Goal: Task Accomplishment & Management: Manage account settings

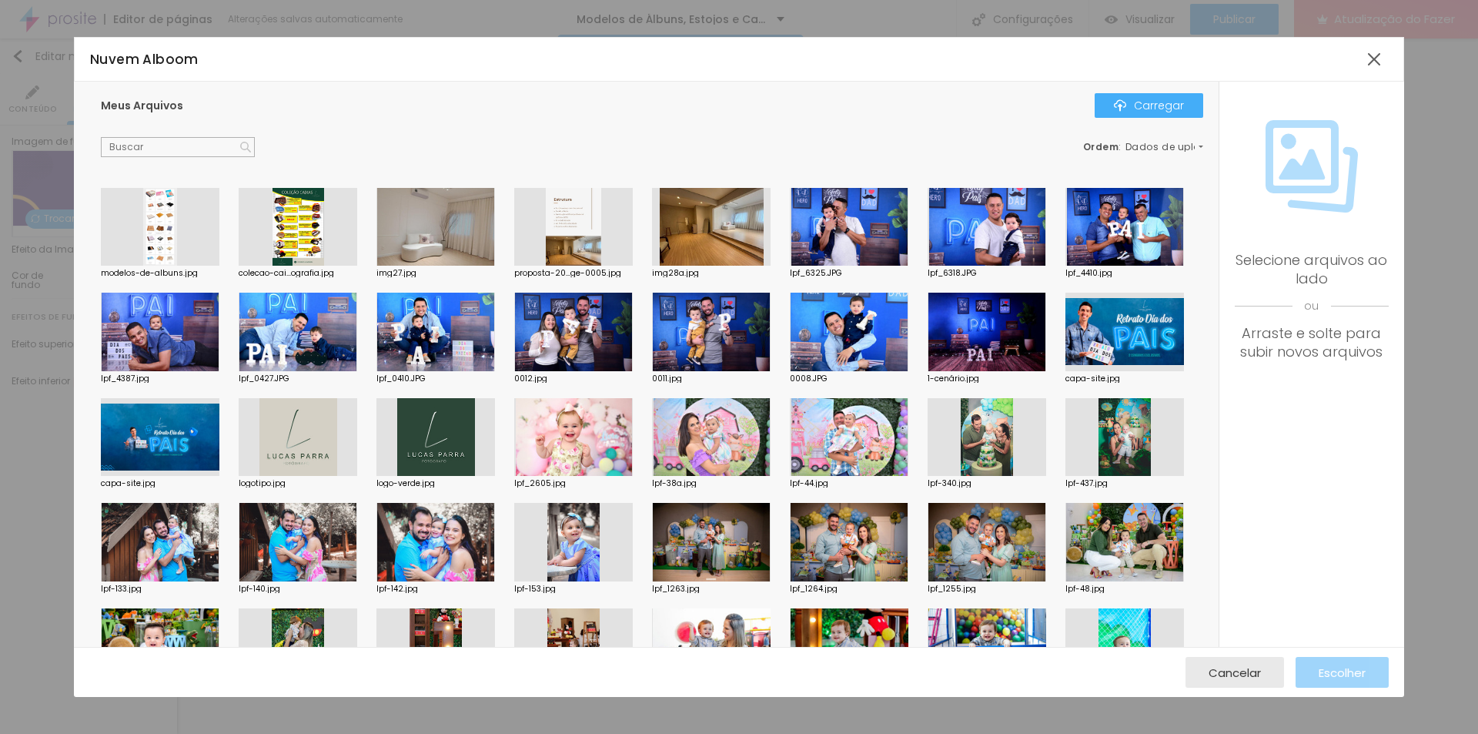
click at [495, 435] on div at bounding box center [435, 437] width 119 height 79
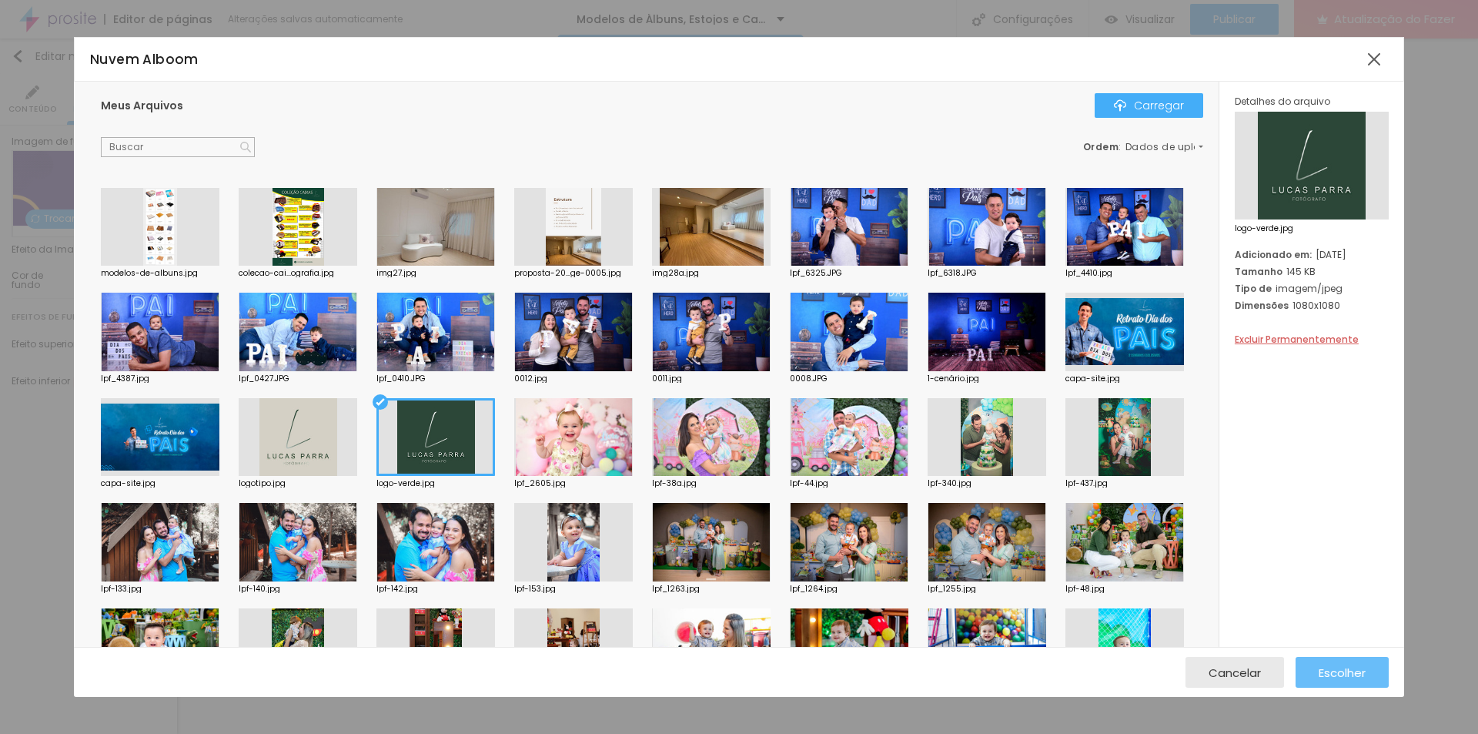
click at [1316, 673] on button "Escolher" at bounding box center [1341, 672] width 93 height 31
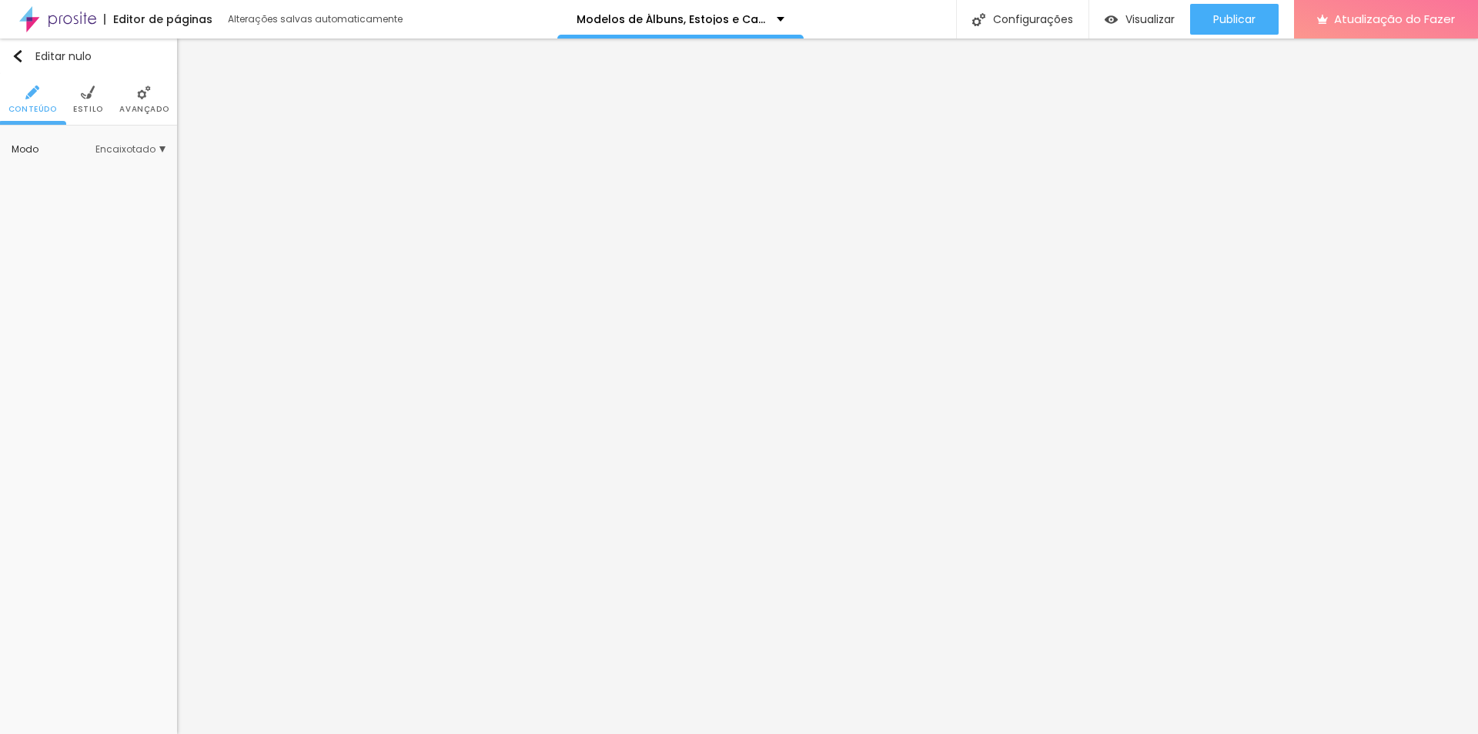
click at [75, 92] on li "Estilo" at bounding box center [88, 99] width 30 height 51
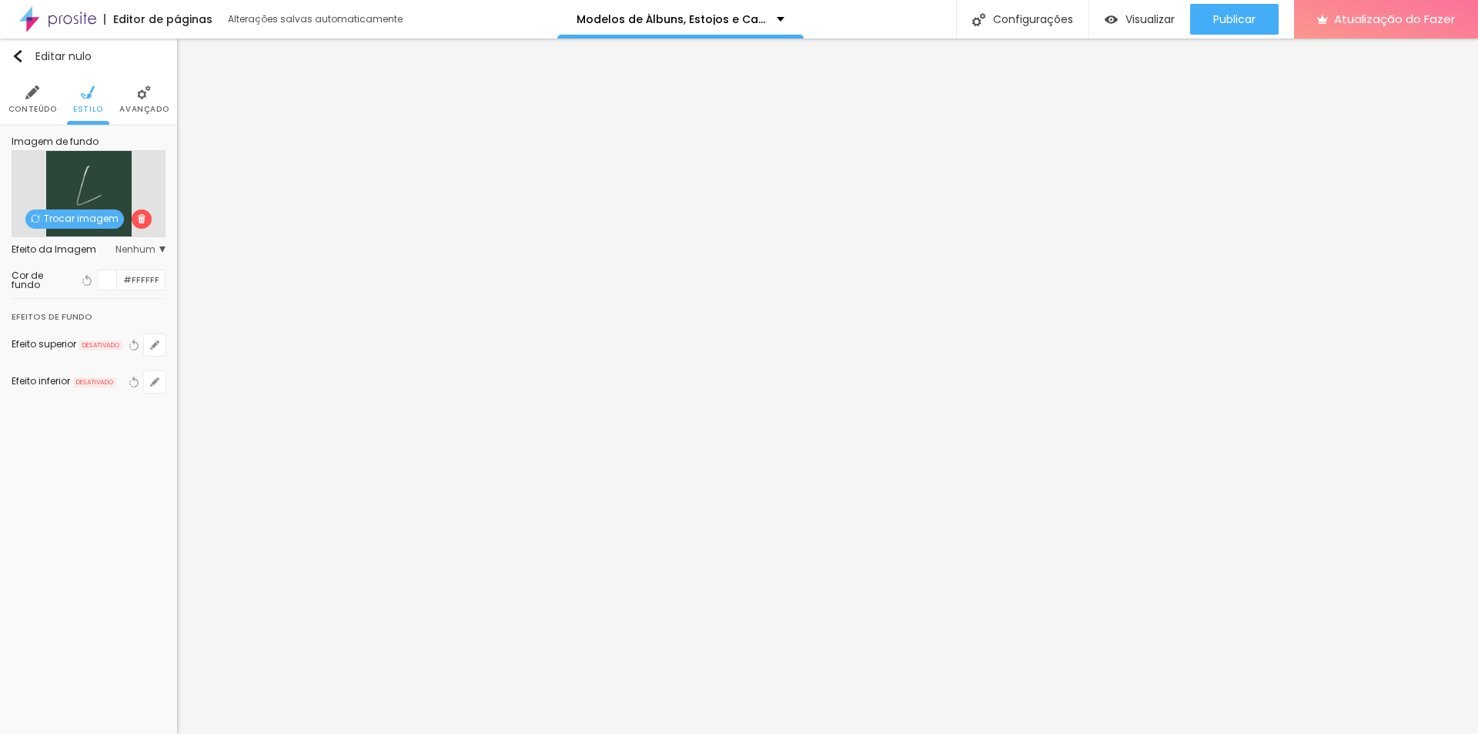
click at [161, 251] on span "Nenhum" at bounding box center [140, 249] width 50 height 9
click at [96, 291] on font "Paralaxe" at bounding box center [79, 292] width 41 height 13
click at [138, 218] on img at bounding box center [141, 218] width 9 height 9
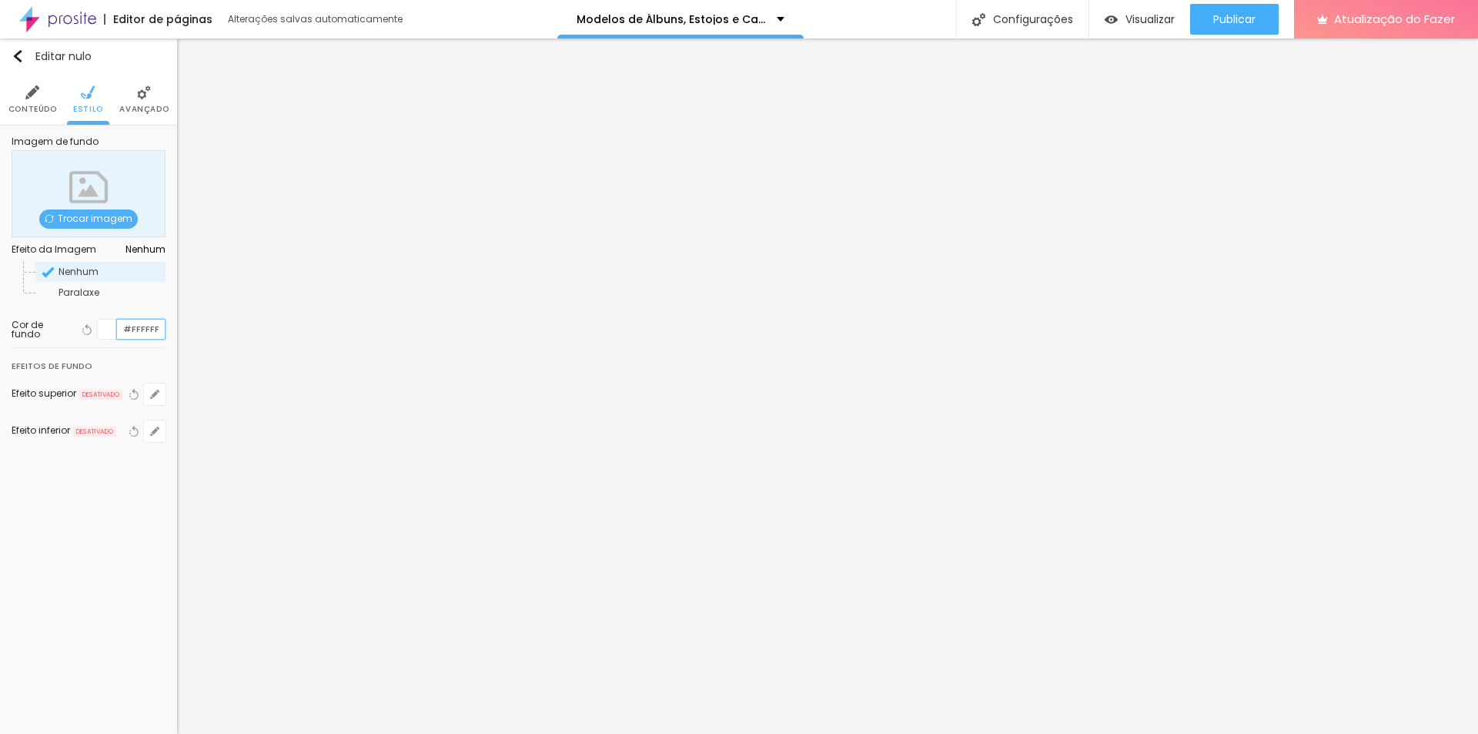
click at [149, 331] on input "#FFFFFF" at bounding box center [141, 328] width 48 height 19
click at [135, 330] on input "#FFFFFF" at bounding box center [141, 328] width 48 height 19
click at [114, 328] on div at bounding box center [107, 328] width 19 height 19
click at [109, 329] on div at bounding box center [107, 328] width 19 height 19
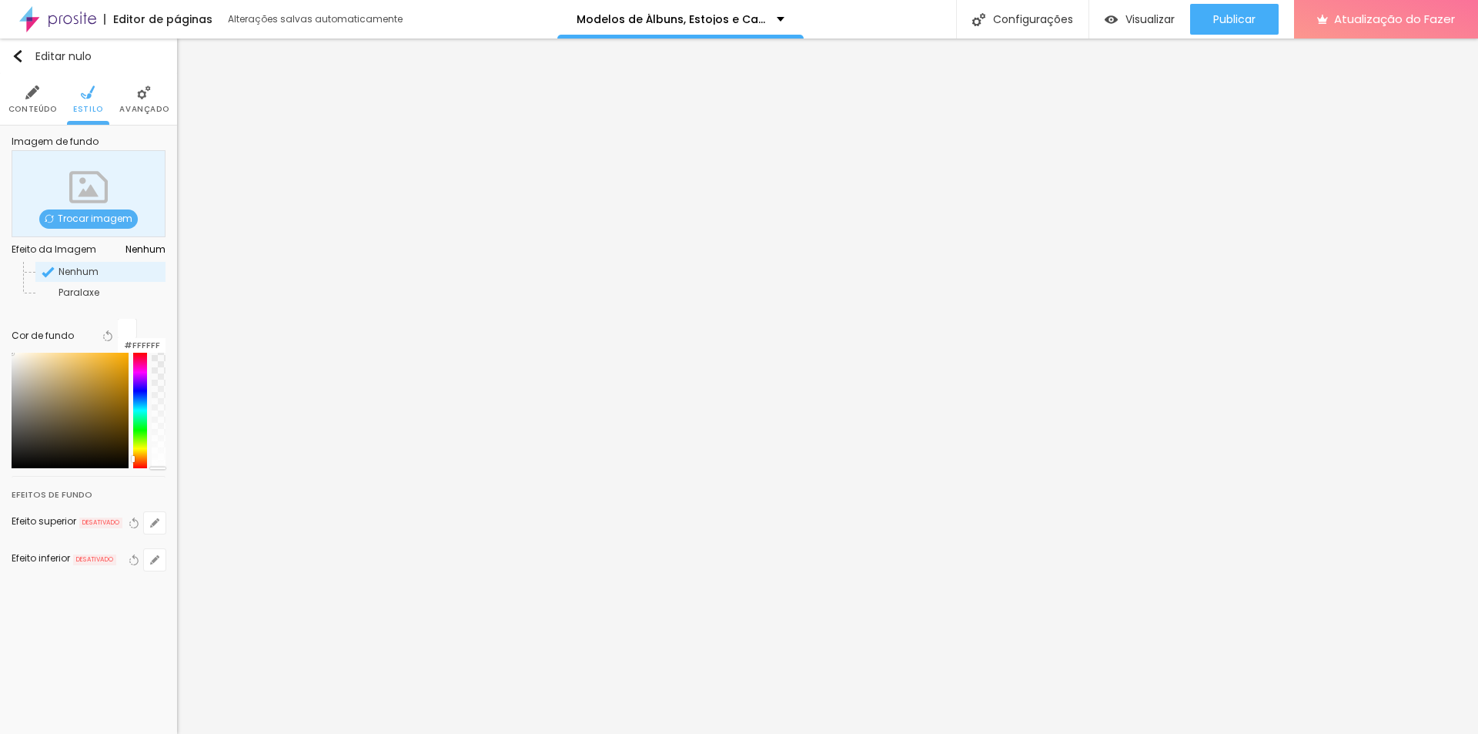
drag, startPoint x: 139, startPoint y: 456, endPoint x: 137, endPoint y: 445, distance: 11.0
click at [143, 449] on div at bounding box center [89, 410] width 154 height 115
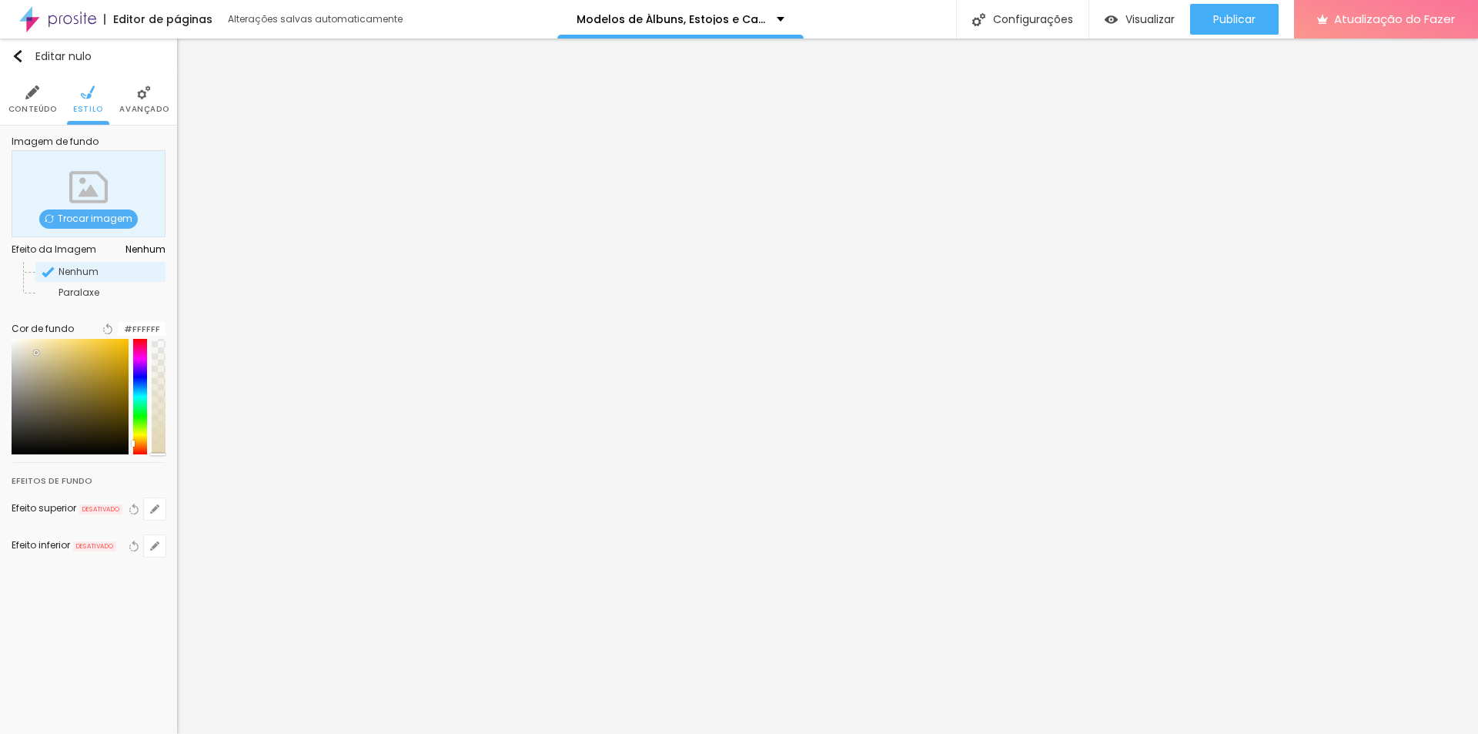
click at [45, 362] on div at bounding box center [70, 396] width 117 height 115
type input "#DBD2B5"
click at [34, 357] on div at bounding box center [32, 355] width 3 height 3
click at [114, 498] on div "Editar nulo Conteúdo Estilo Avançado Imagem de fundo Trocar imagem Efeito da Im…" at bounding box center [88, 385] width 177 height 695
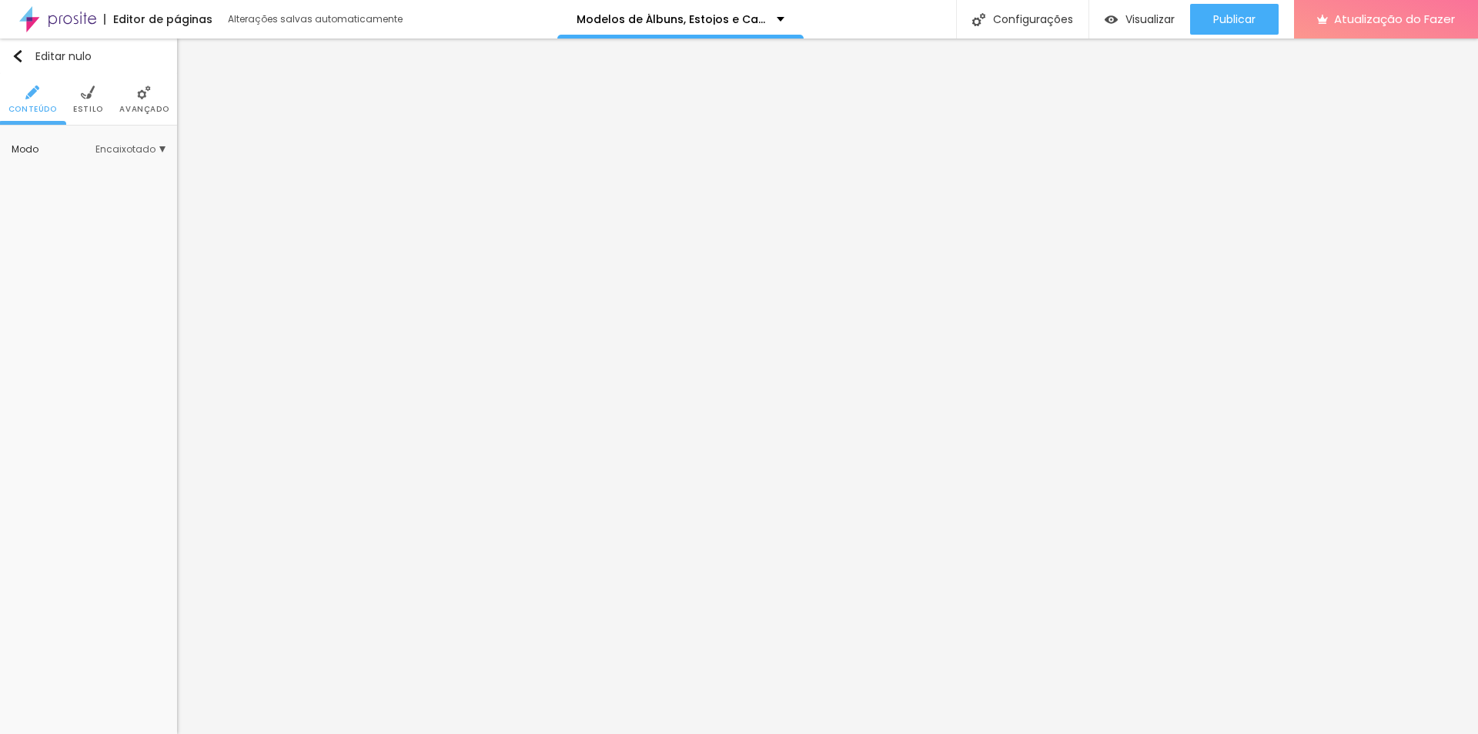
click at [139, 95] on img at bounding box center [144, 92] width 14 height 14
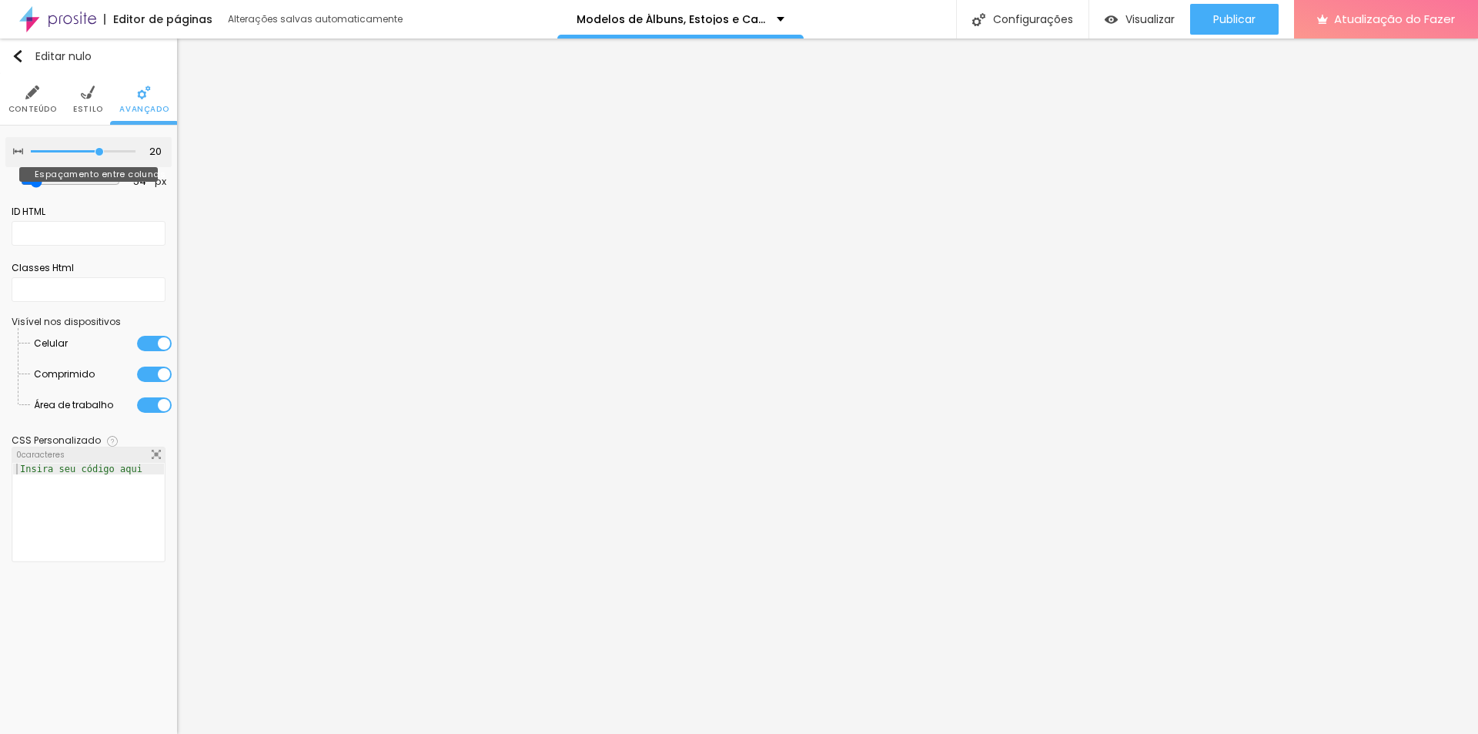
type input "15"
type input "10"
type input "5"
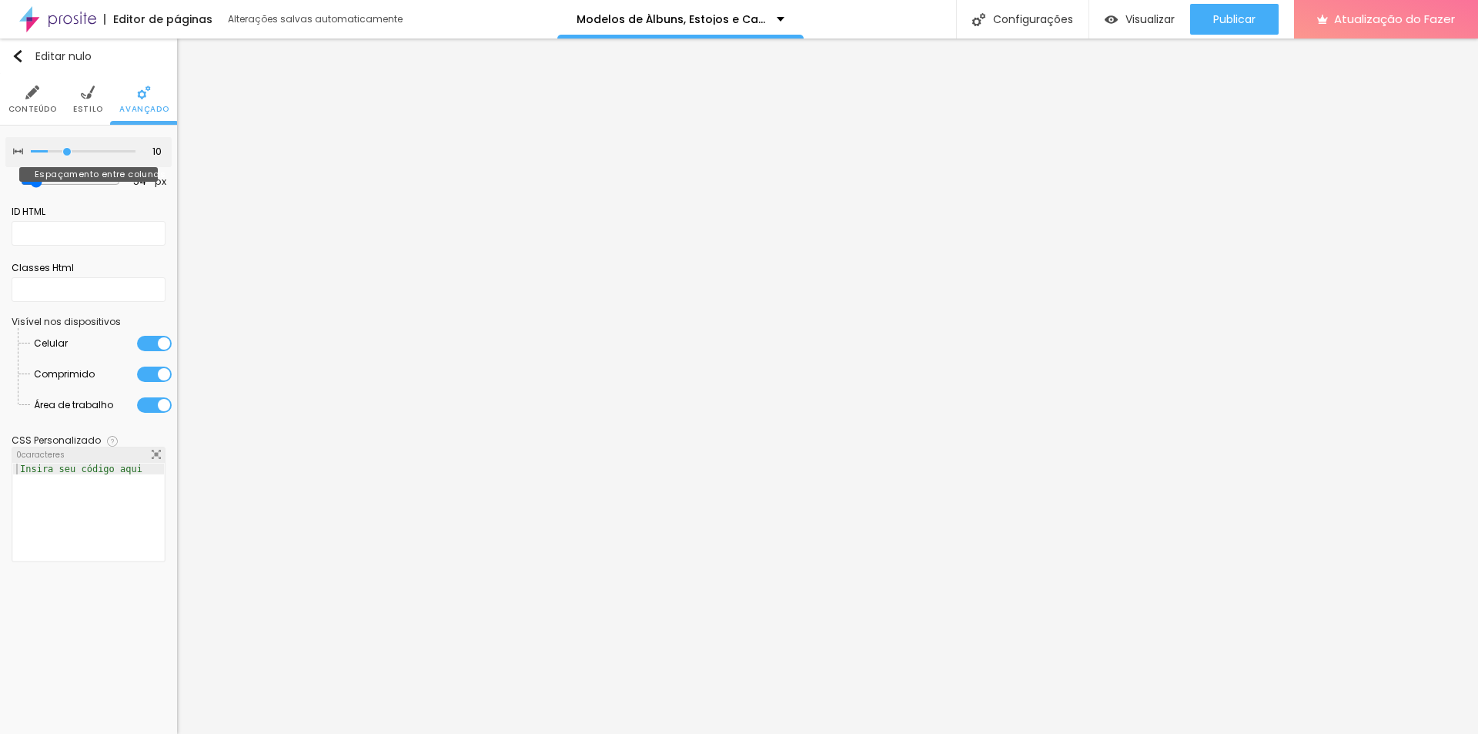
type input "5"
type input "0"
type input "5"
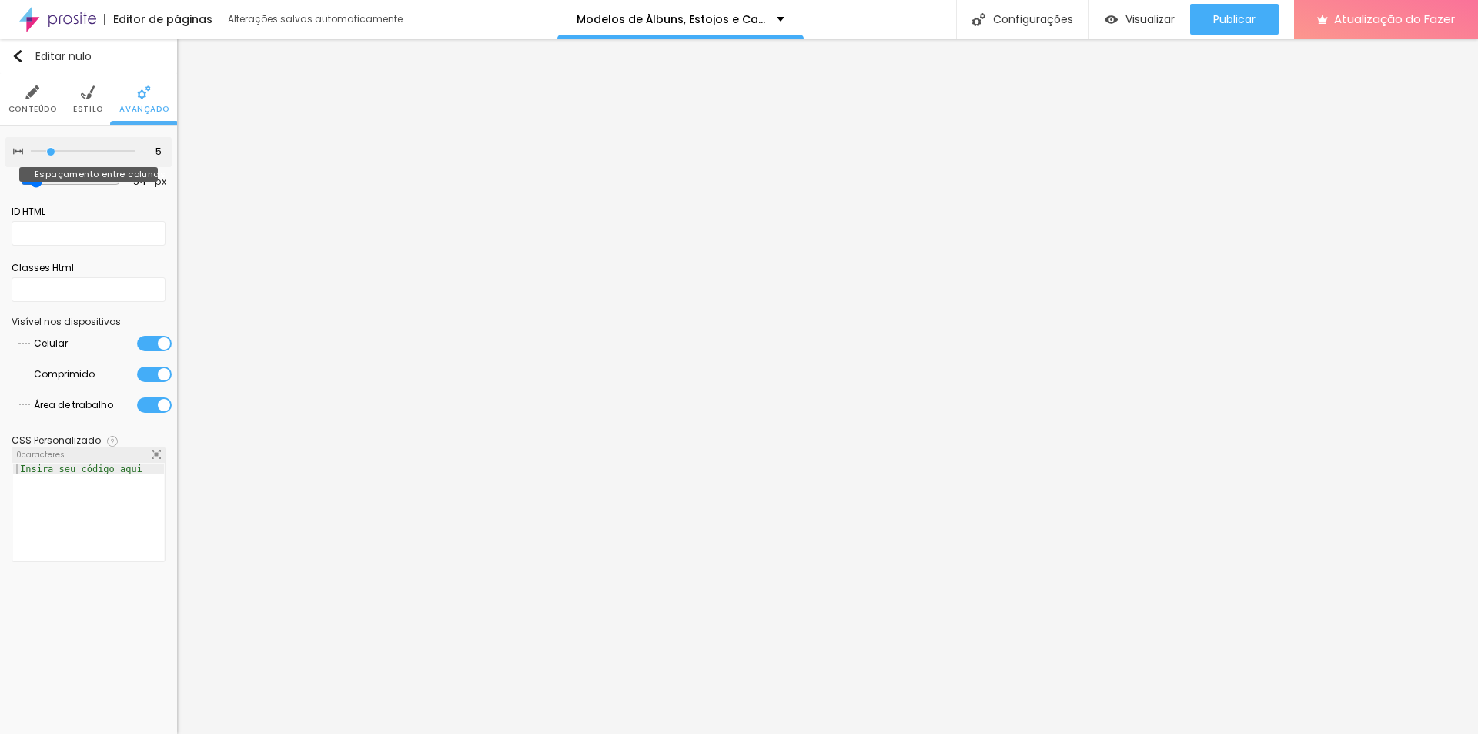
type input "20"
type input "25"
type input "30"
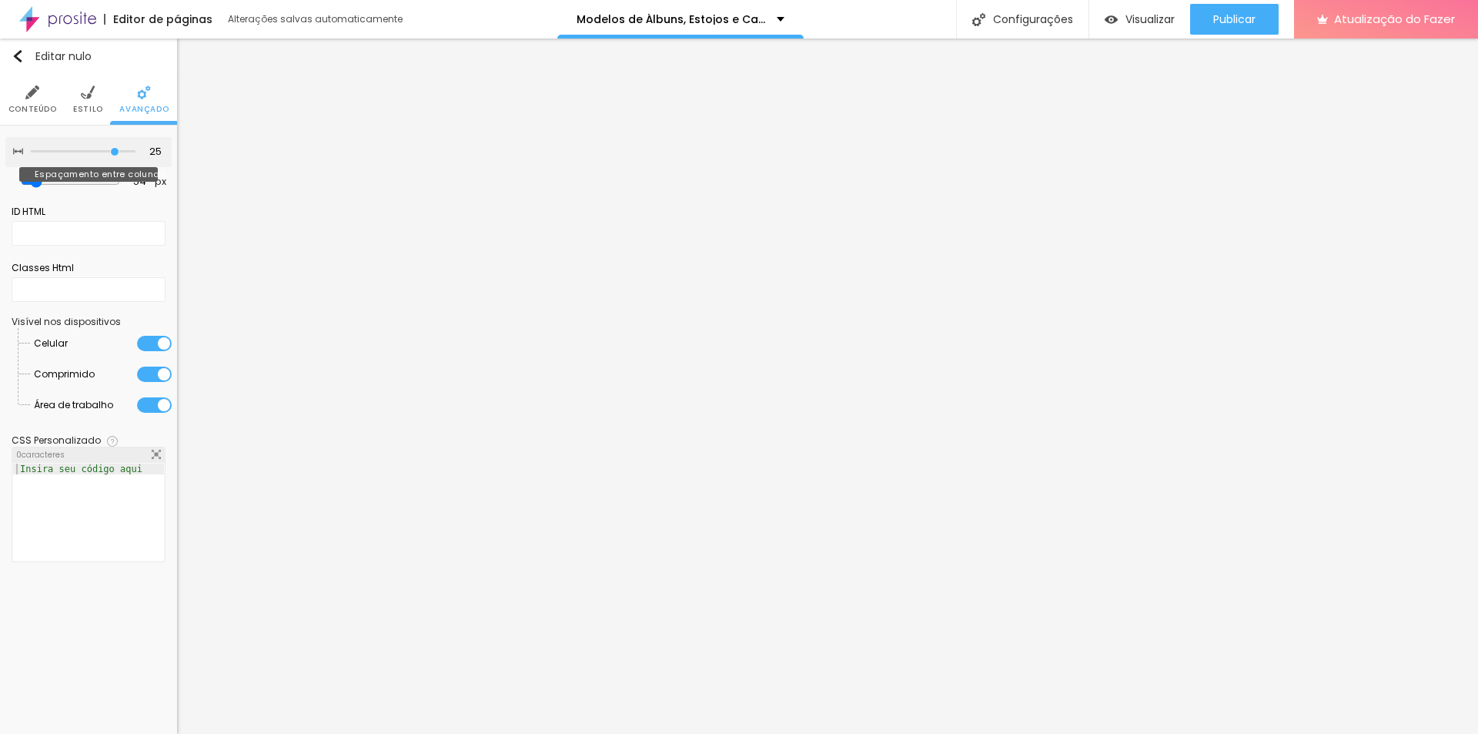
type input "30"
drag, startPoint x: 95, startPoint y: 152, endPoint x: 130, endPoint y: 140, distance: 36.8
type input "30"
click at [135, 155] on input "range" at bounding box center [83, 152] width 105 height 8
click at [88, 97] on img at bounding box center [88, 92] width 14 height 14
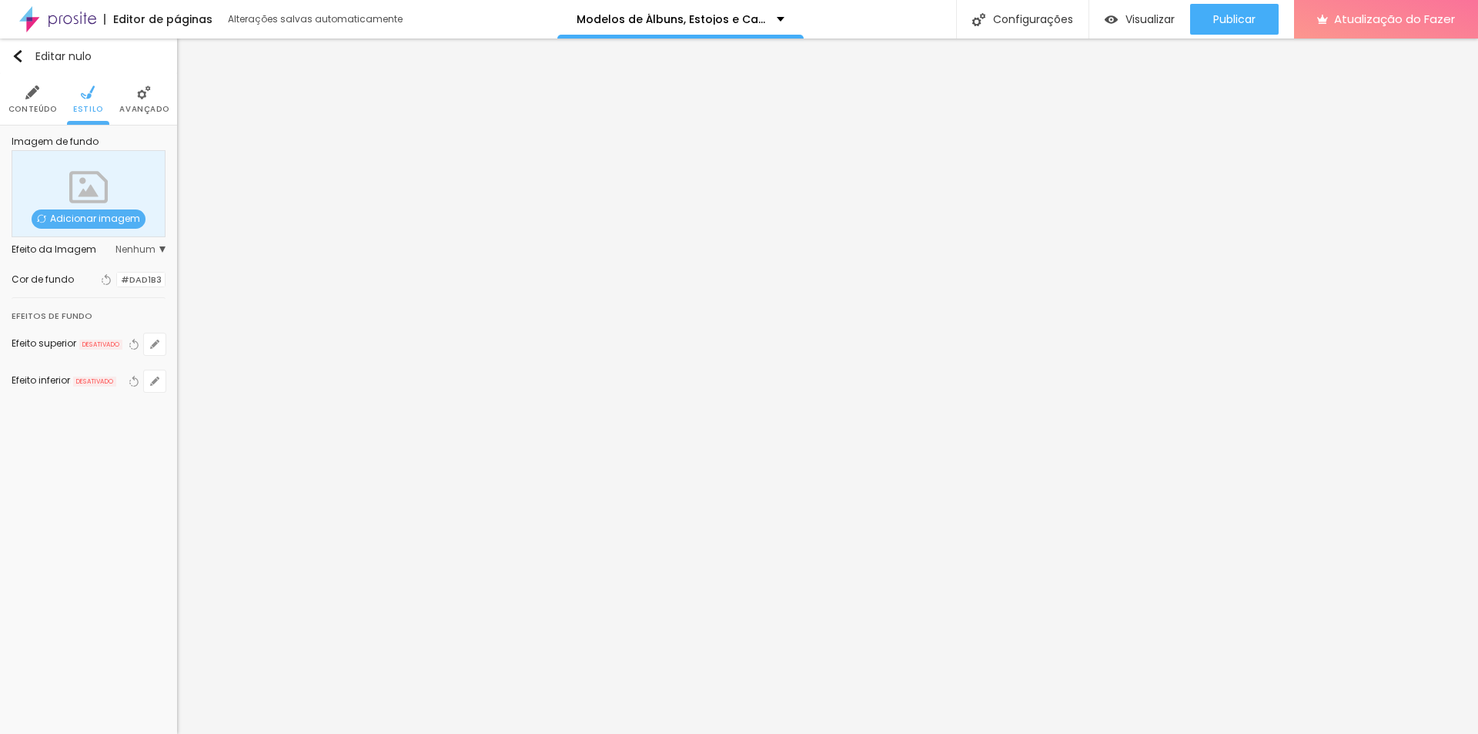
click at [34, 104] on font "Conteúdo" at bounding box center [32, 109] width 48 height 12
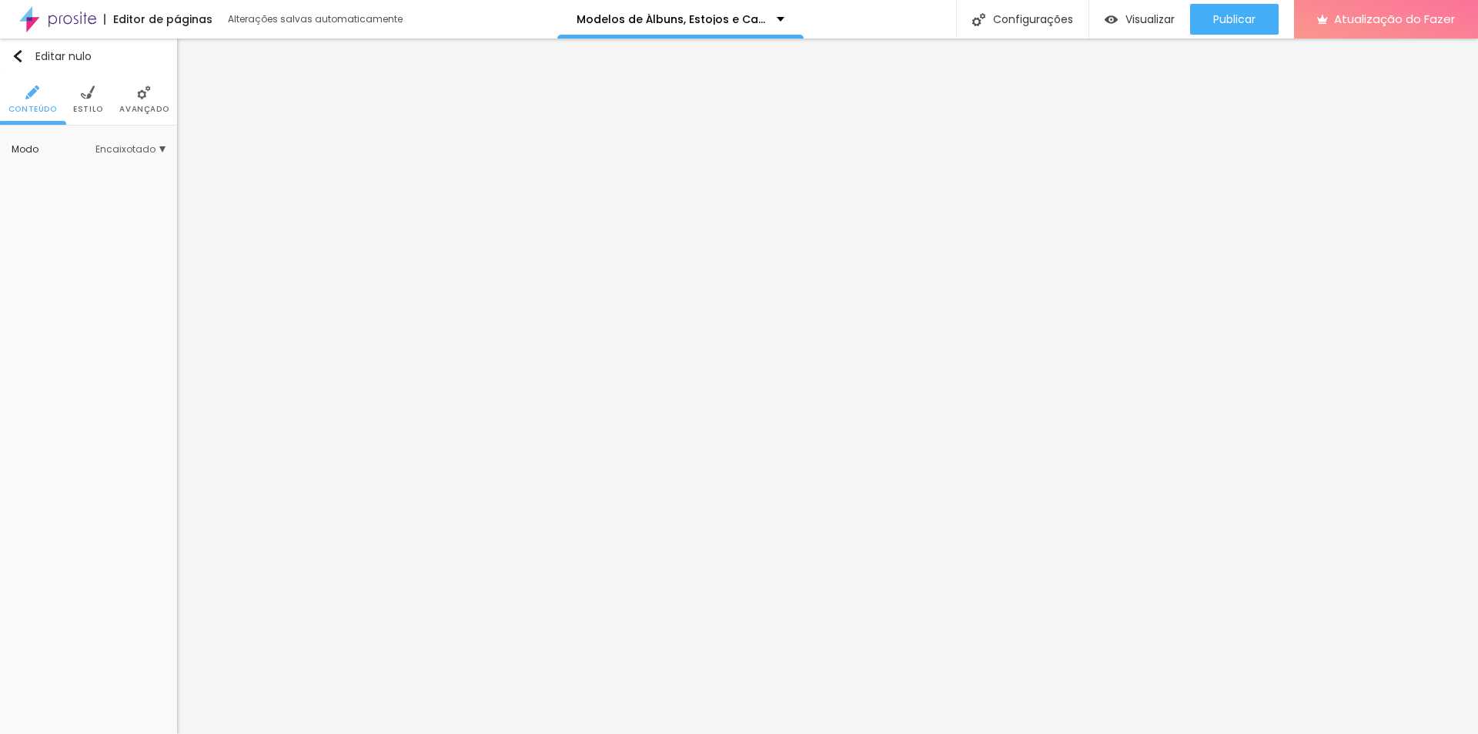
click at [149, 157] on div "Modo Encaixotado Encaixotado Completo" at bounding box center [89, 149] width 154 height 25
click at [146, 152] on font "Encaixotado" at bounding box center [125, 148] width 60 height 13
click at [112, 188] on span "Completo" at bounding box center [111, 192] width 105 height 9
click at [131, 151] on font "Encaixotado" at bounding box center [135, 148] width 60 height 13
drag, startPoint x: 111, startPoint y: 150, endPoint x: 108, endPoint y: 162, distance: 11.9
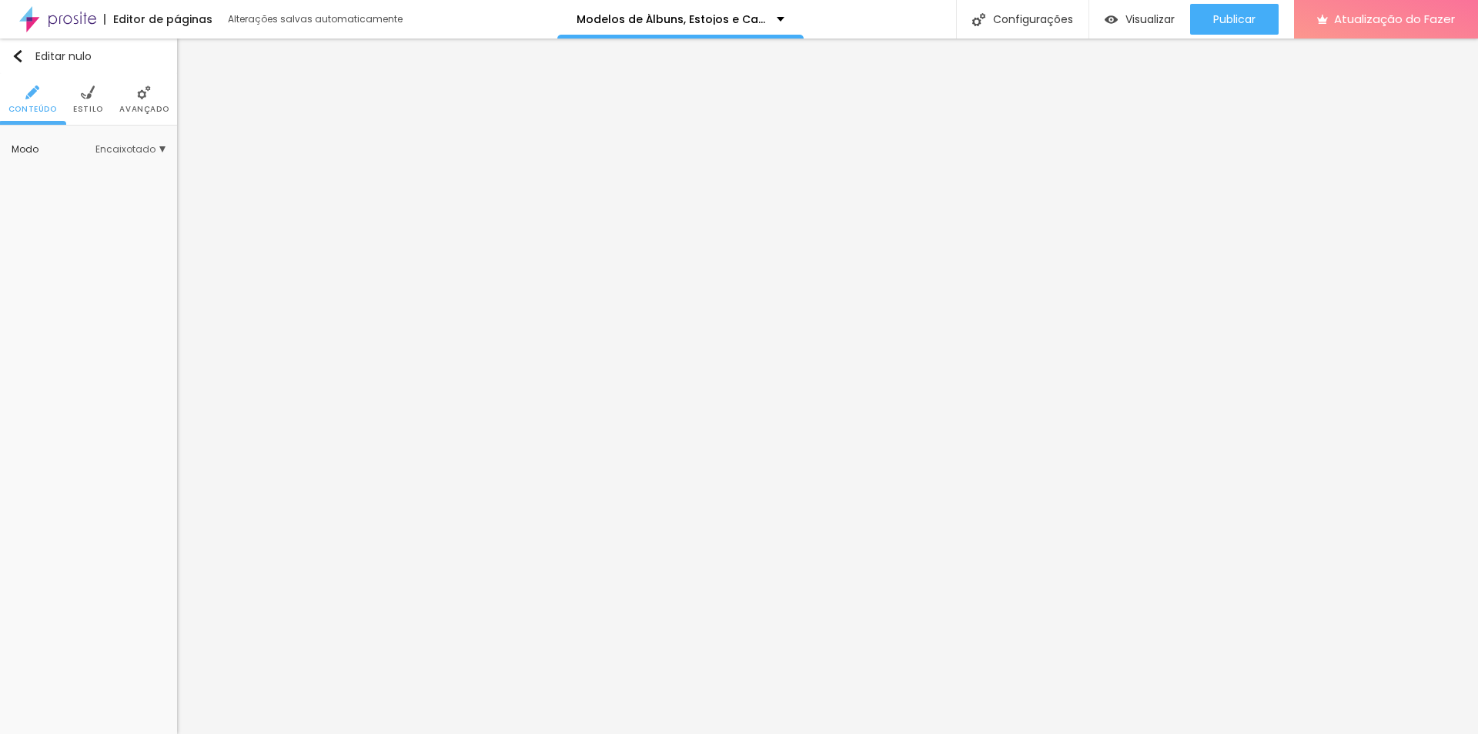
click at [112, 152] on font "Encaixotado" at bounding box center [125, 148] width 60 height 13
click at [100, 172] on font "Encaixotado" at bounding box center [89, 171] width 60 height 13
click at [66, 386] on div "Editar nulo Conteúdo Estilo Avançado Modo Encaixotado Encaixotado Completo" at bounding box center [88, 385] width 177 height 695
click at [86, 95] on img at bounding box center [88, 92] width 14 height 14
click at [139, 105] on font "Avançado" at bounding box center [143, 109] width 49 height 12
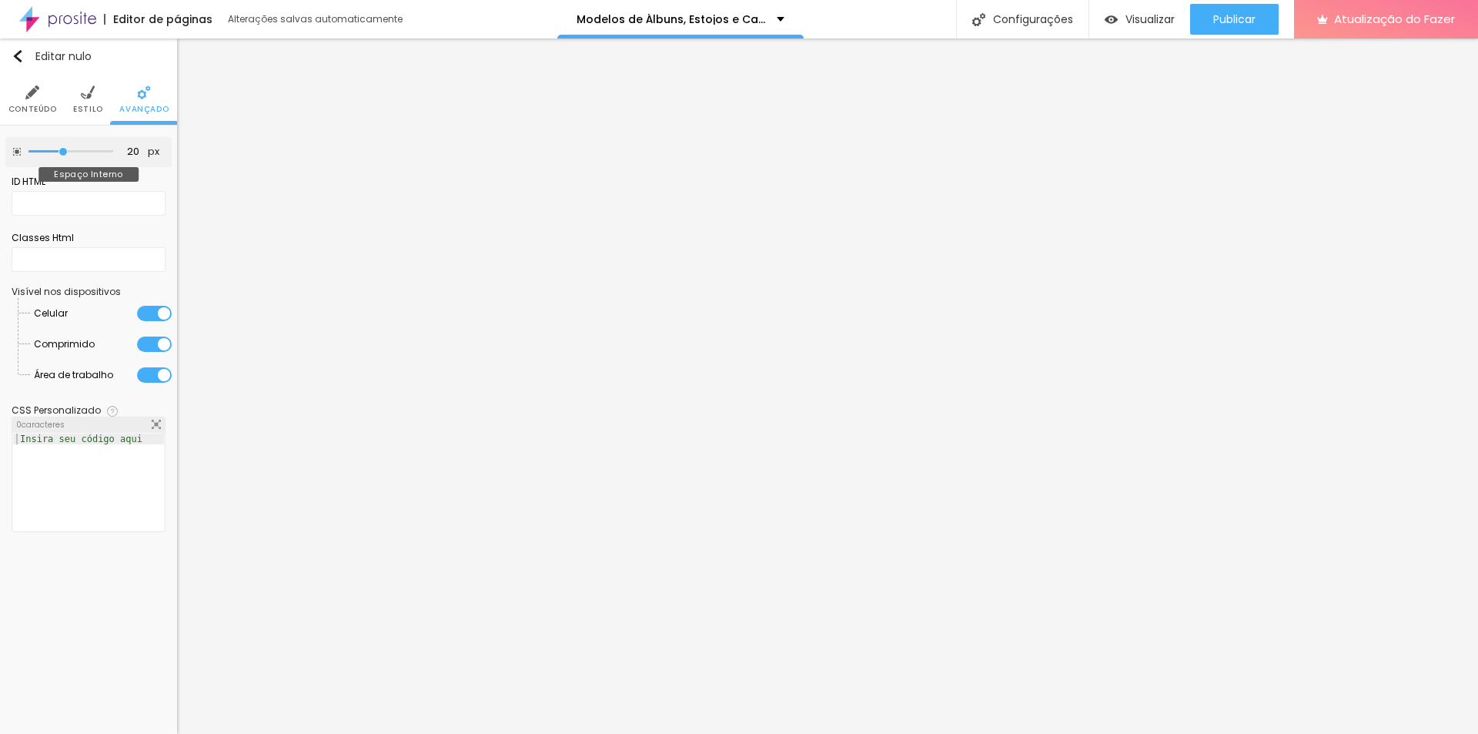
type input "15"
type input "10"
type input "5"
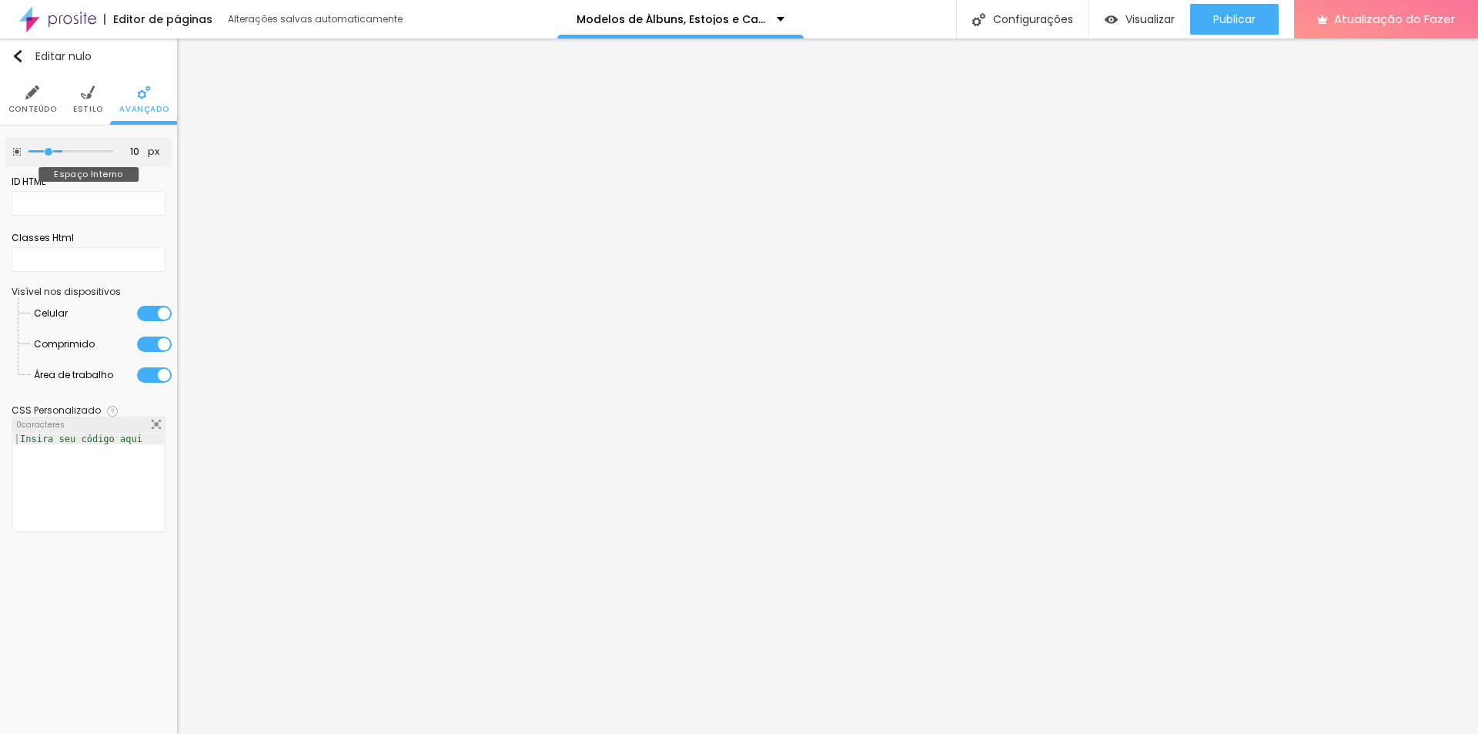
type input "5"
type input "0"
drag, startPoint x: 28, startPoint y: 153, endPoint x: -40, endPoint y: 155, distance: 67.8
type input "0"
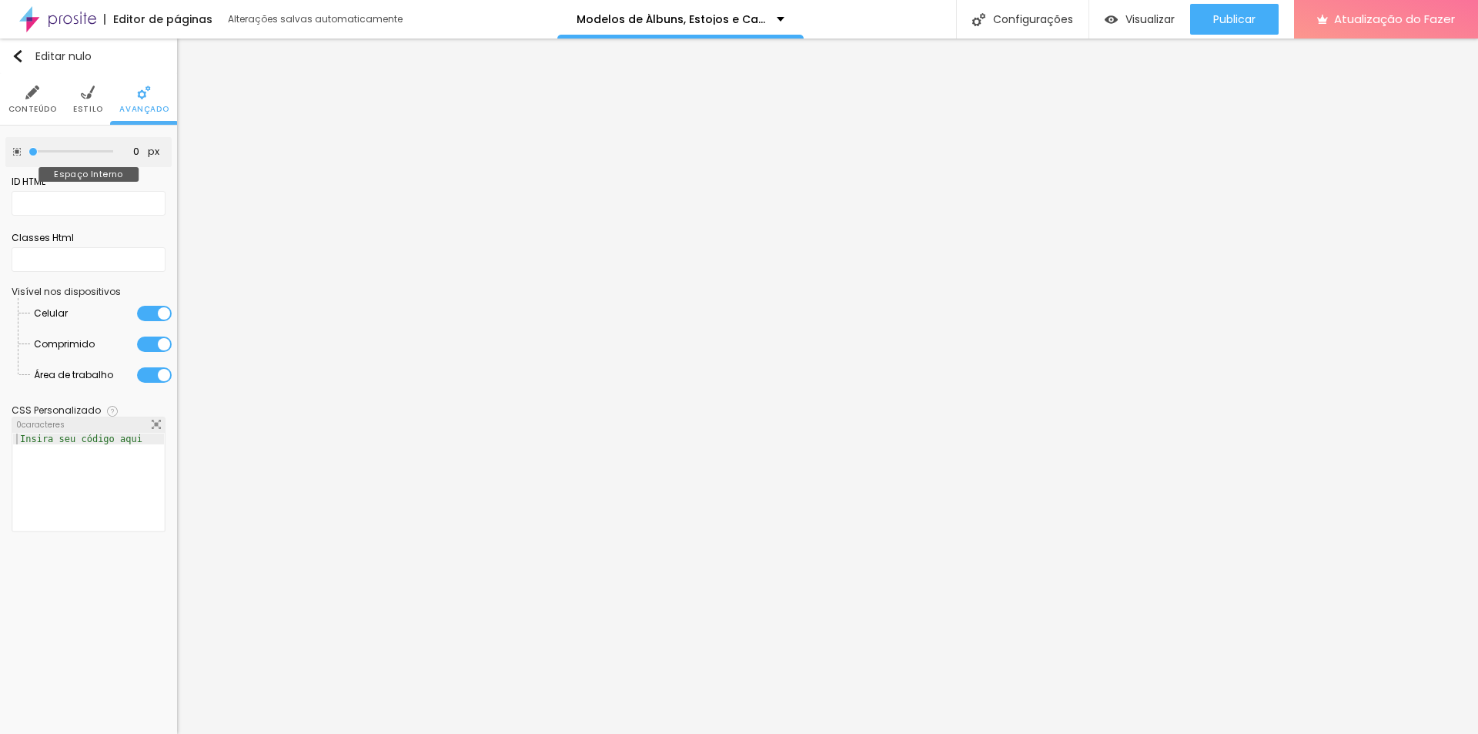
click at [28, 155] on input "range" at bounding box center [70, 152] width 85 height 8
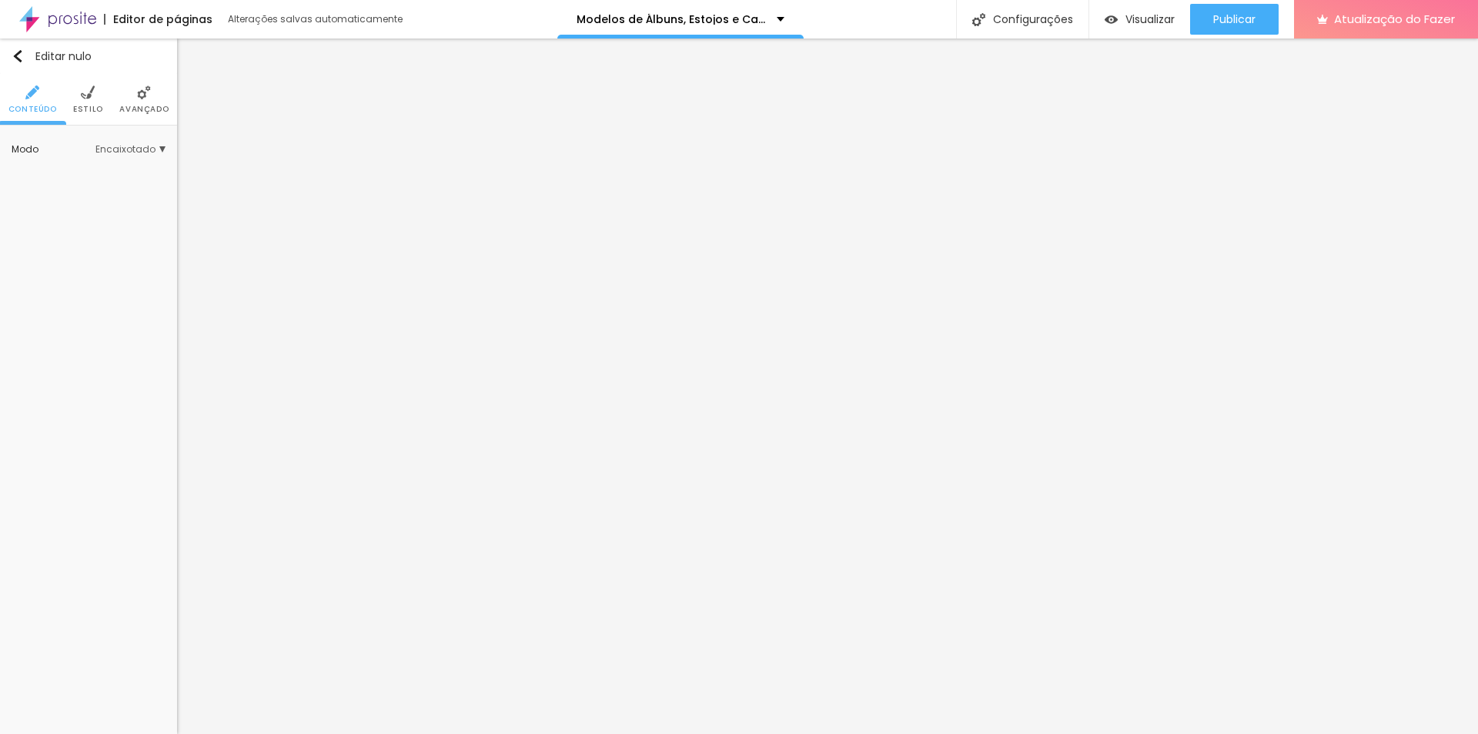
click at [89, 101] on li "Estilo" at bounding box center [88, 99] width 30 height 51
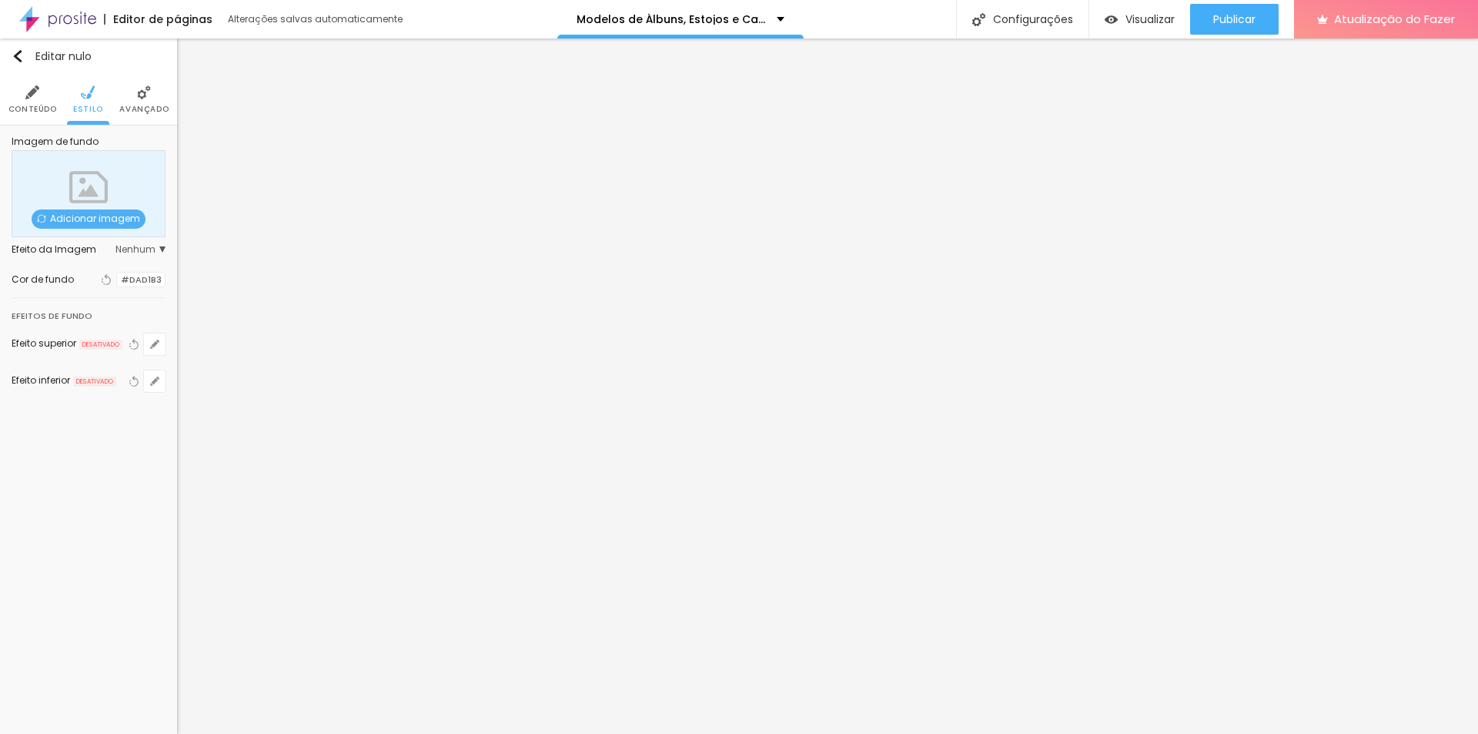
click at [141, 110] on font "Avançado" at bounding box center [143, 109] width 49 height 12
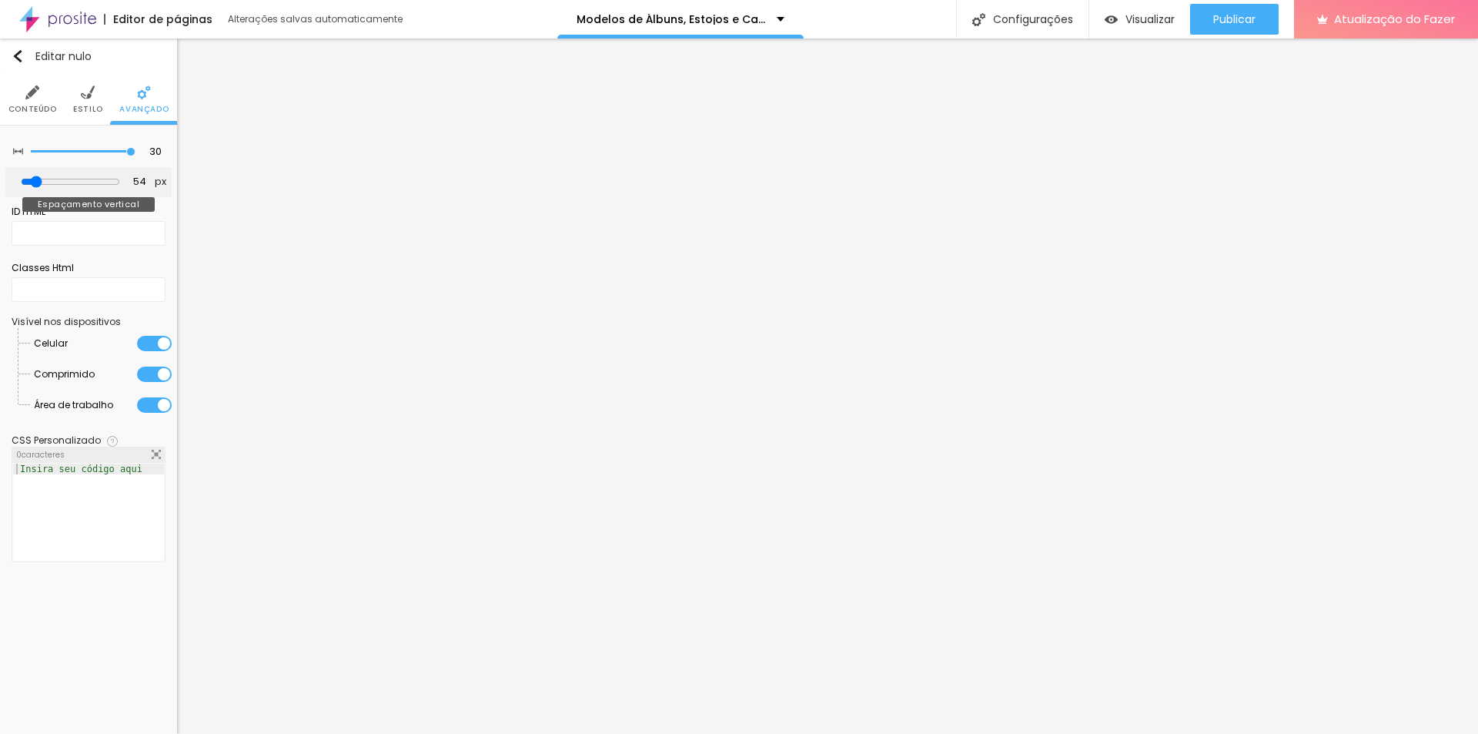
type input "44"
type input "7"
type input "0"
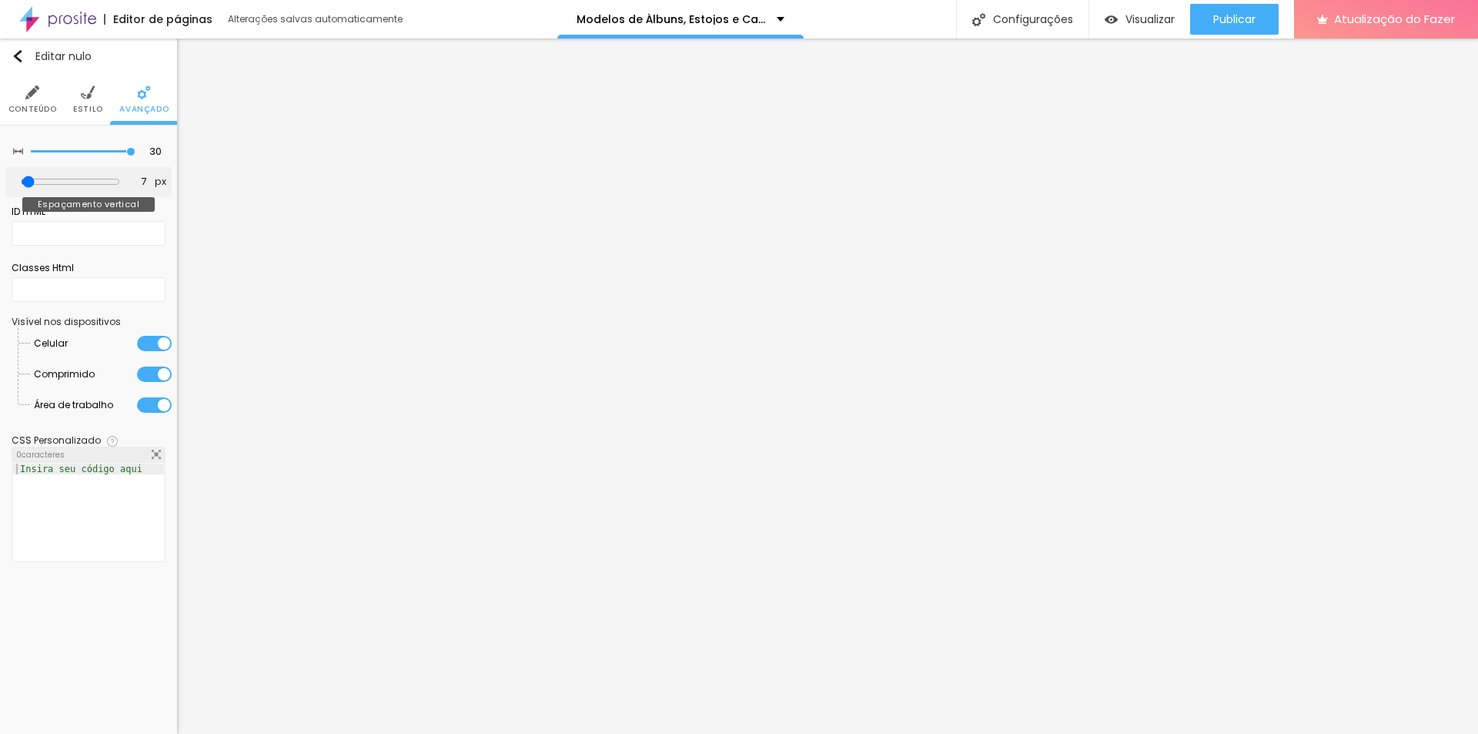
type input "0"
type input "2"
type input "7"
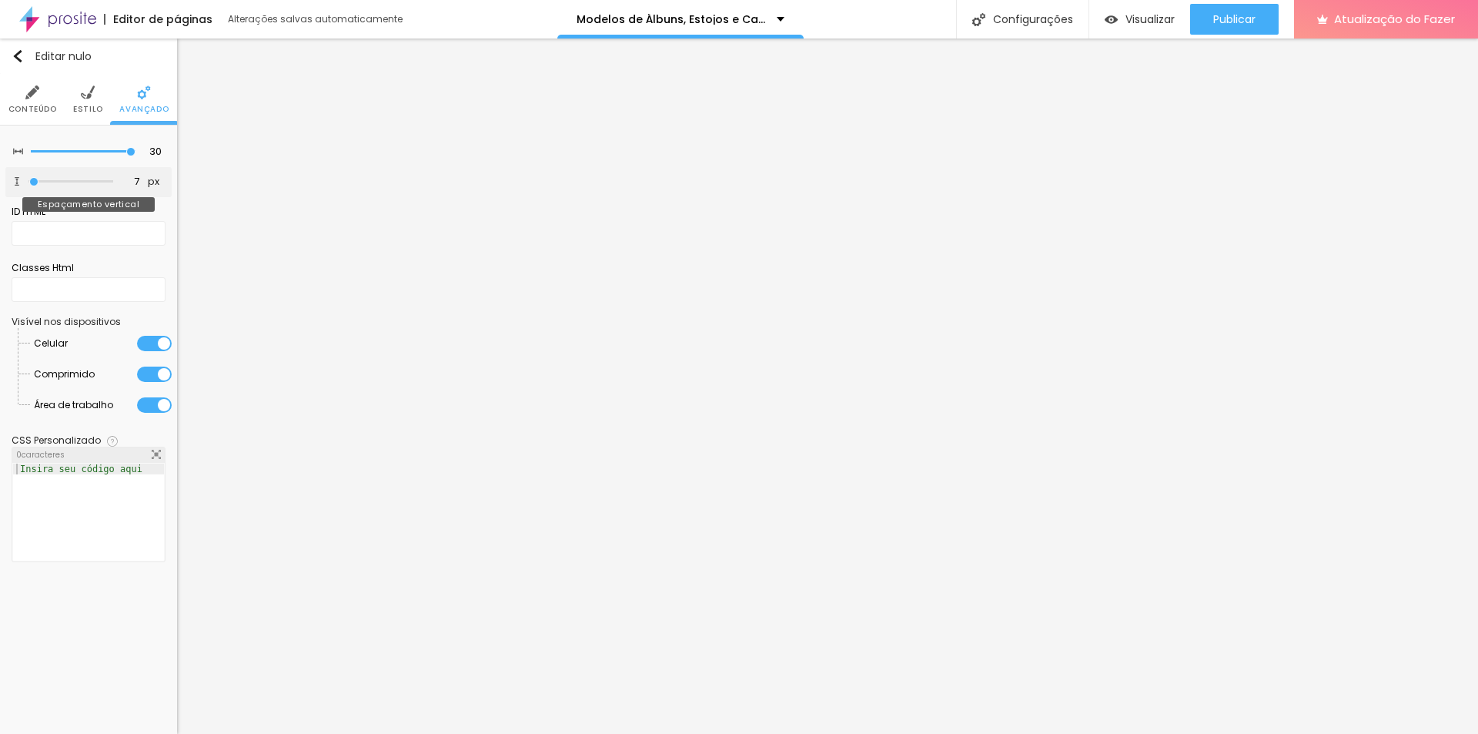
type input "13"
type input "18"
type input "23"
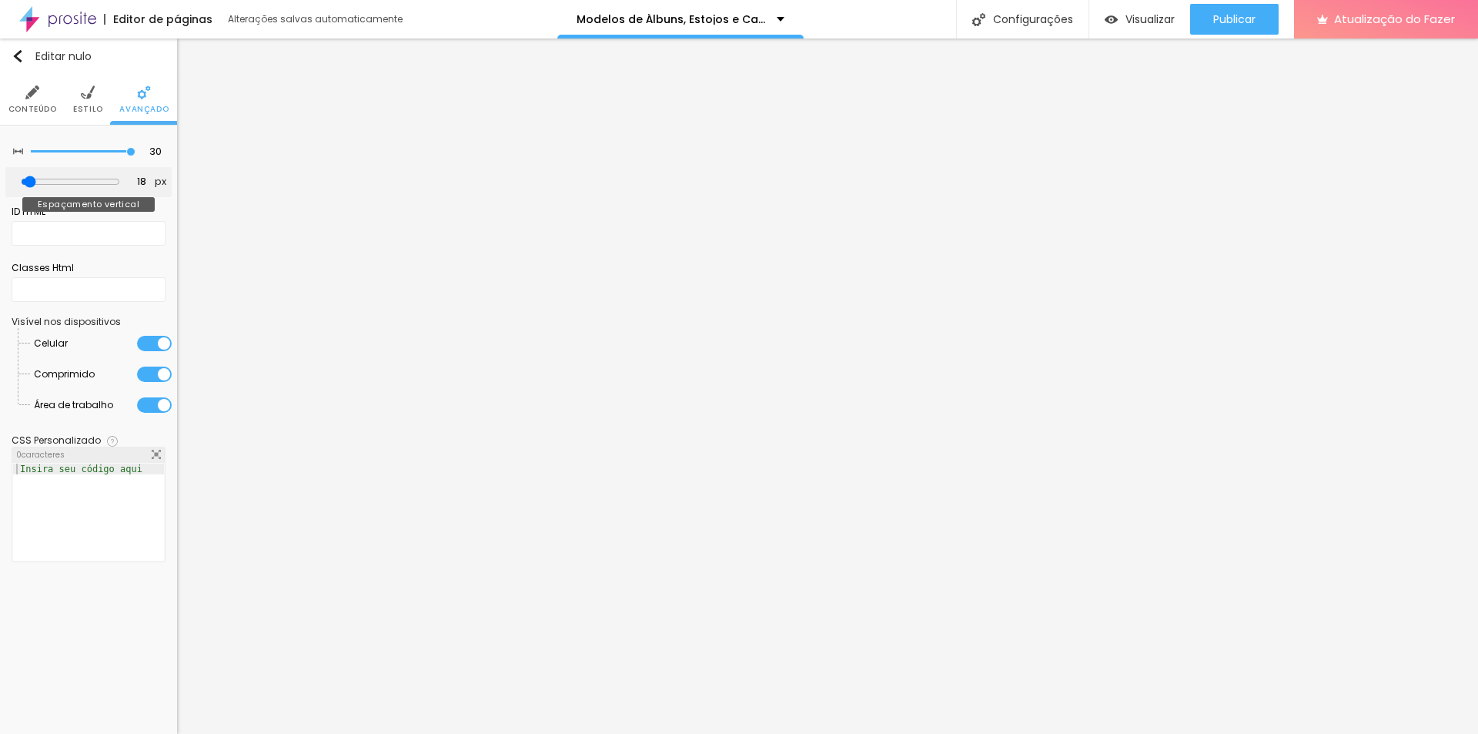
type input "23"
type input "18"
click at [37, 183] on input "range" at bounding box center [70, 182] width 99 height 12
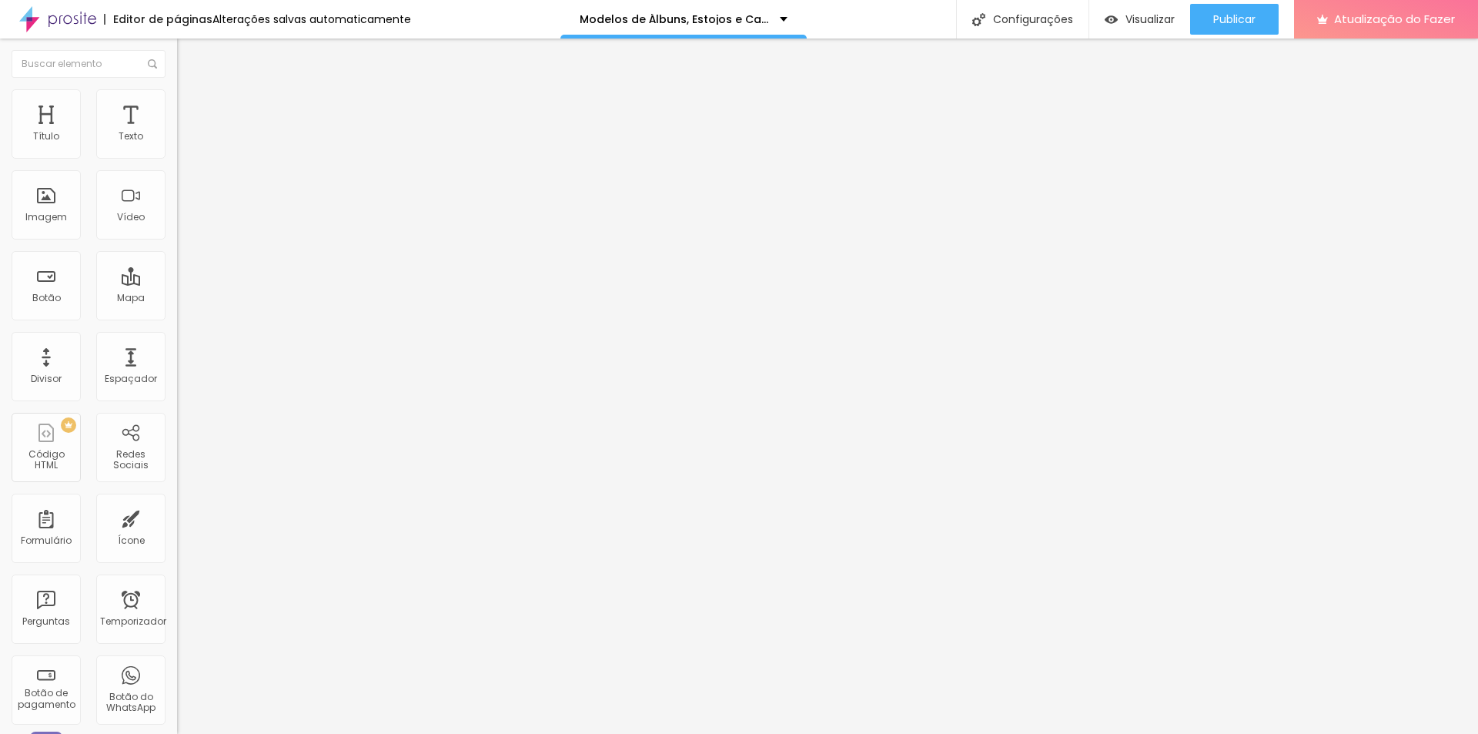
click at [177, 95] on img at bounding box center [184, 96] width 14 height 14
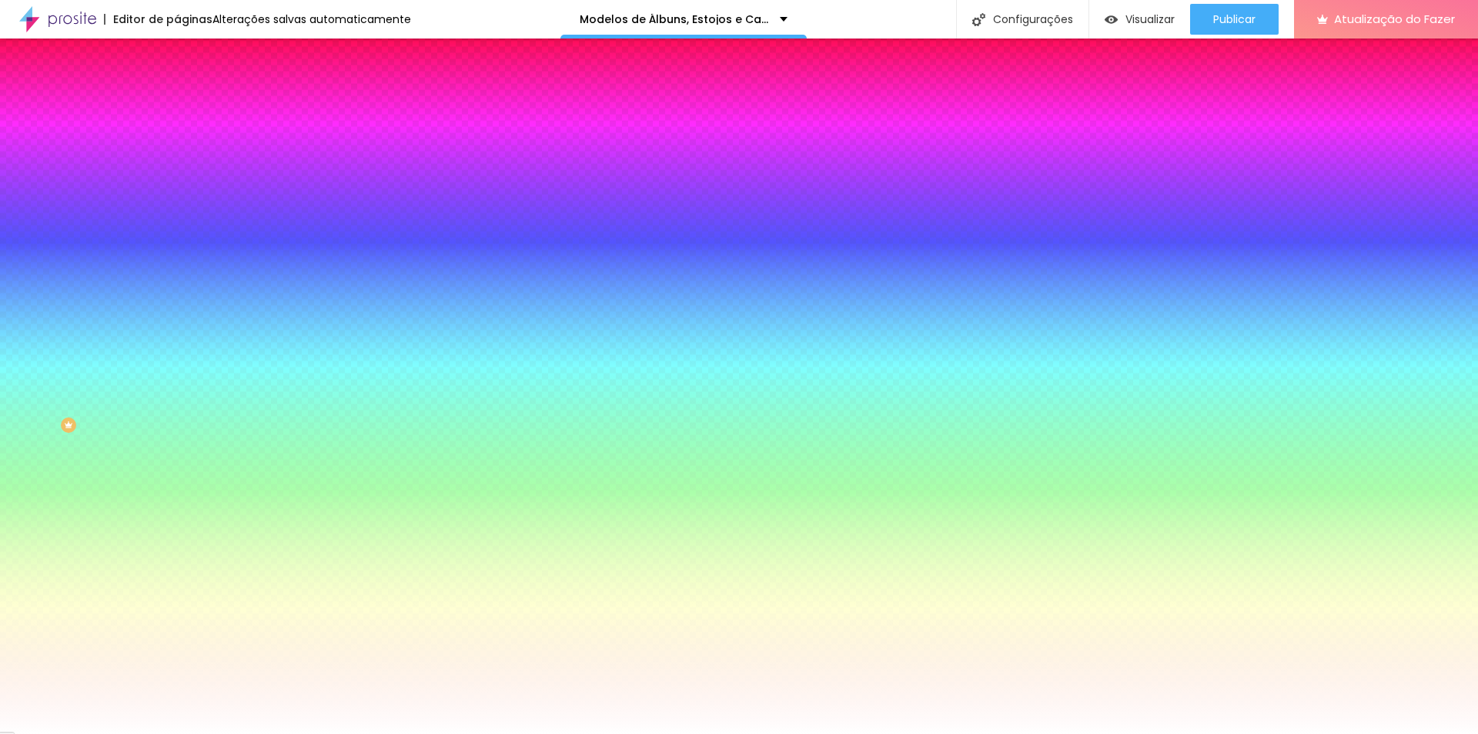
click at [177, 105] on img at bounding box center [184, 112] width 14 height 14
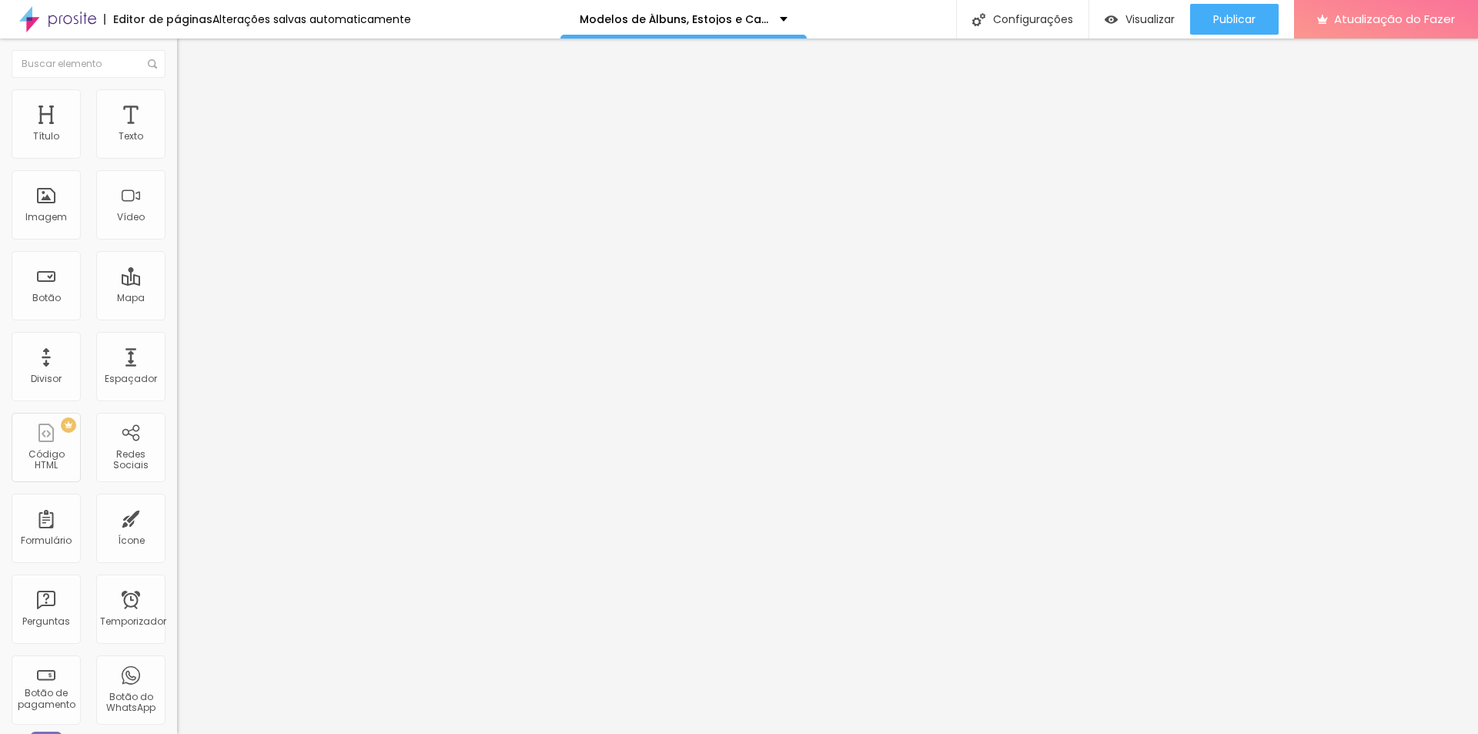
type input "15"
type input "10"
type input "5"
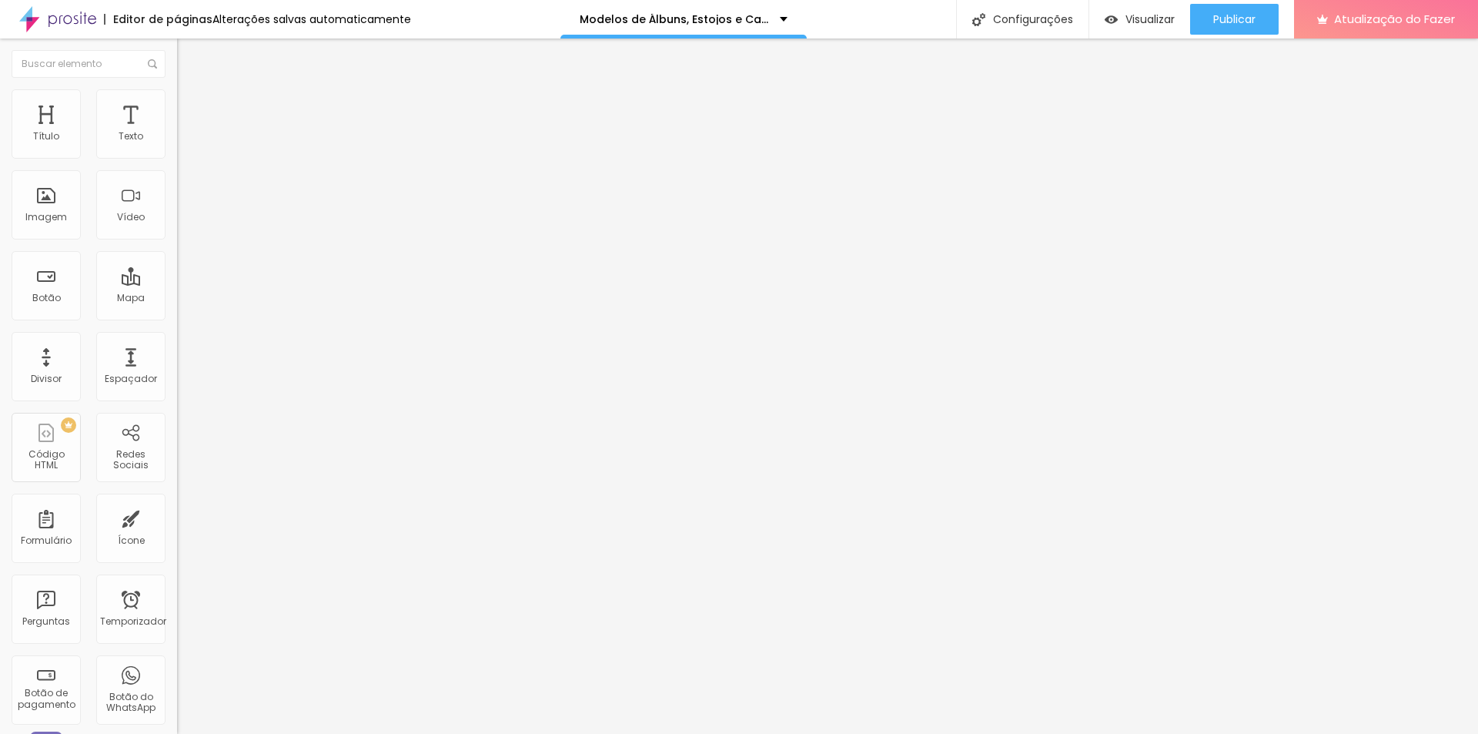
type input "5"
type input "0"
drag, startPoint x: 59, startPoint y: 149, endPoint x: 17, endPoint y: 158, distance: 43.2
type input "0"
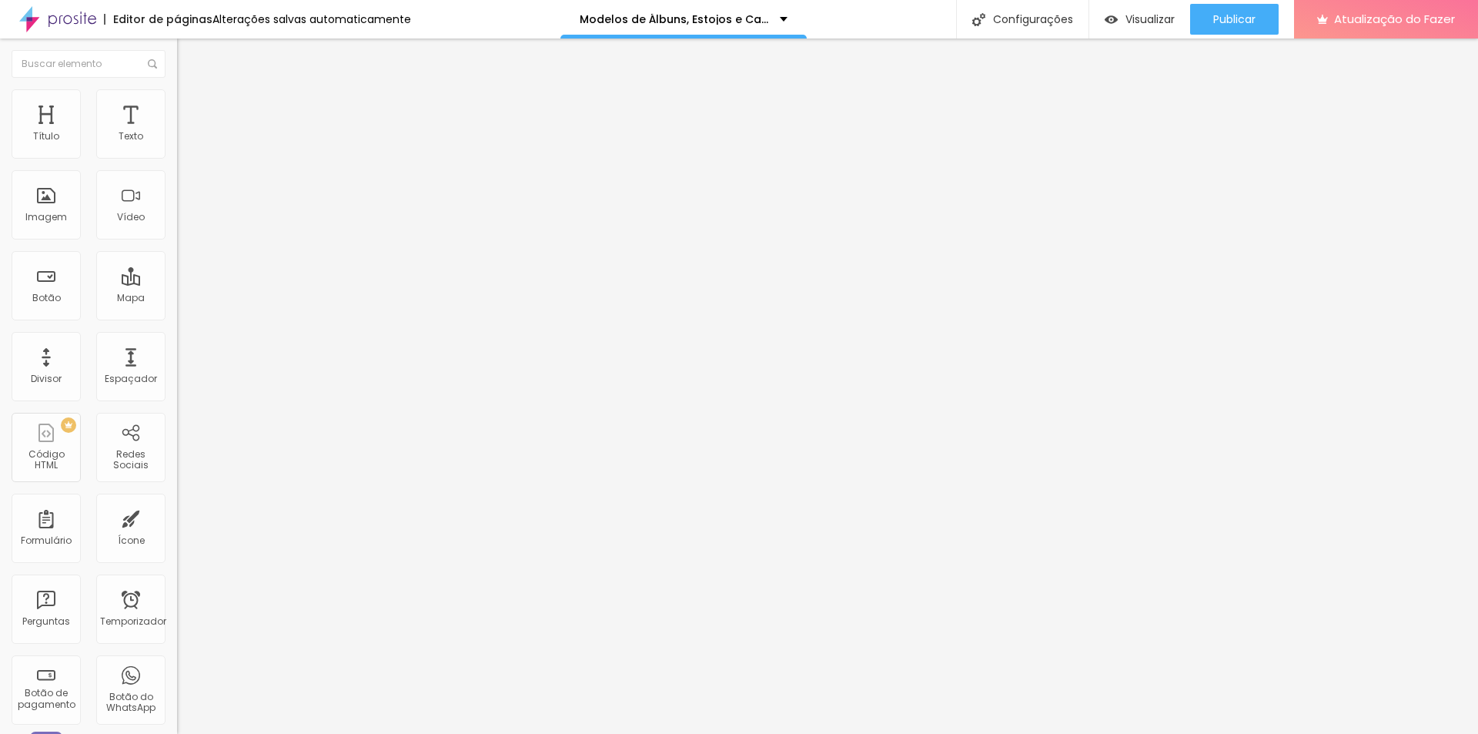
click at [177, 299] on input "range" at bounding box center [226, 305] width 99 height 12
type input "32"
type input "33"
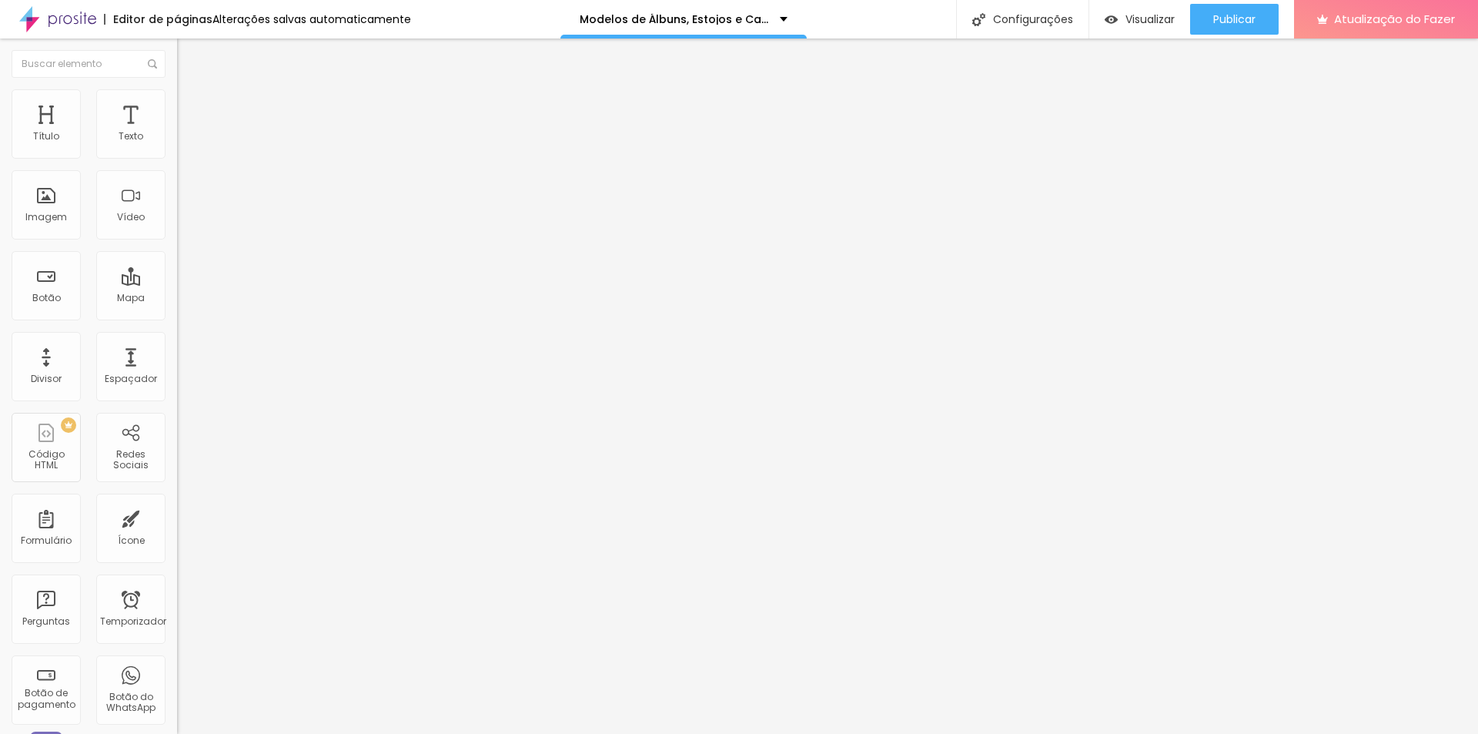
type input "35"
type input "36"
type input "38"
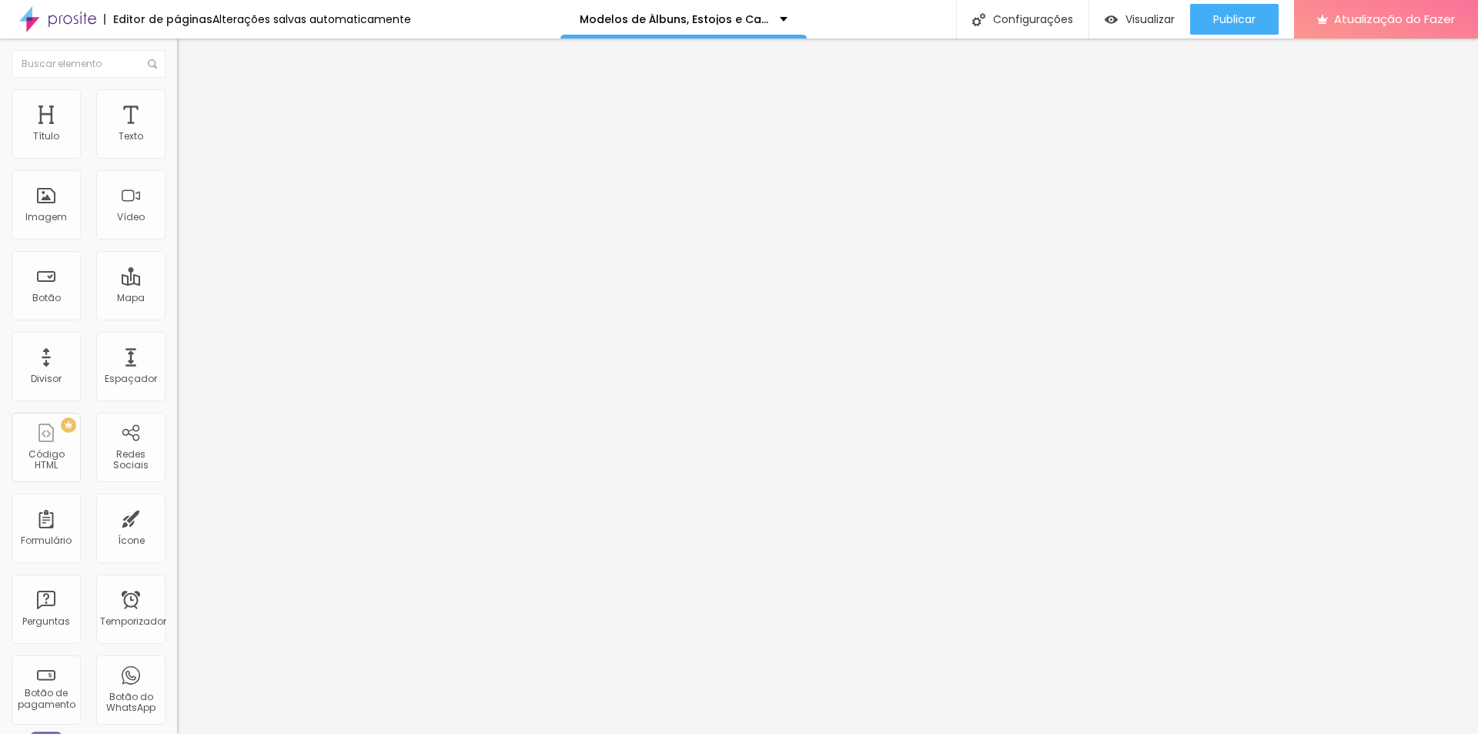
type input "38"
type input "39"
type input "40"
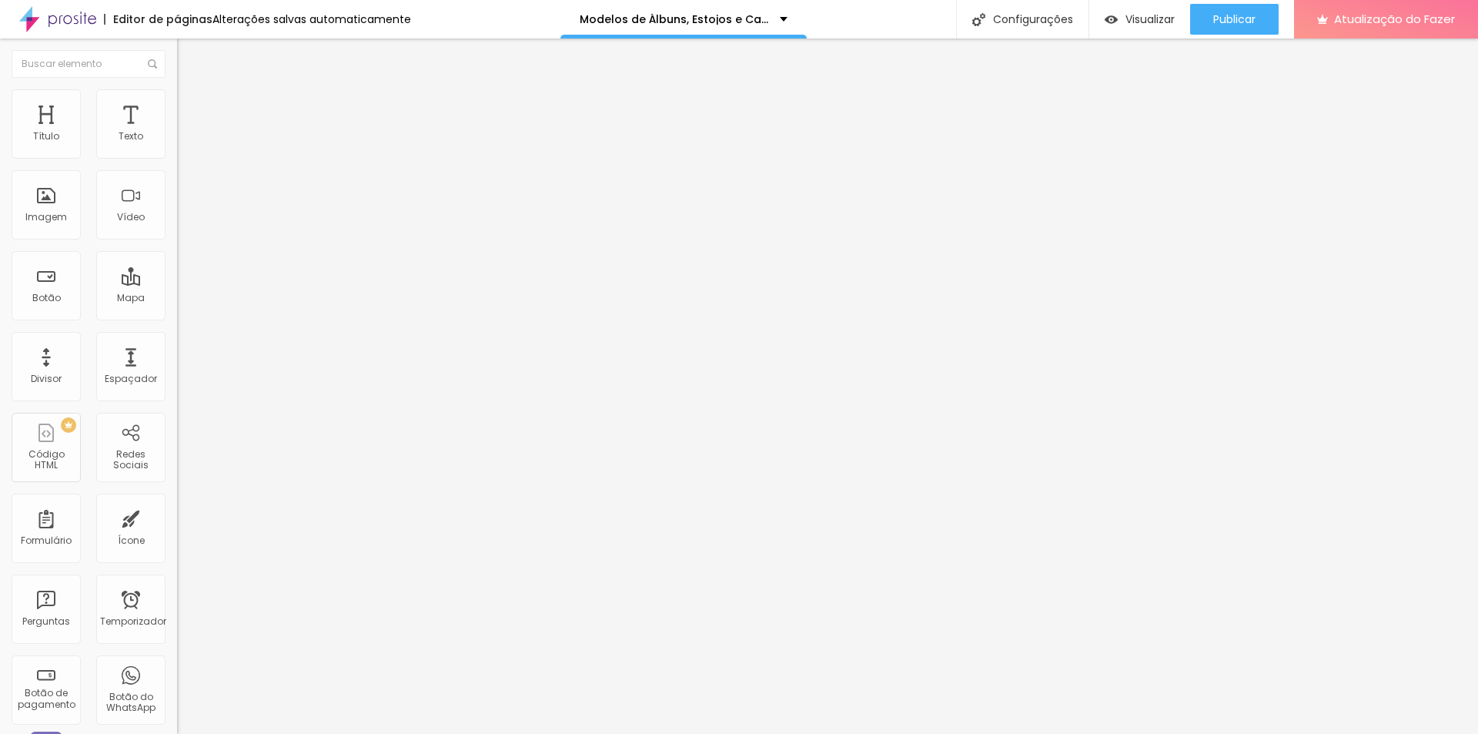
type input "42"
type input "44"
type input "47"
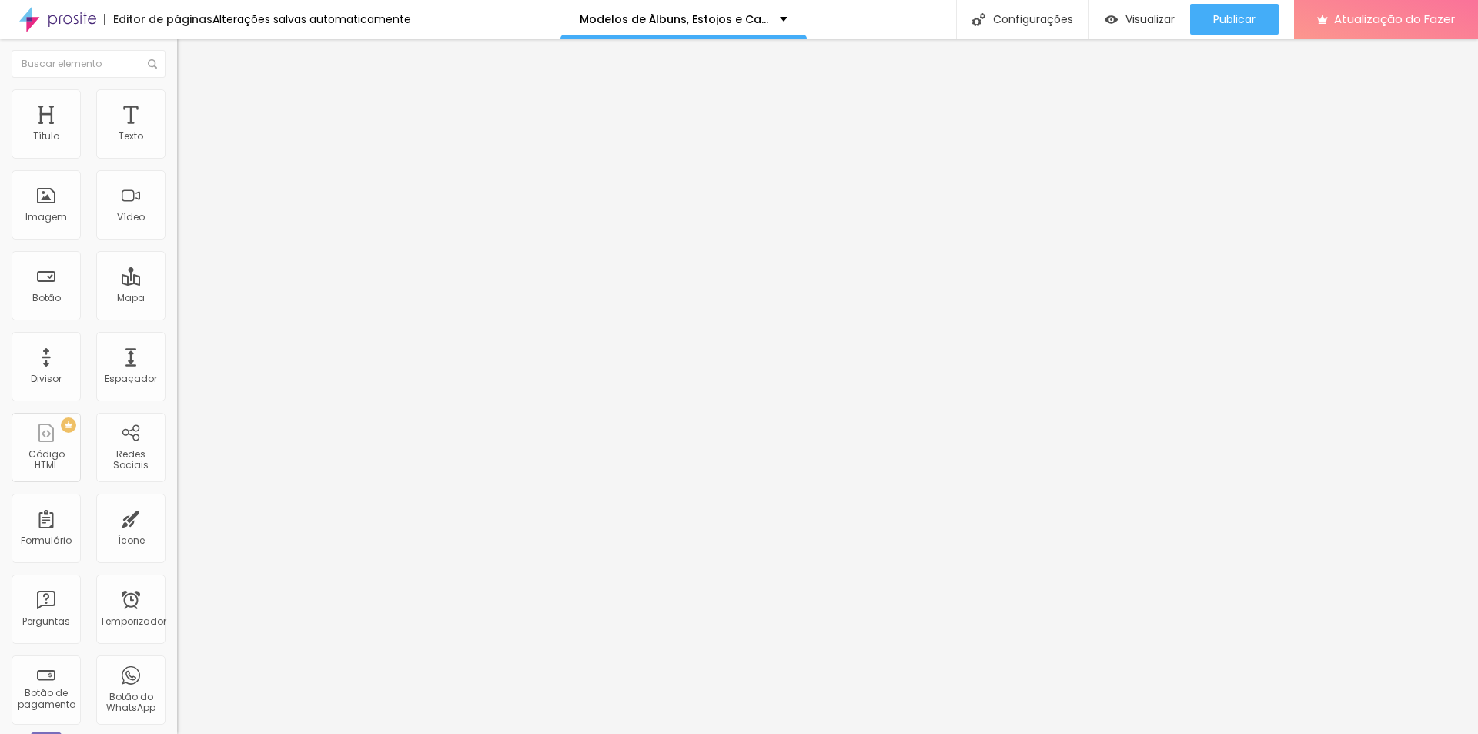
type input "47"
type input "48"
type input "47"
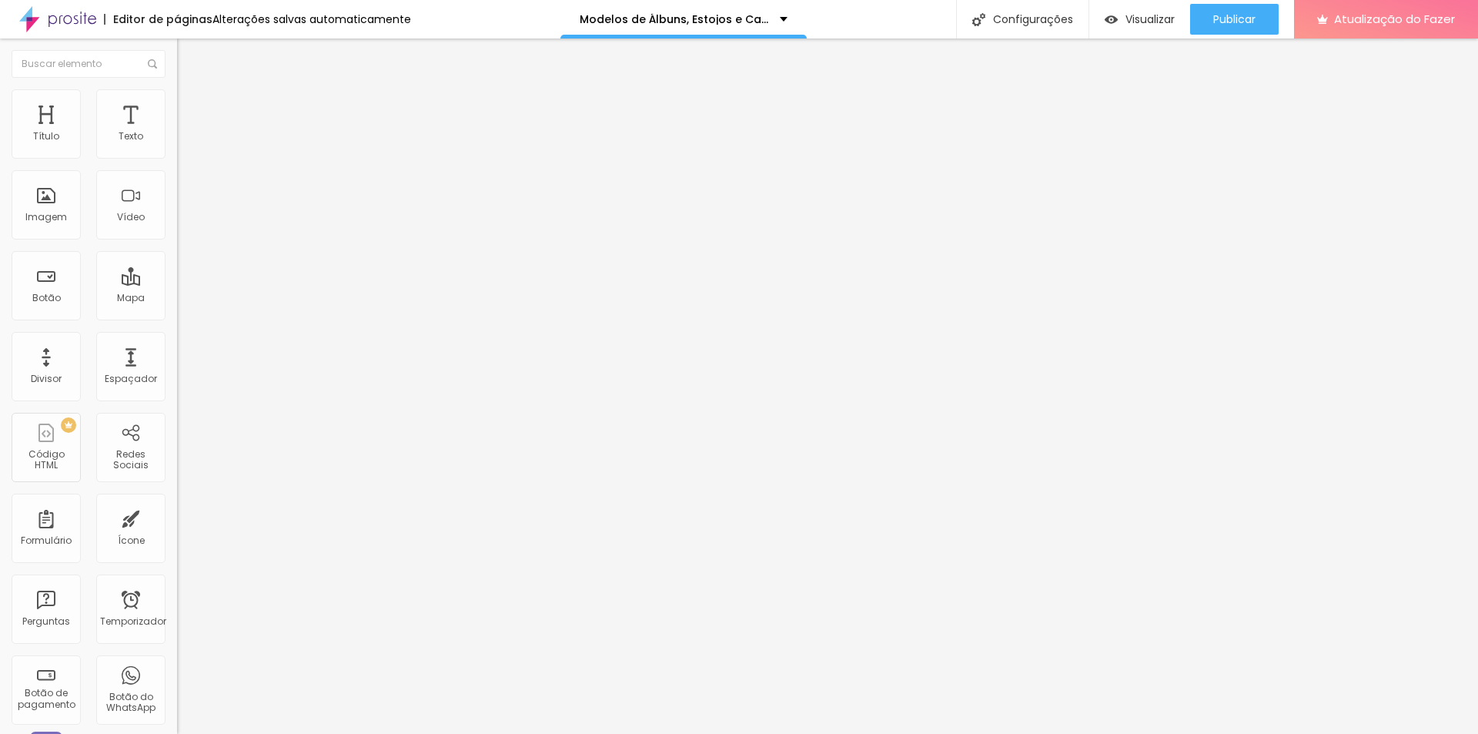
type input "46"
drag, startPoint x: 55, startPoint y: 323, endPoint x: 71, endPoint y: 326, distance: 16.3
type input "46"
click at [177, 363] on input "range" at bounding box center [226, 369] width 99 height 12
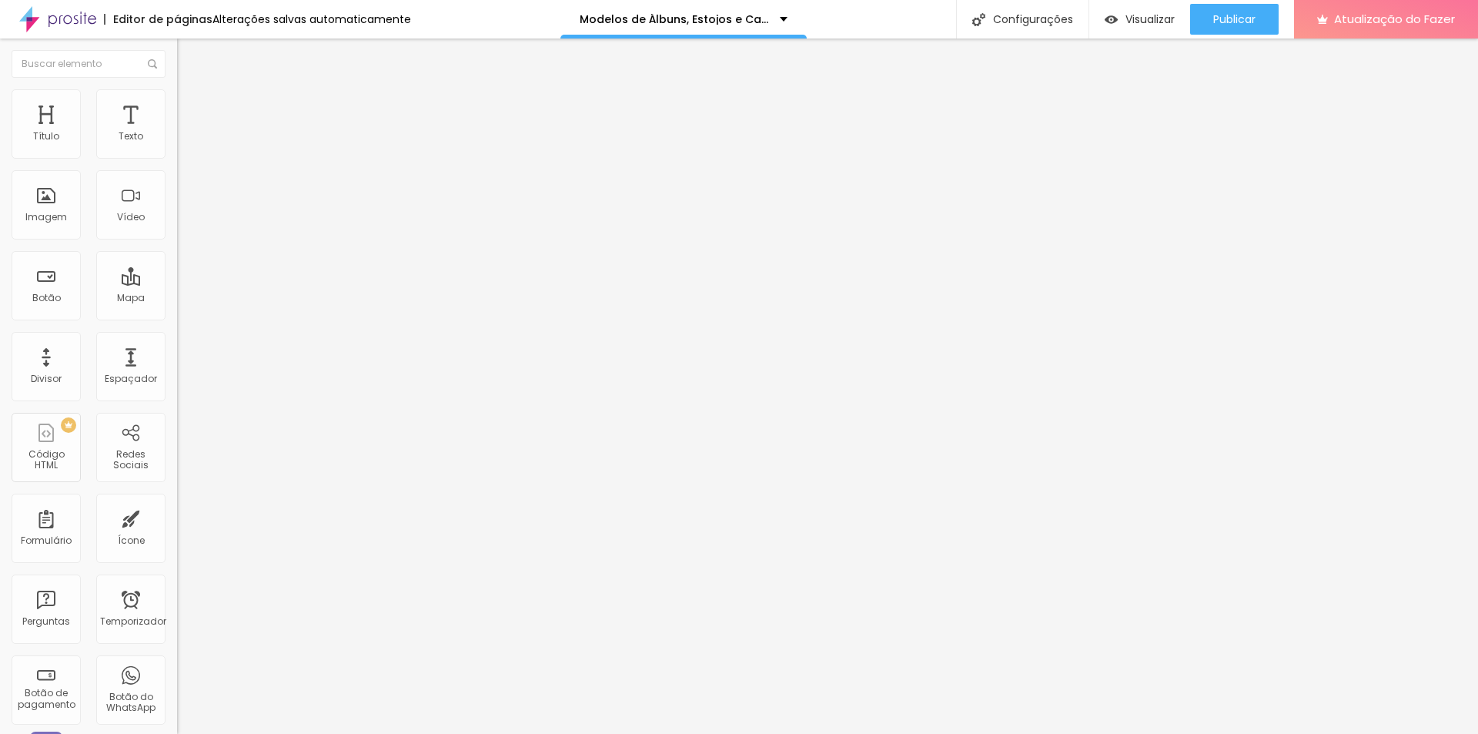
click at [177, 105] on li "Avançado" at bounding box center [265, 112] width 177 height 15
type input "15"
type input "10"
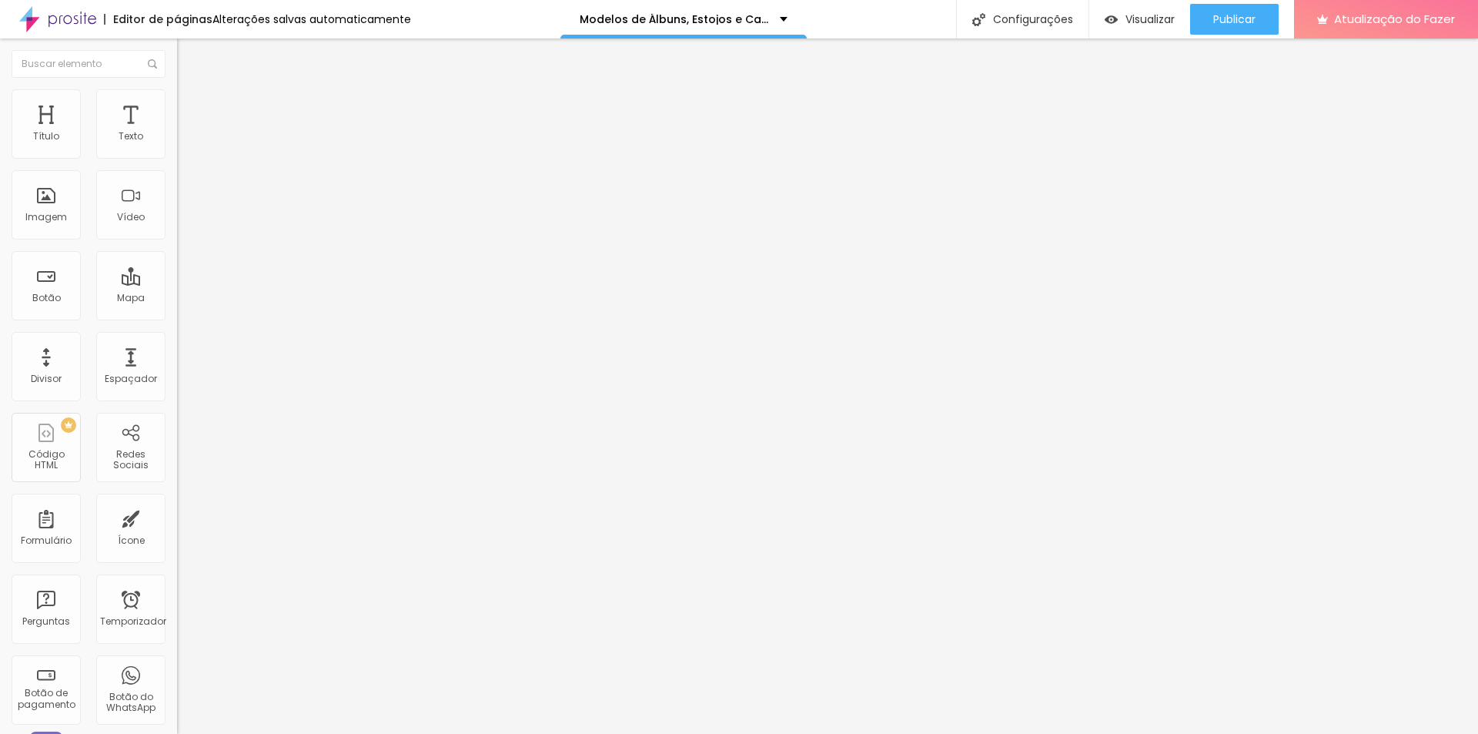
type input "5"
type input "0"
drag, startPoint x: 49, startPoint y: 152, endPoint x: 28, endPoint y: 146, distance: 21.5
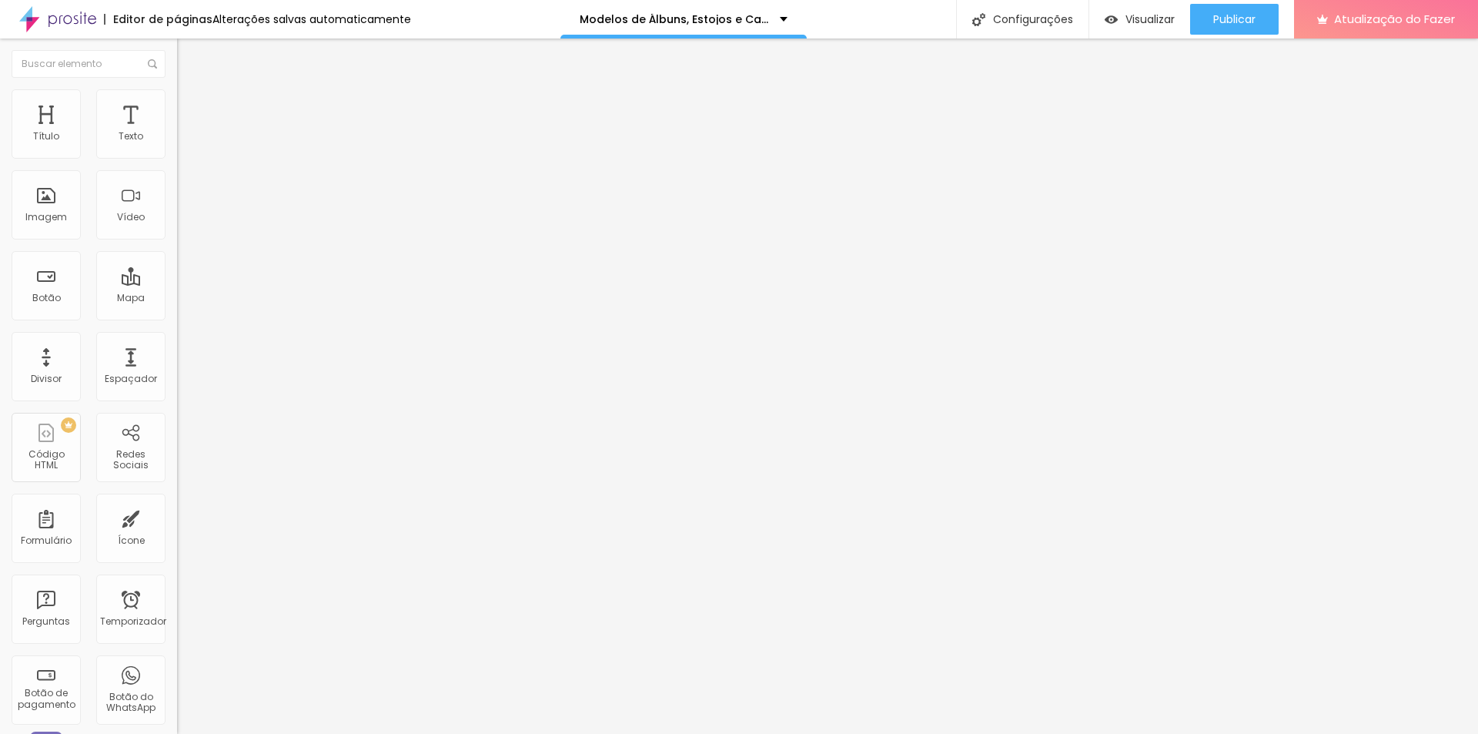
type input "0"
click at [177, 299] on input "range" at bounding box center [226, 305] width 99 height 12
click at [177, 100] on ul "Conteúdo Estilo Avançado" at bounding box center [265, 97] width 177 height 46
click at [177, 102] on li "Estilo" at bounding box center [265, 96] width 177 height 15
click at [191, 109] on font "Avançado" at bounding box center [216, 115] width 51 height 13
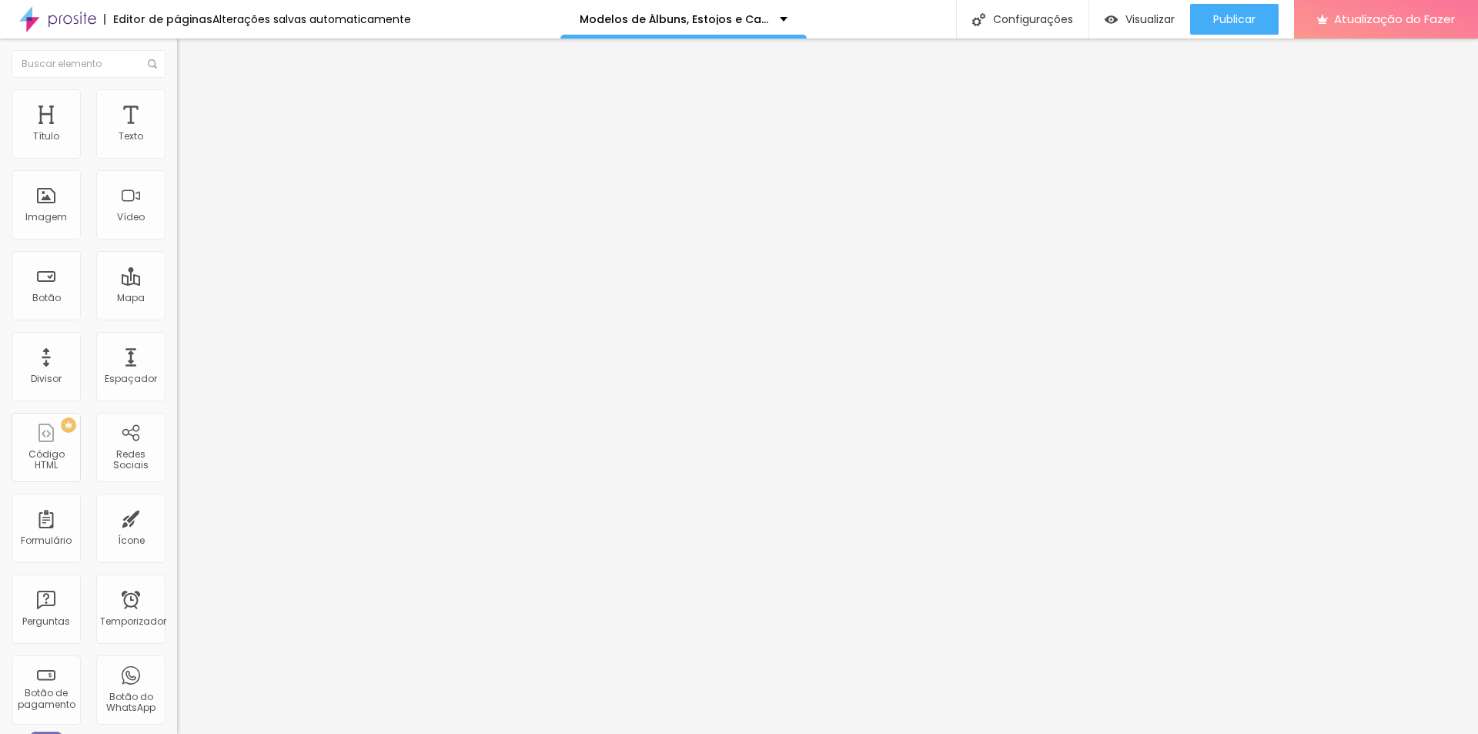
type input "0"
drag, startPoint x: 29, startPoint y: 182, endPoint x: -1, endPoint y: 182, distance: 30.0
type input "0"
click at [177, 517] on input "range" at bounding box center [226, 523] width 99 height 12
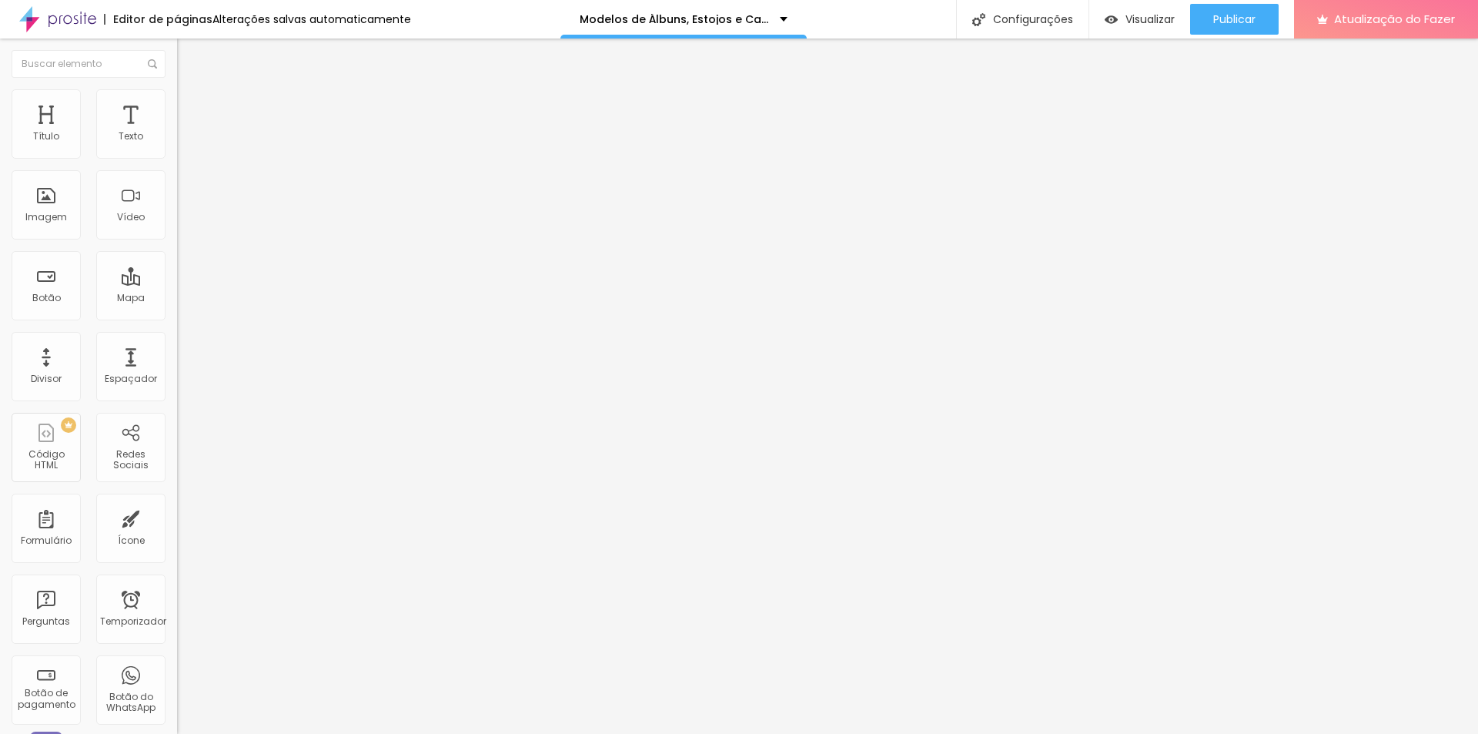
click at [191, 105] on font "Avançado" at bounding box center [216, 99] width 51 height 13
type input "1.2"
type input "1.1"
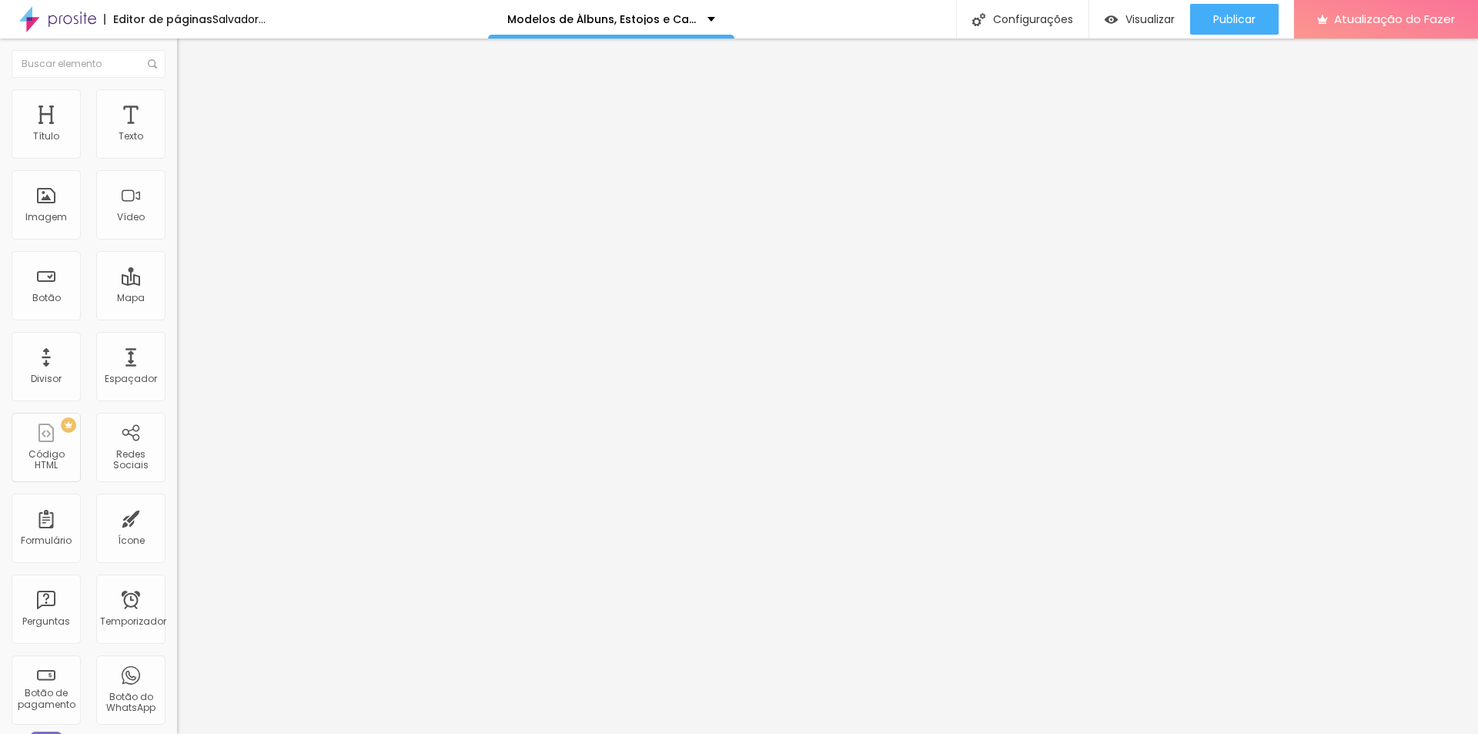
type input "1"
type input "0.9"
type input "0.8"
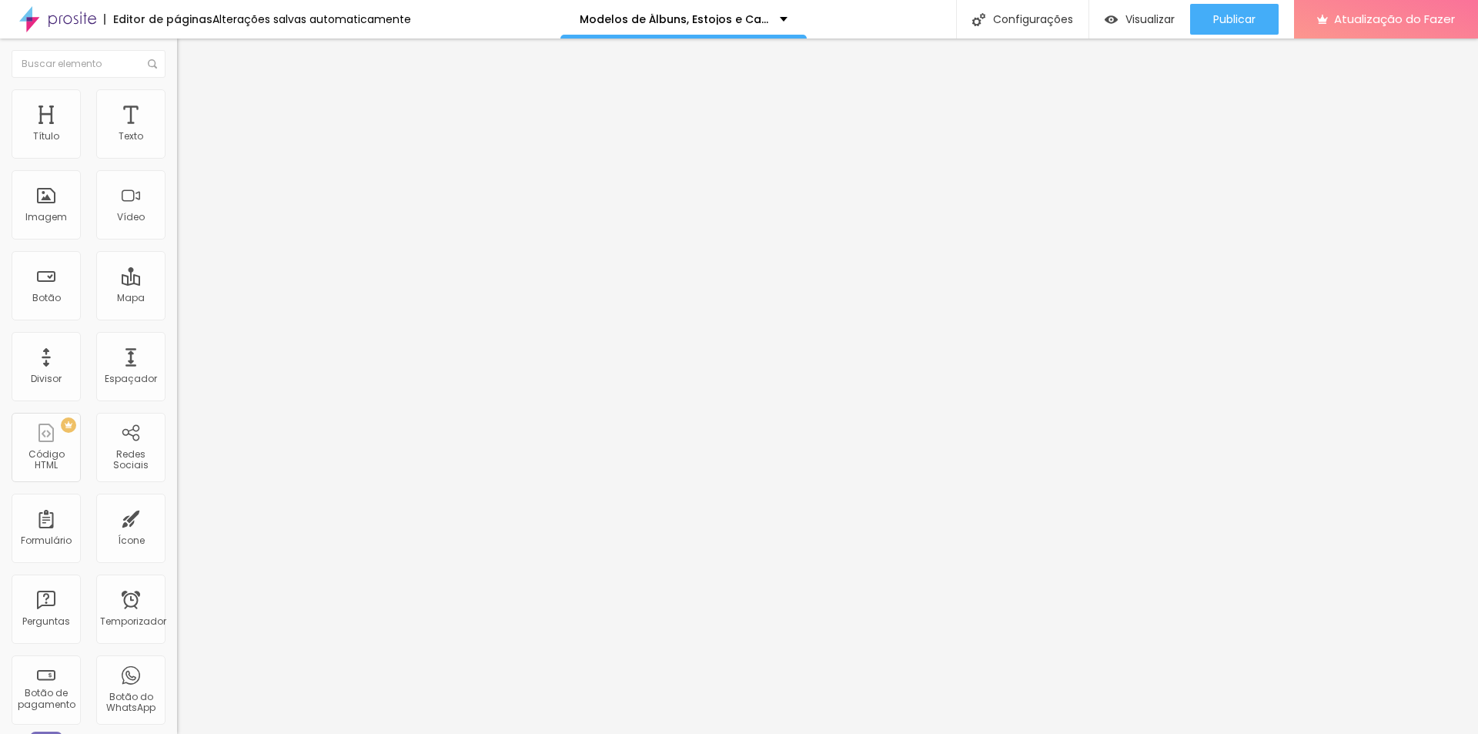
type input "0.8"
drag, startPoint x: 85, startPoint y: 383, endPoint x: 55, endPoint y: 386, distance: 30.3
type input "0.8"
click at [186, 132] on font "Trocar imagem" at bounding box center [223, 125] width 75 height 13
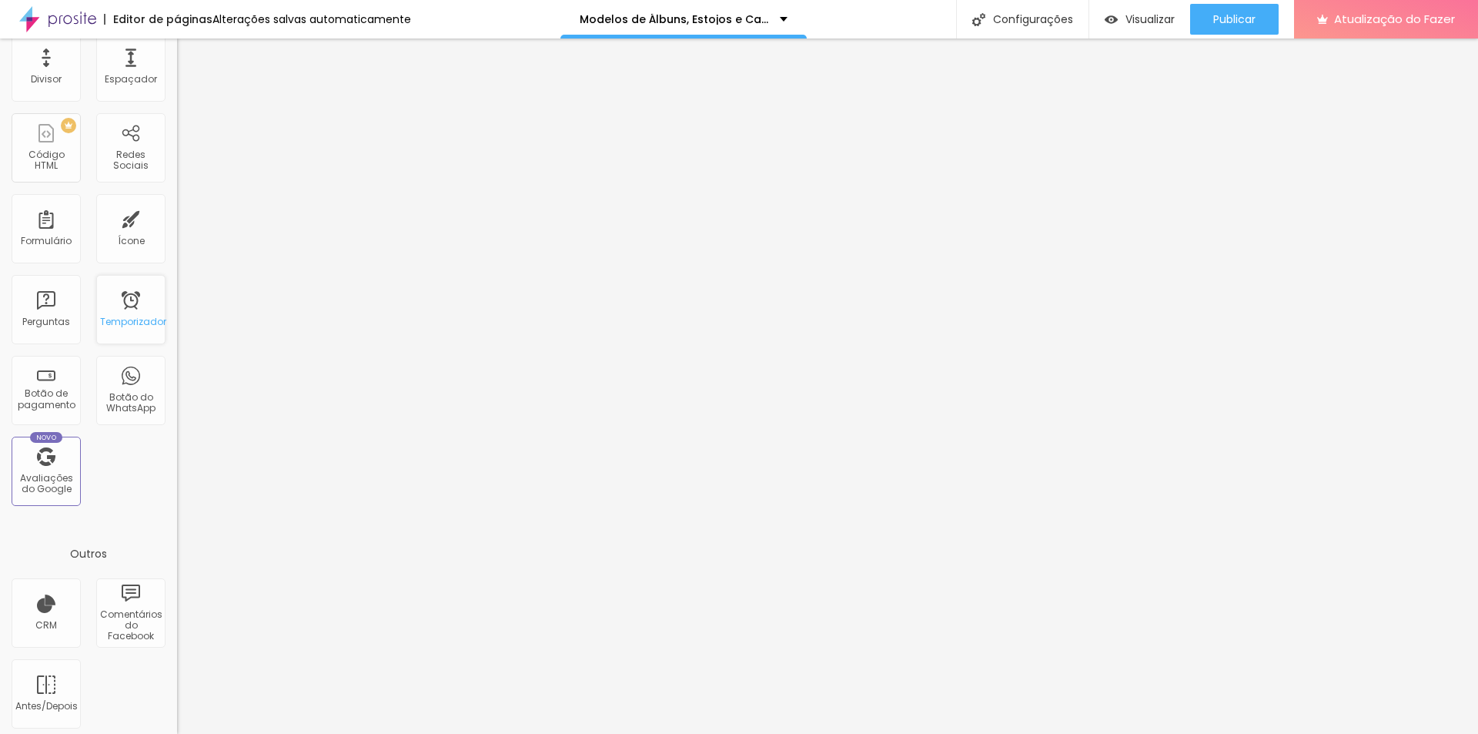
scroll to position [306, 0]
click at [112, 394] on font "Botão do WhatsApp" at bounding box center [130, 396] width 49 height 24
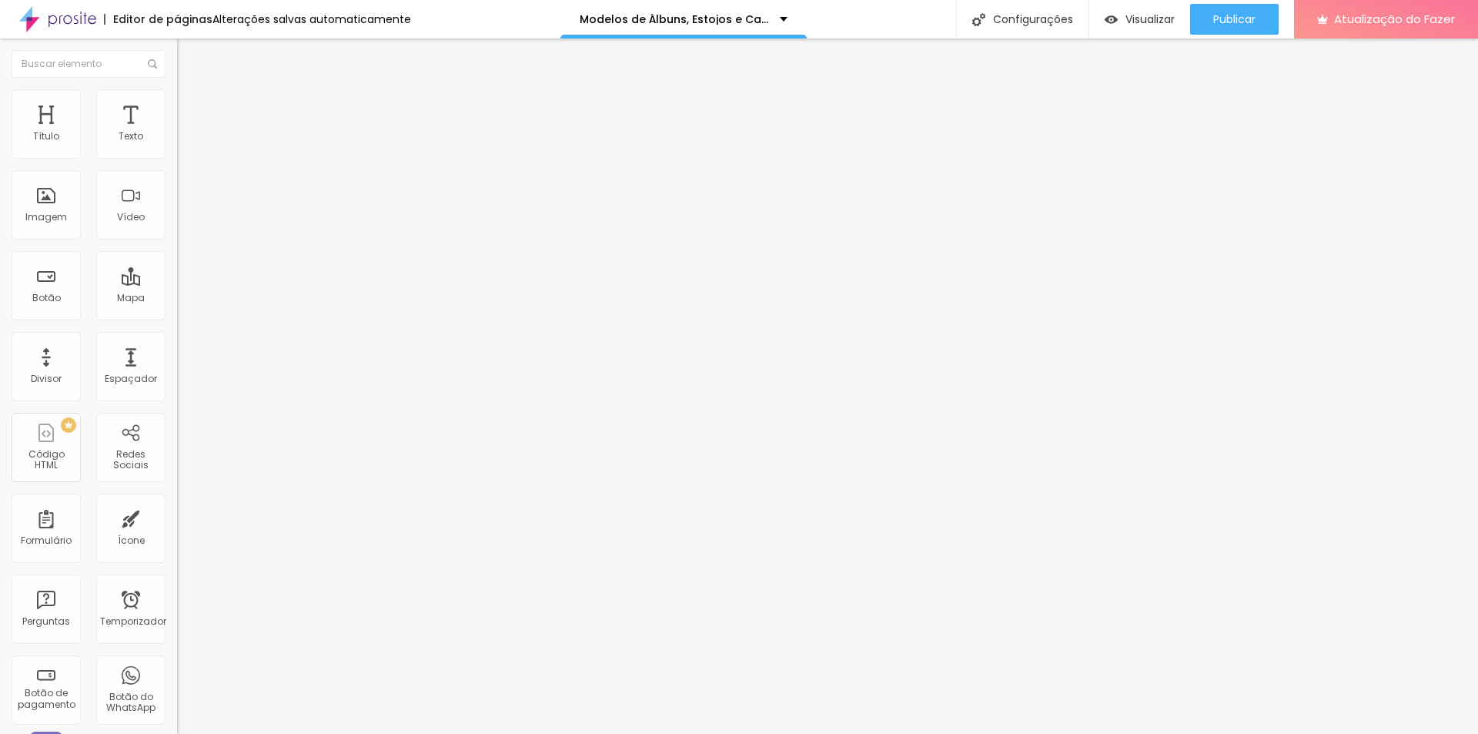
click at [177, 145] on input "text" at bounding box center [269, 136] width 185 height 15
type input "(42)99994-3294"
click at [177, 476] on input "Conversar no WhatsApp" at bounding box center [269, 483] width 185 height 15
click at [177, 520] on textarea "Olá, cheguei até você pela página {page_title} e gostaria de mais informações" at bounding box center [264, 533] width 174 height 26
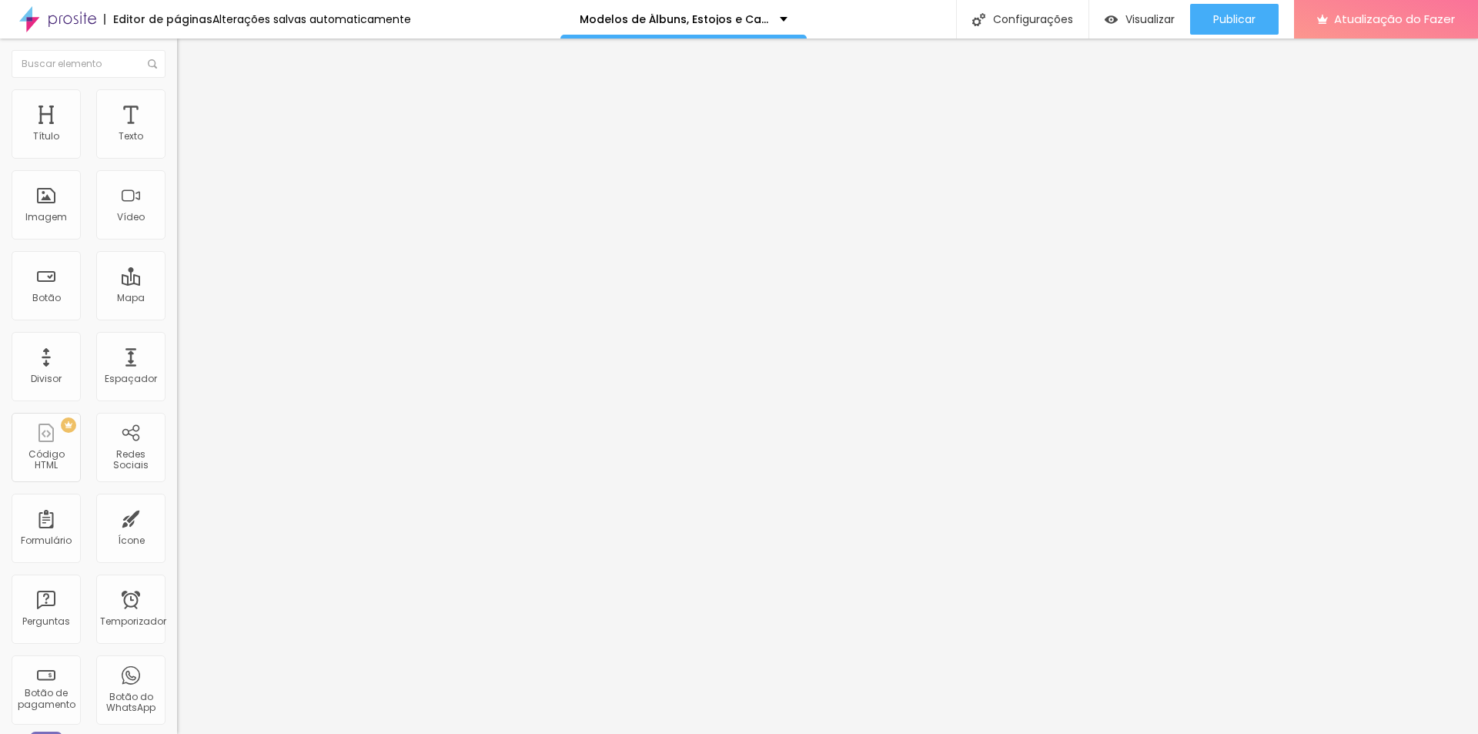
type textarea "Olá, cheguei até você pela página DOS MODELOS DE ÁLBUNS e gostaria de decidir c…"
click at [191, 105] on font "Estilo" at bounding box center [203, 99] width 24 height 13
click at [183, 242] on img at bounding box center [187, 246] width 9 height 9
radio input "false"
click at [183, 242] on img at bounding box center [187, 246] width 9 height 9
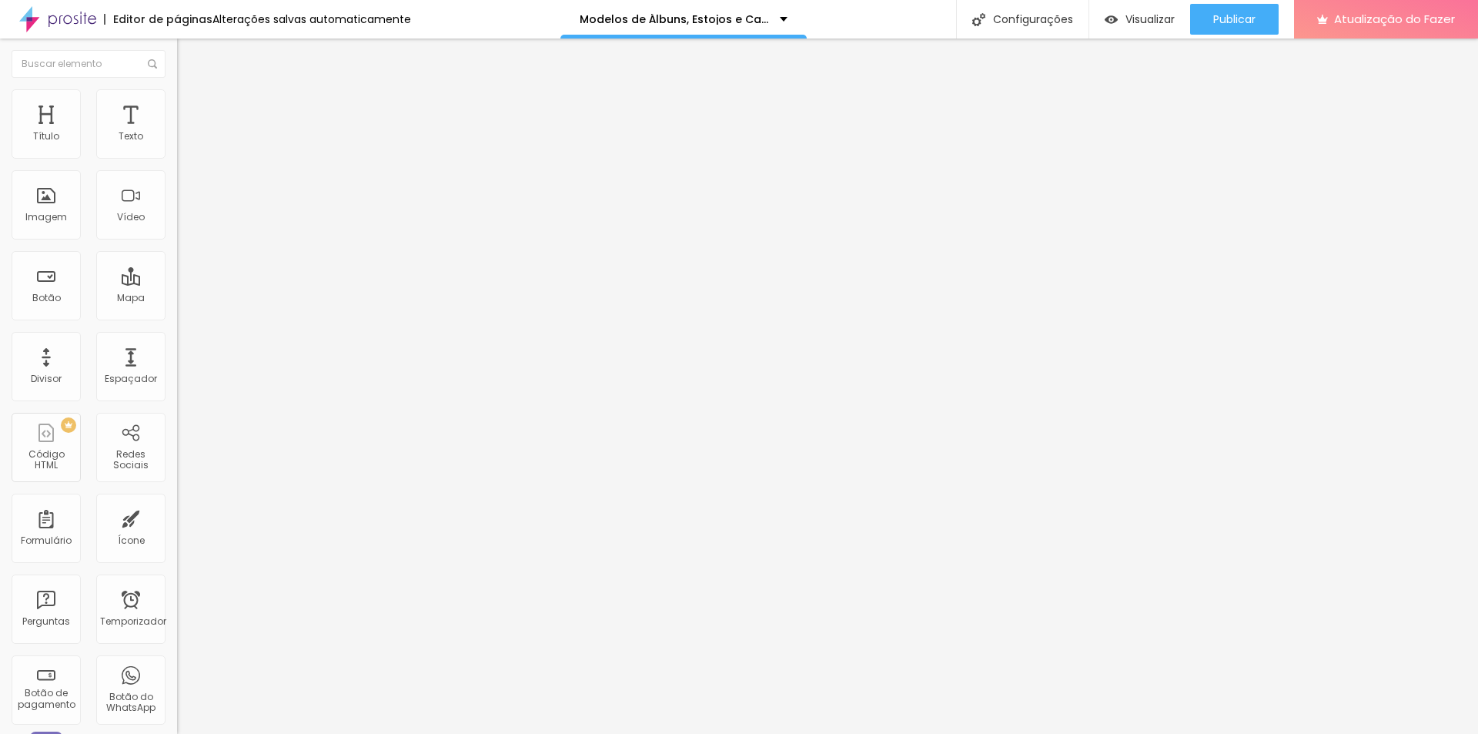
radio input "false"
radio input "true"
click at [183, 242] on img at bounding box center [187, 246] width 9 height 9
radio input "true"
radio input "false"
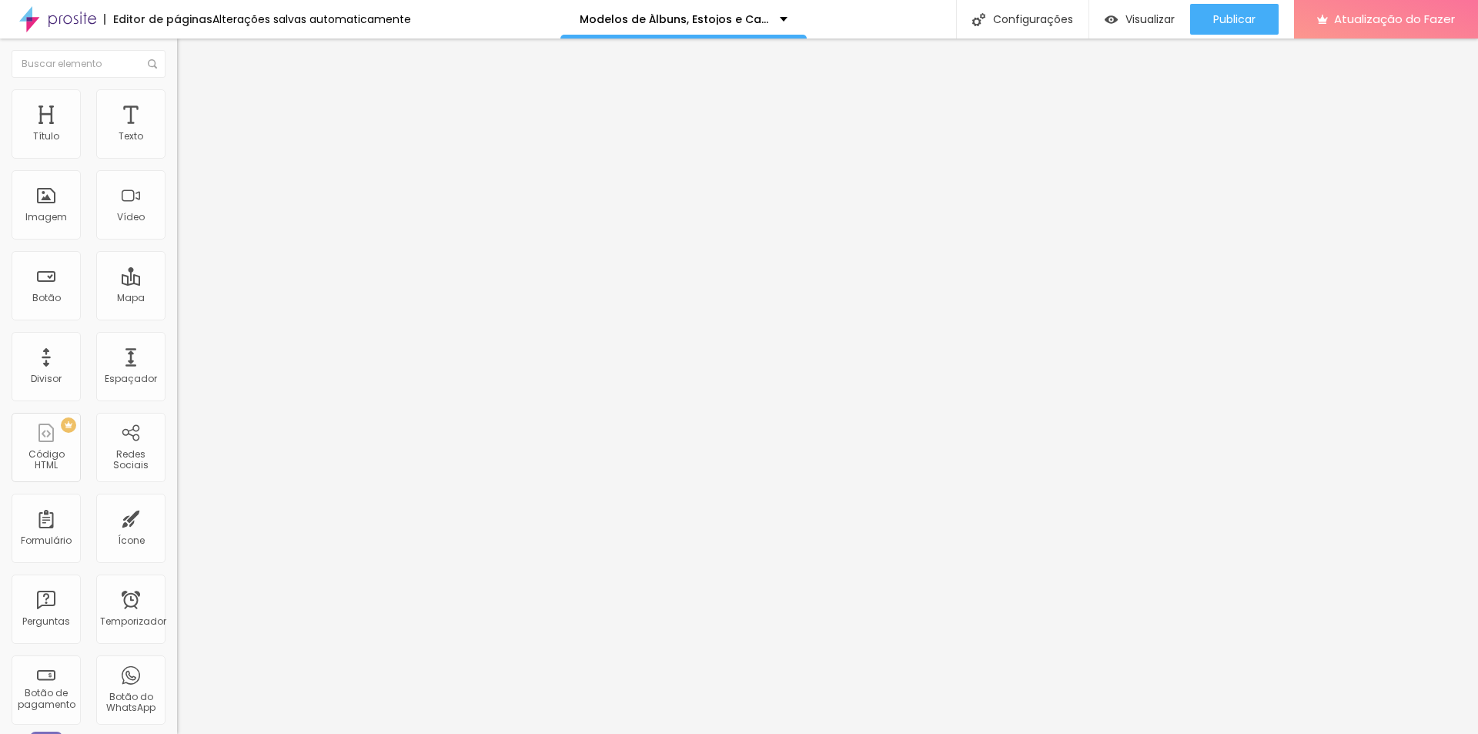
click at [183, 242] on img at bounding box center [187, 246] width 9 height 9
radio input "false"
click at [183, 242] on img at bounding box center [187, 246] width 9 height 9
radio input "false"
radio input "true"
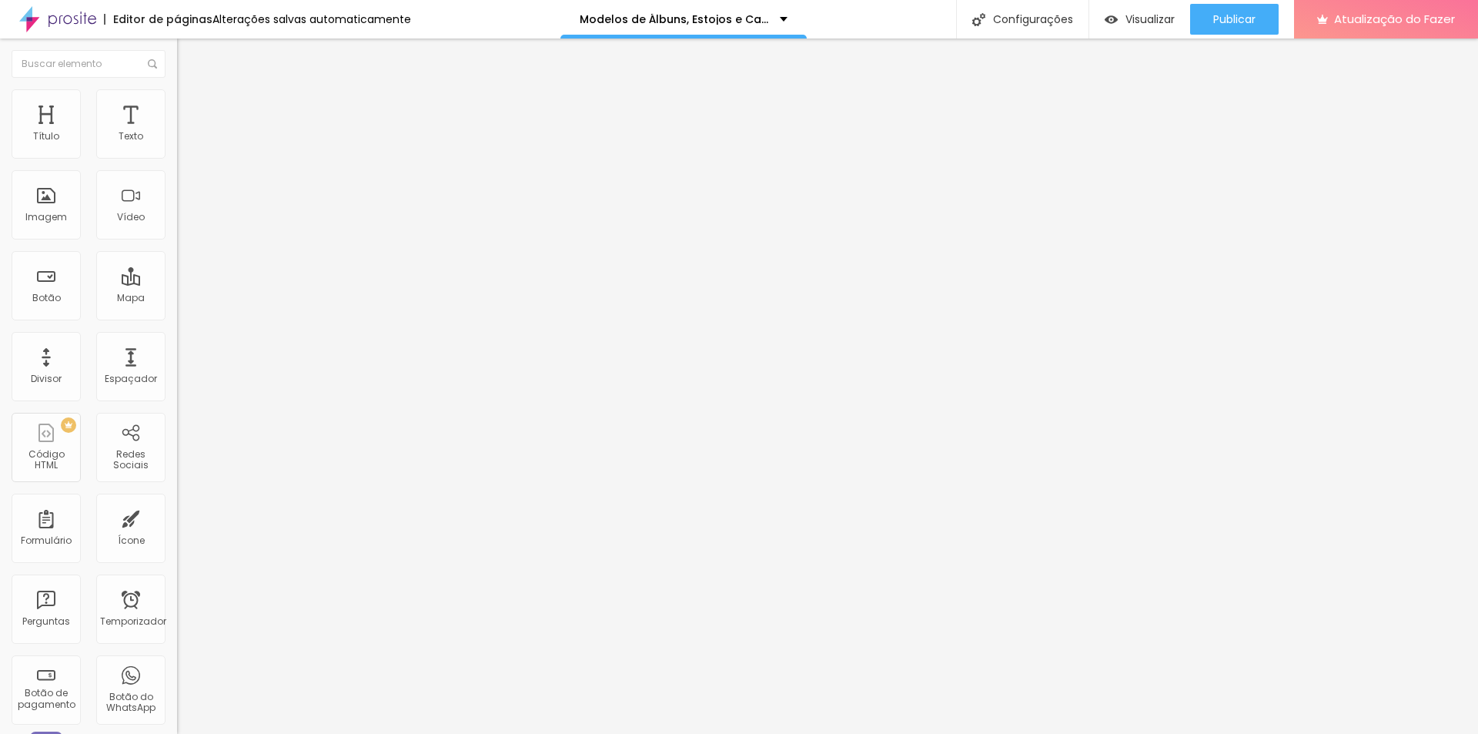
click at [183, 242] on img at bounding box center [187, 246] width 9 height 9
radio input "true"
radio input "false"
click at [183, 242] on img at bounding box center [187, 246] width 9 height 9
radio input "false"
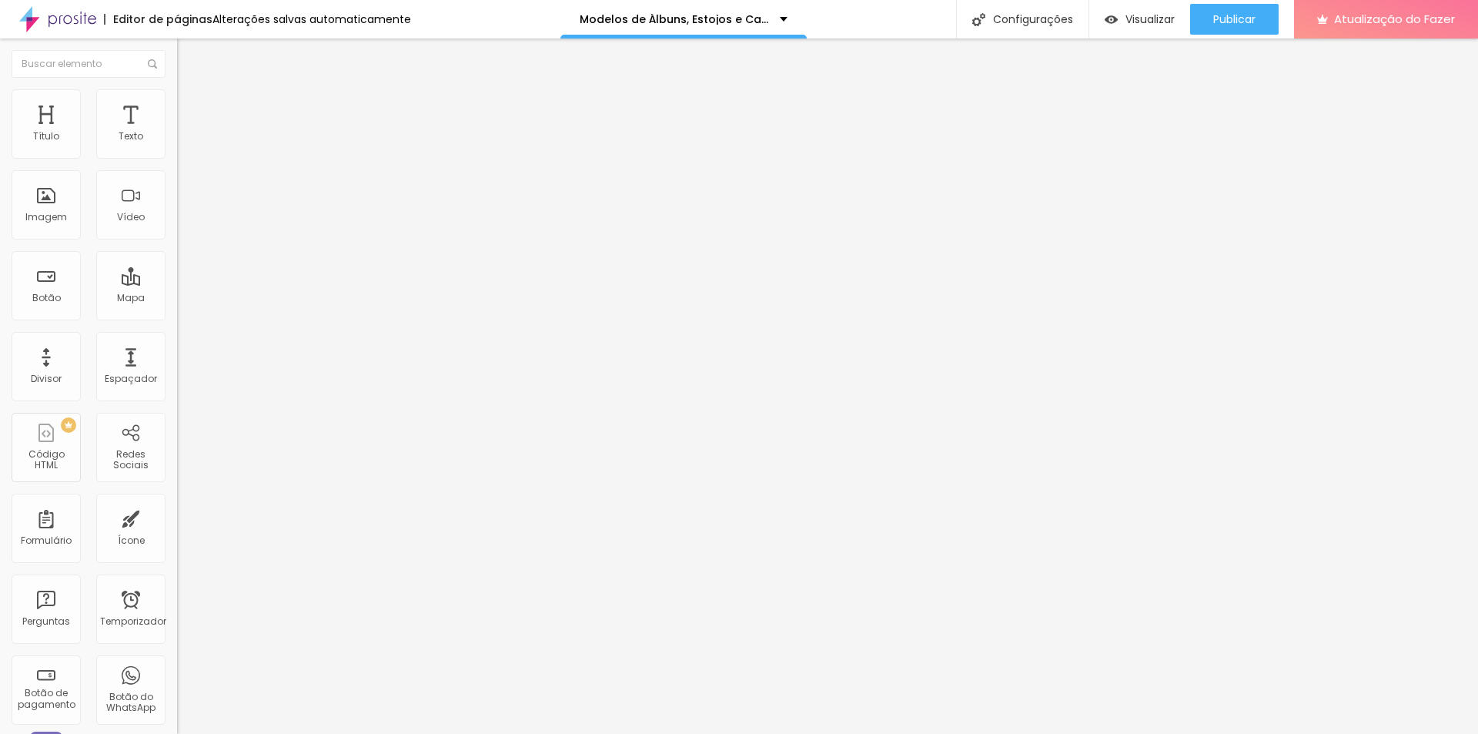
click at [183, 242] on img at bounding box center [187, 246] width 9 height 9
radio input "false"
radio input "true"
type input "15"
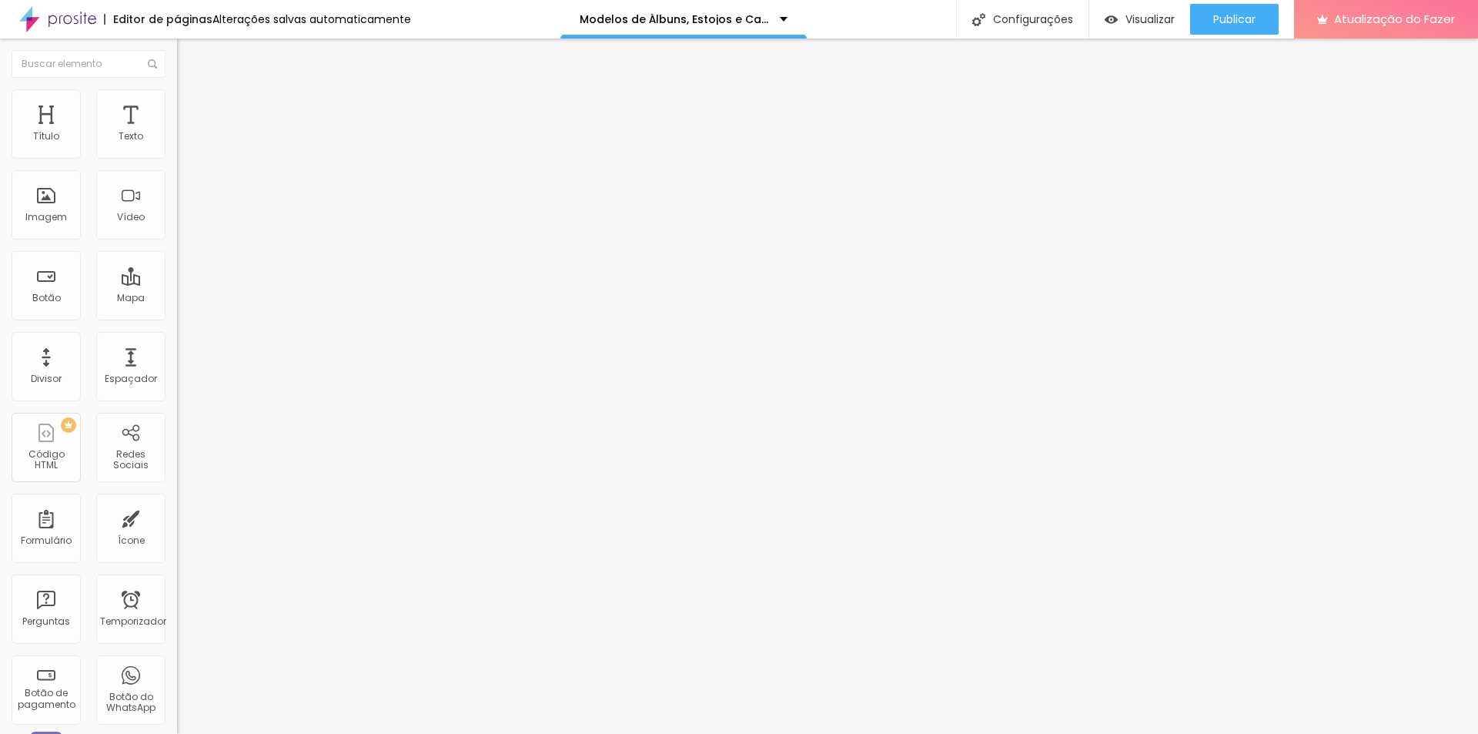
type input "16"
type input "17"
type input "18"
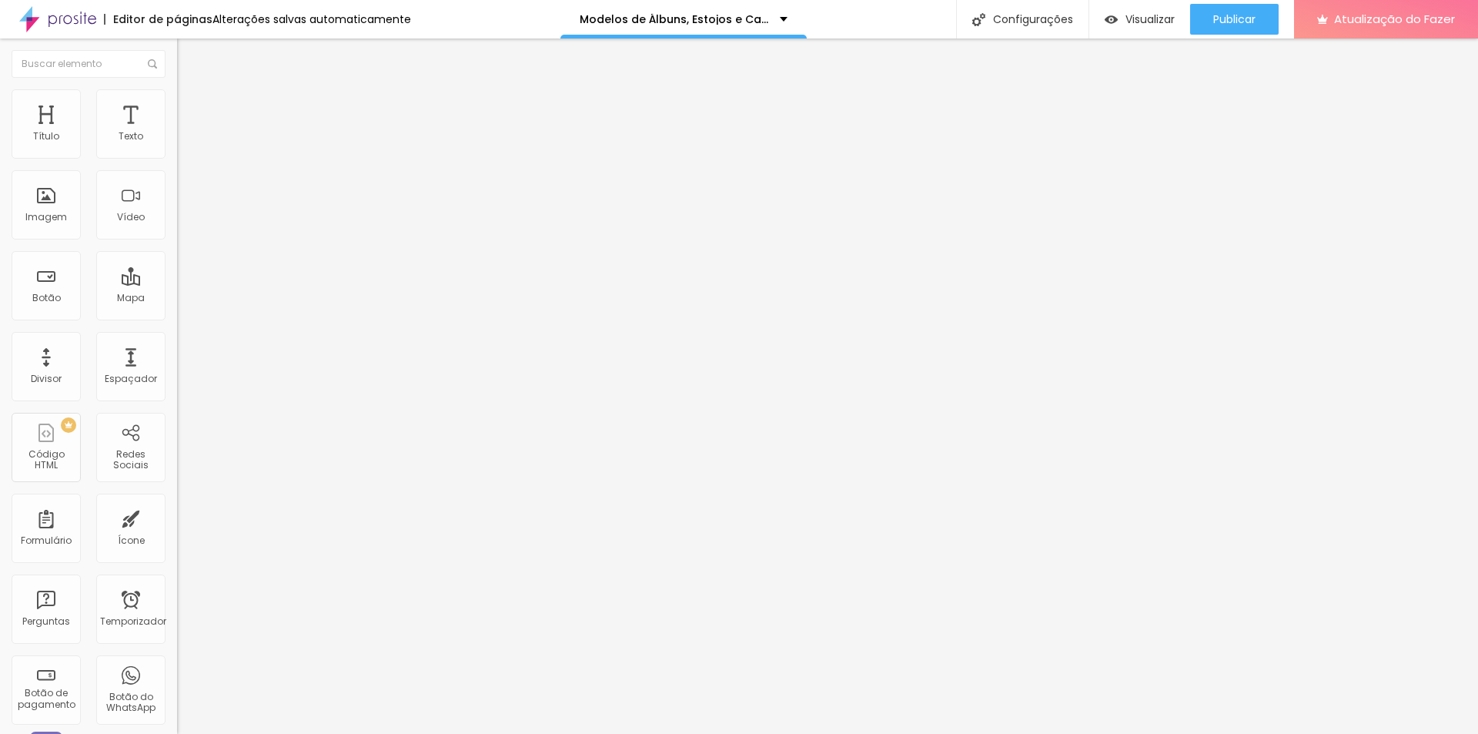
type input "18"
drag, startPoint x: 55, startPoint y: 232, endPoint x: 143, endPoint y: 235, distance: 87.8
type input "18"
click at [177, 446] on input "range" at bounding box center [226, 452] width 99 height 12
click at [191, 109] on font "Avançado" at bounding box center [216, 115] width 51 height 13
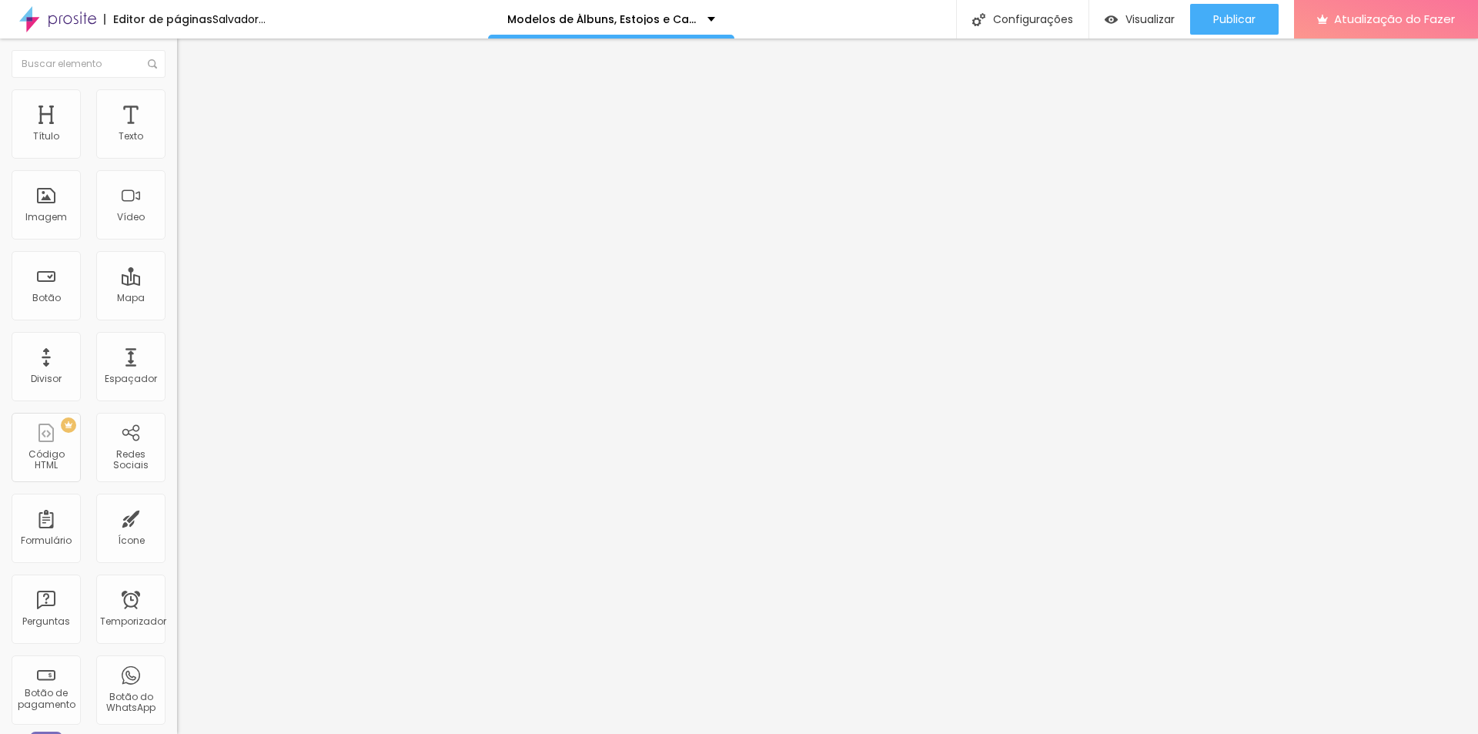
drag, startPoint x: 99, startPoint y: 176, endPoint x: 94, endPoint y: 168, distance: 9.4
click at [177, 171] on div "Número do WhatsApp * + 55 Texto do botão Conversar no WhatsApp Mensagem Olá, ch…" at bounding box center [265, 376] width 177 height 513
click at [177, 145] on input "text" at bounding box center [269, 136] width 185 height 15
type input "(42)99994-3294"
drag, startPoint x: 128, startPoint y: 301, endPoint x: -22, endPoint y: 223, distance: 168.4
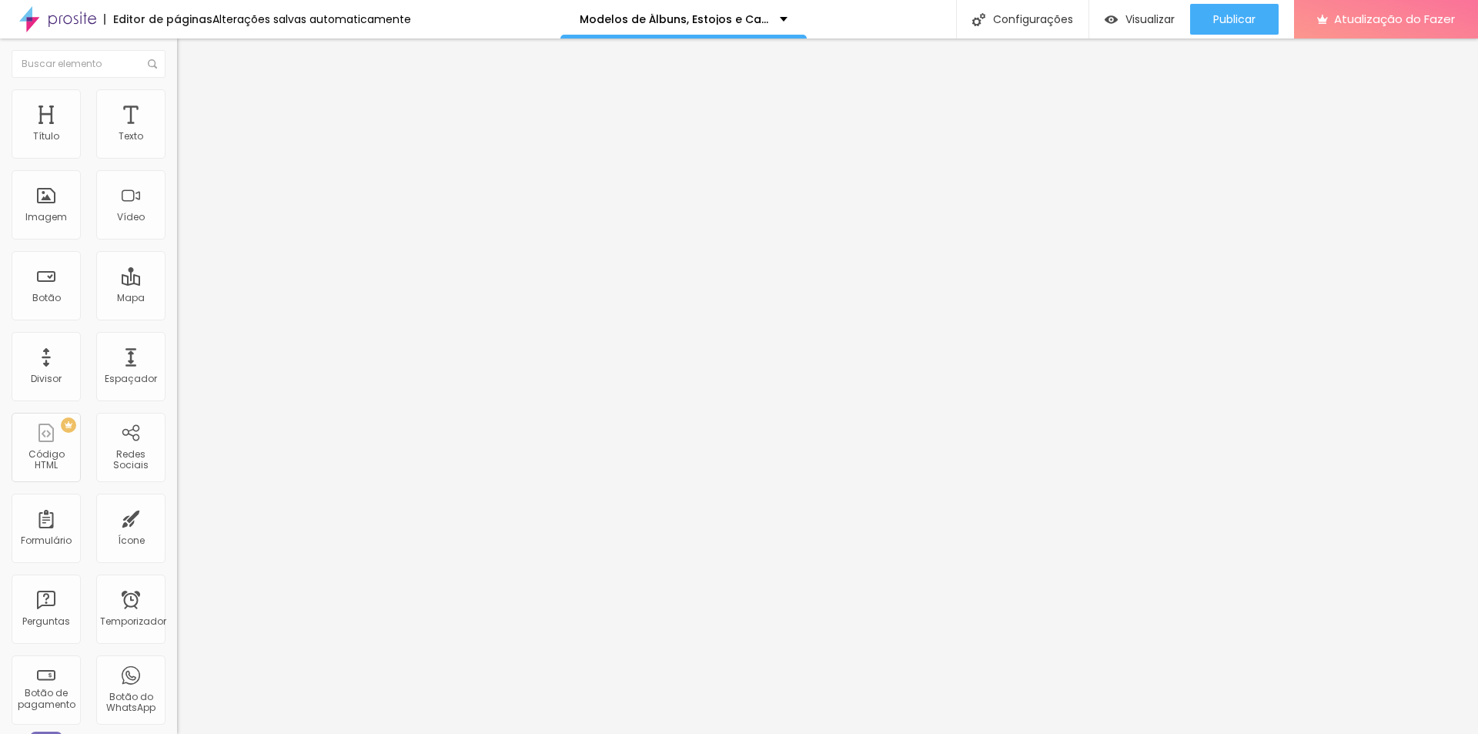
click at [0, 223] on html "Editor de páginas Alterações salvas automaticamente Modelos de Álbuns, Estojos …" at bounding box center [739, 367] width 1478 height 734
drag, startPoint x: -85, startPoint y: 229, endPoint x: -129, endPoint y: 203, distance: 51.8
click at [0, 203] on html "Editor de páginas Alterações salvas automaticamente Modelos de Álbuns, Estojos …" at bounding box center [739, 367] width 1478 height 734
paste textarea "DOS MODELOS DE ÁLBUNS e gostaria de decidir com você."
type textarea "Olá, cheguei até você pela página DOS MODELOS DE ÁLBUNS e gostaria de decidir c…"
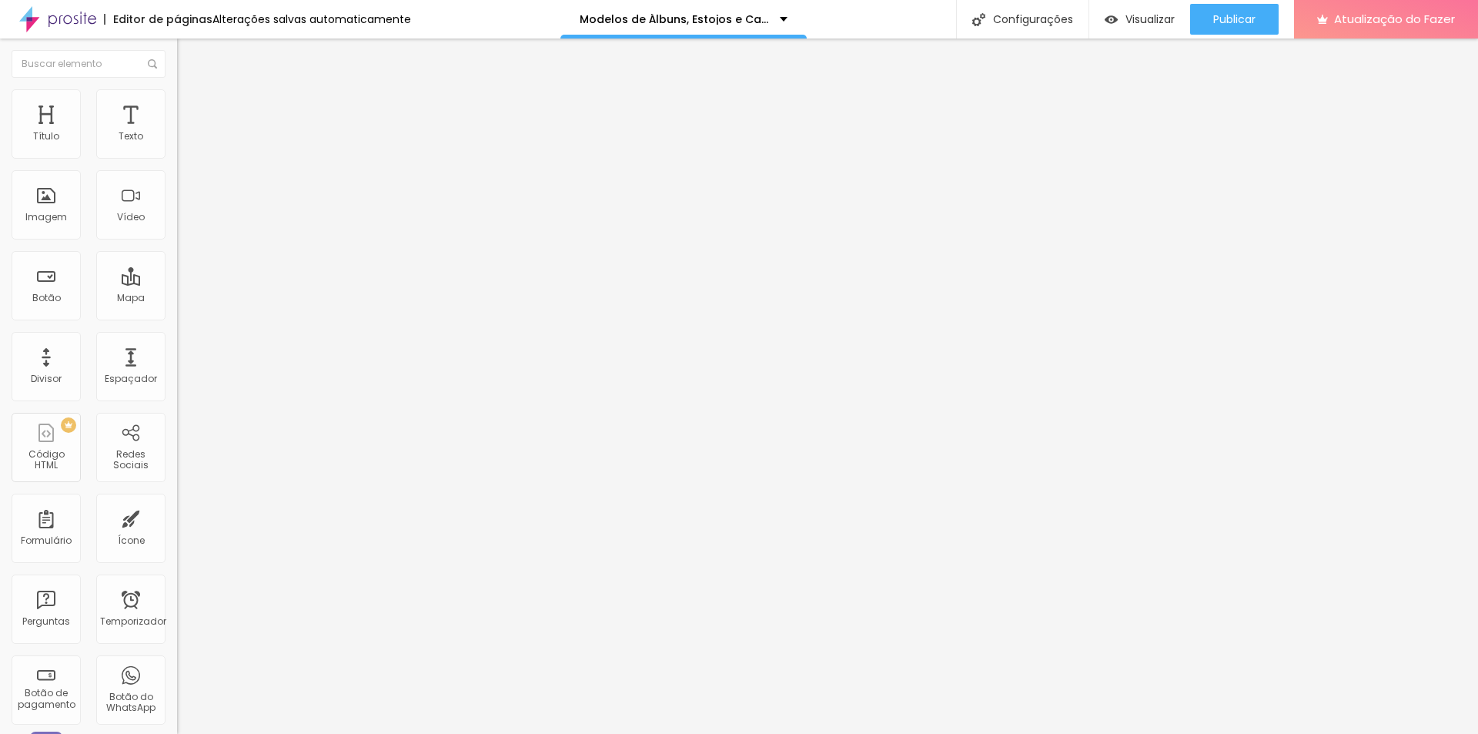
click at [177, 486] on div "Editar nulo Conteúdo Estilo Avançado Número do WhatsApp * (42)99994-3294 + 55 T…" at bounding box center [265, 385] width 177 height 695
click at [191, 109] on font "Avançado" at bounding box center [216, 115] width 51 height 13
click at [191, 106] on font "Estilo" at bounding box center [203, 99] width 24 height 13
type input "18"
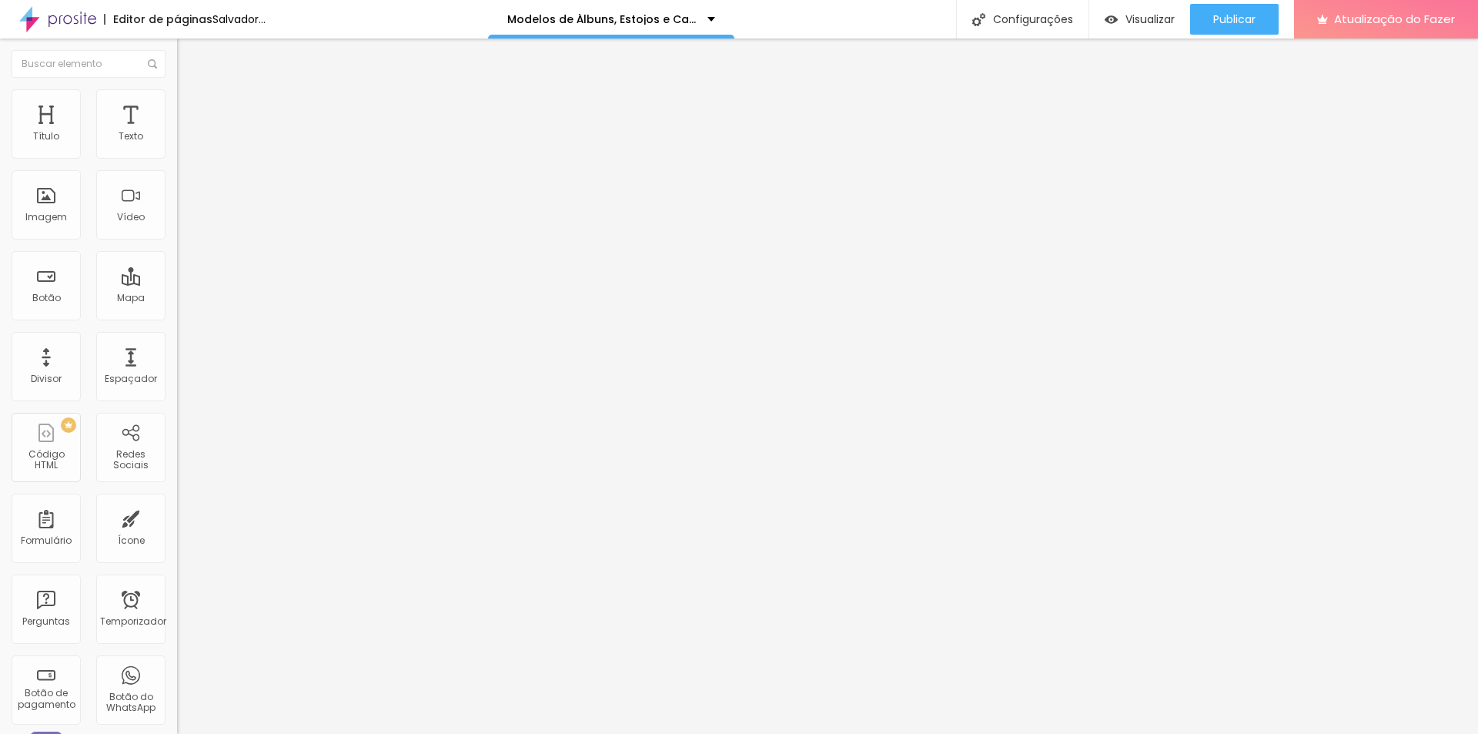
drag, startPoint x: 55, startPoint y: 233, endPoint x: 155, endPoint y: 237, distance: 100.1
type input "18"
click at [177, 446] on input "range" at bounding box center [226, 452] width 99 height 12
click at [177, 105] on li "Avançado" at bounding box center [265, 112] width 177 height 15
type input "15"
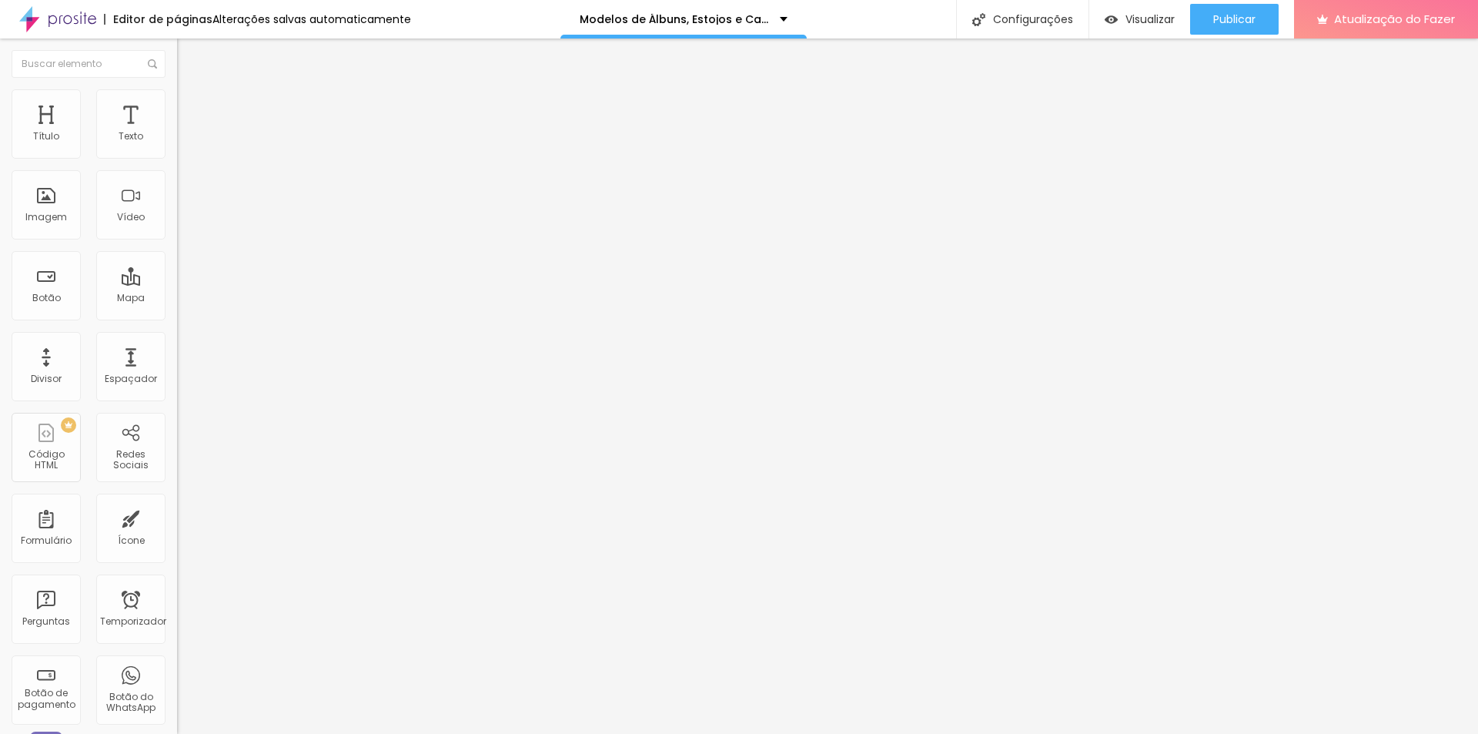
type input "15"
type input "10"
type input "5"
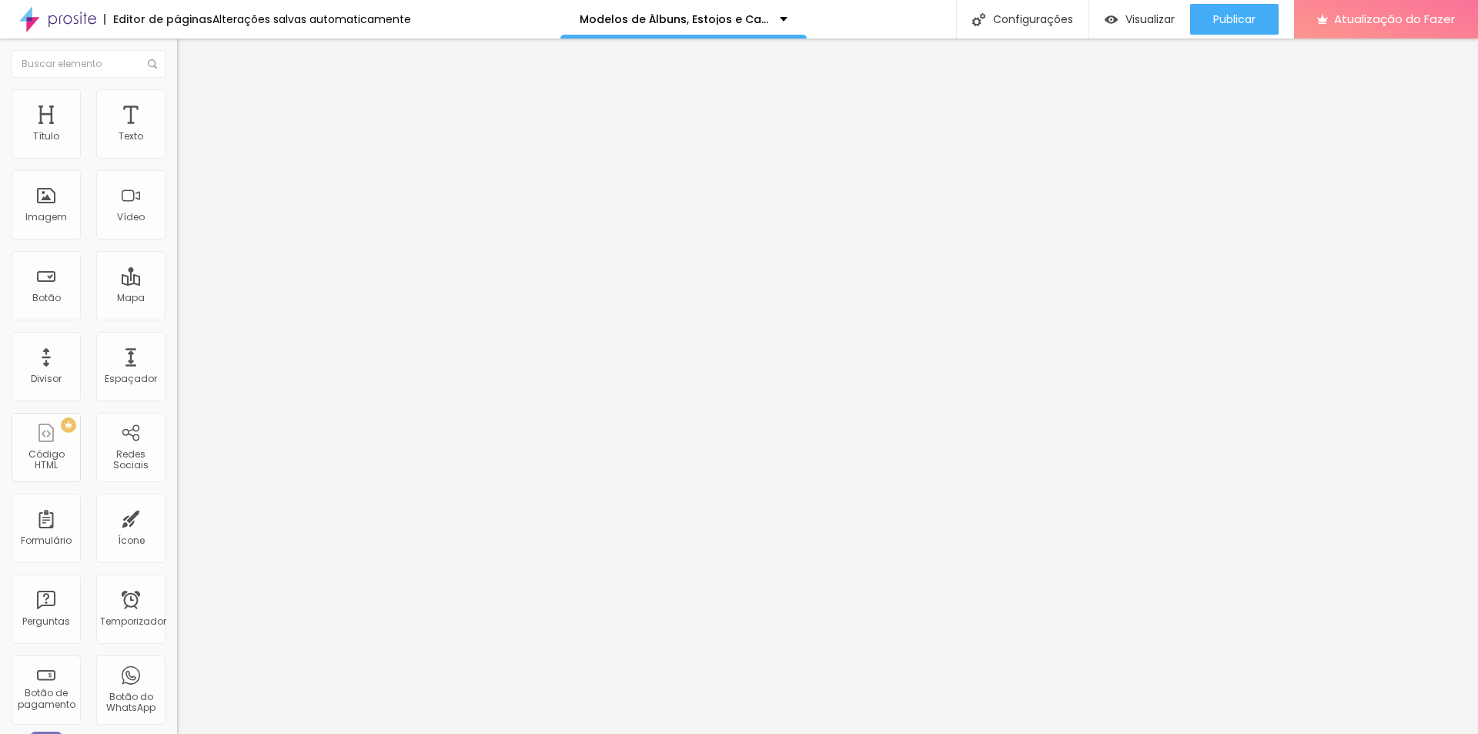
type input "0"
drag, startPoint x: 62, startPoint y: 152, endPoint x: 31, endPoint y: 153, distance: 30.8
type input "0"
click at [177, 299] on input "range" at bounding box center [226, 305] width 99 height 12
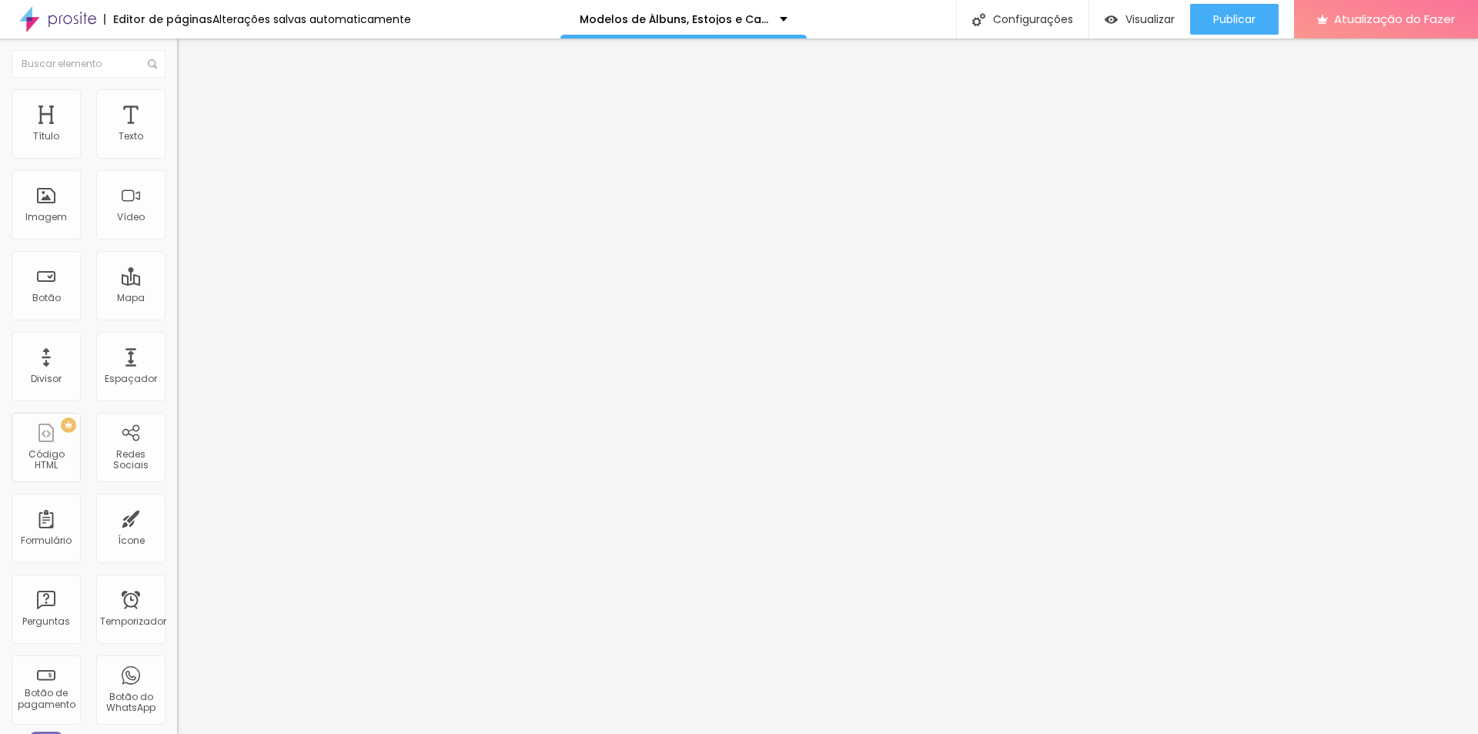
click at [177, 105] on img at bounding box center [184, 112] width 14 height 14
type input "7"
type input "0"
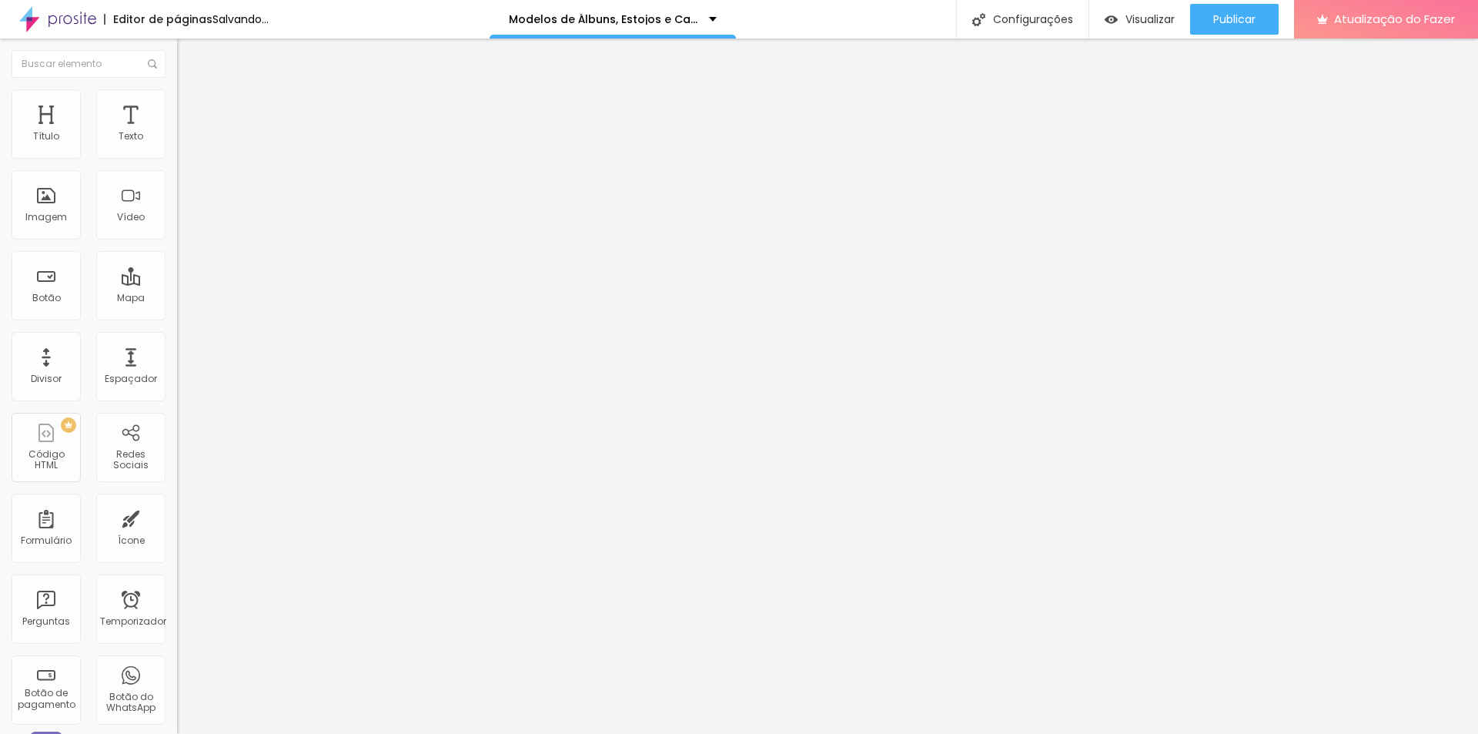
drag, startPoint x: 36, startPoint y: 181, endPoint x: 22, endPoint y: 181, distance: 13.9
type input "0"
click at [177, 517] on input "range" at bounding box center [226, 523] width 99 height 12
type input "25"
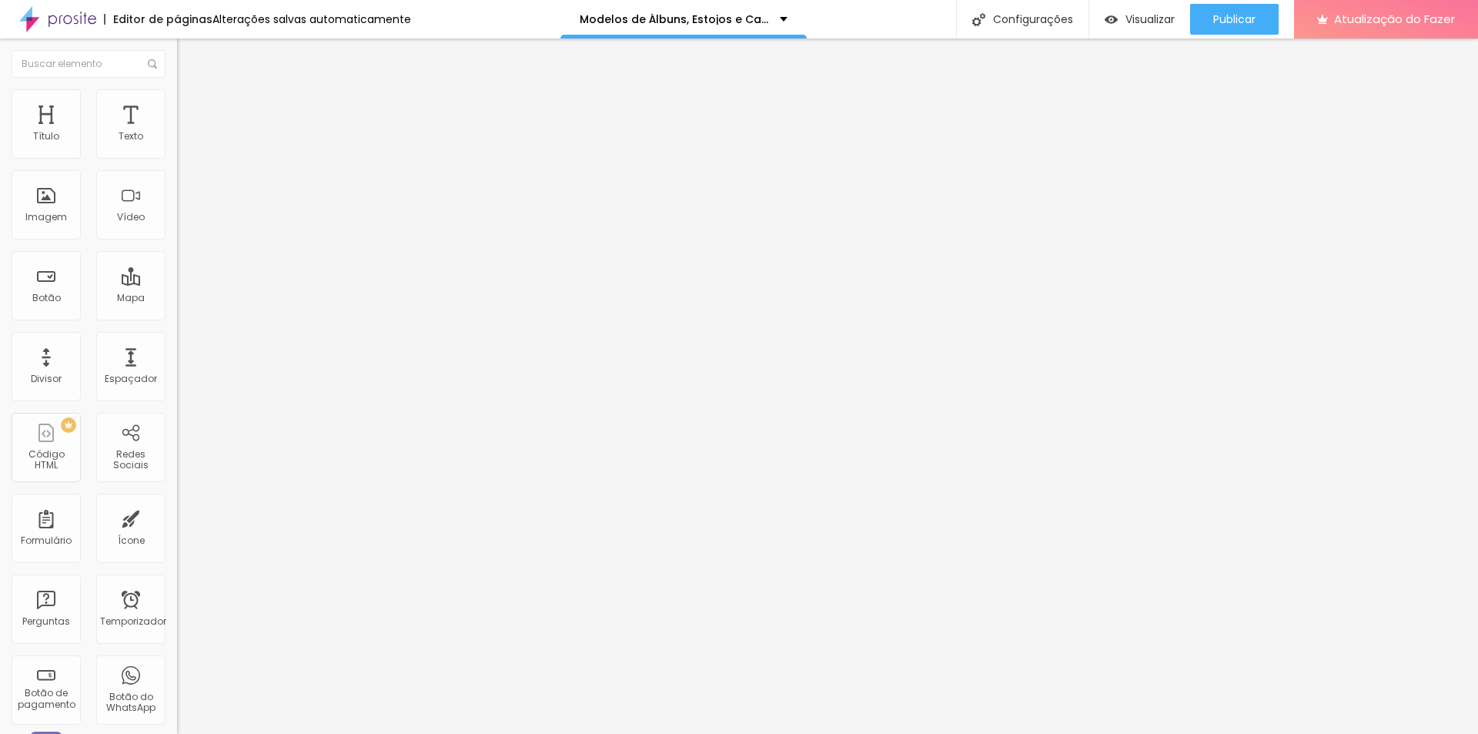
type input "30"
drag, startPoint x: 105, startPoint y: 152, endPoint x: 146, endPoint y: 151, distance: 41.6
type input "30"
click at [177, 299] on input "range" at bounding box center [226, 305] width 99 height 12
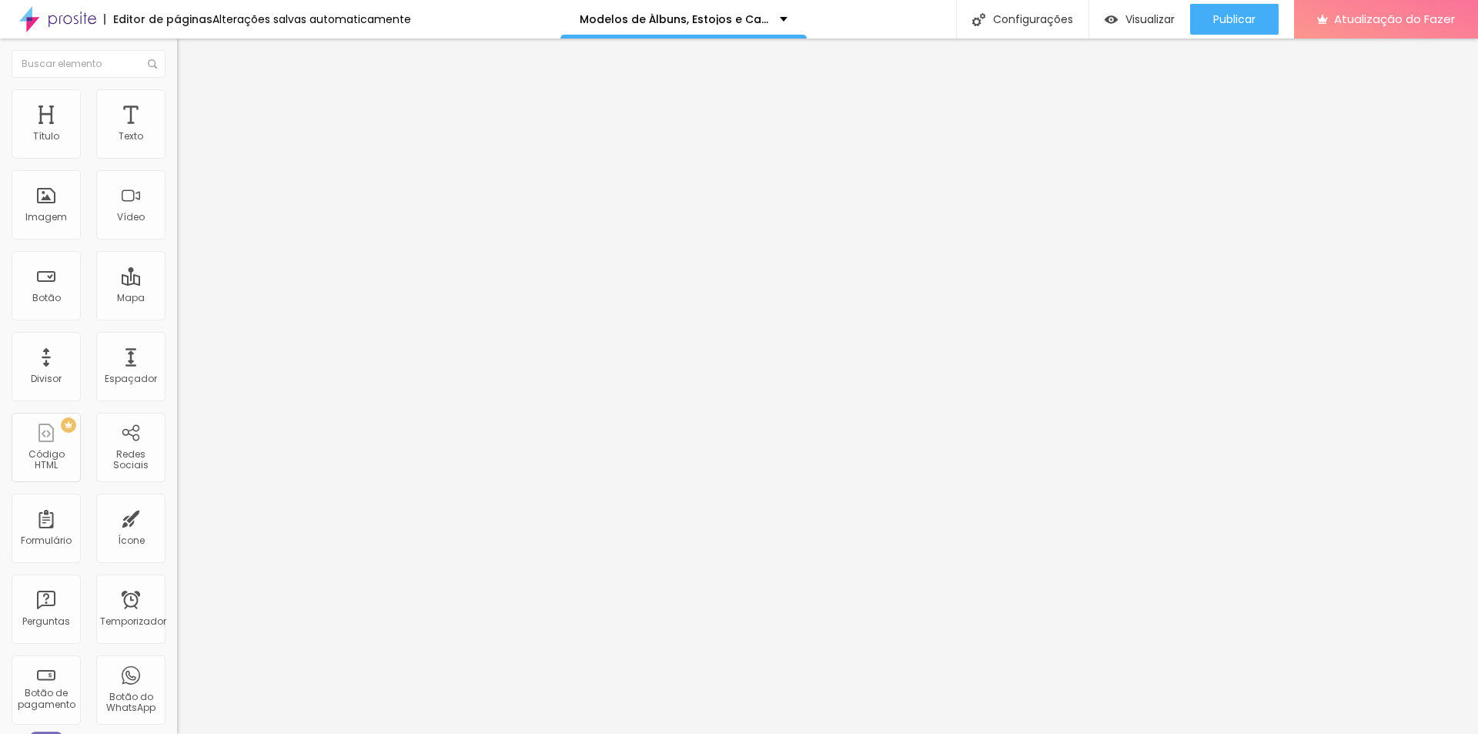
type input "32"
type input "33"
type input "34"
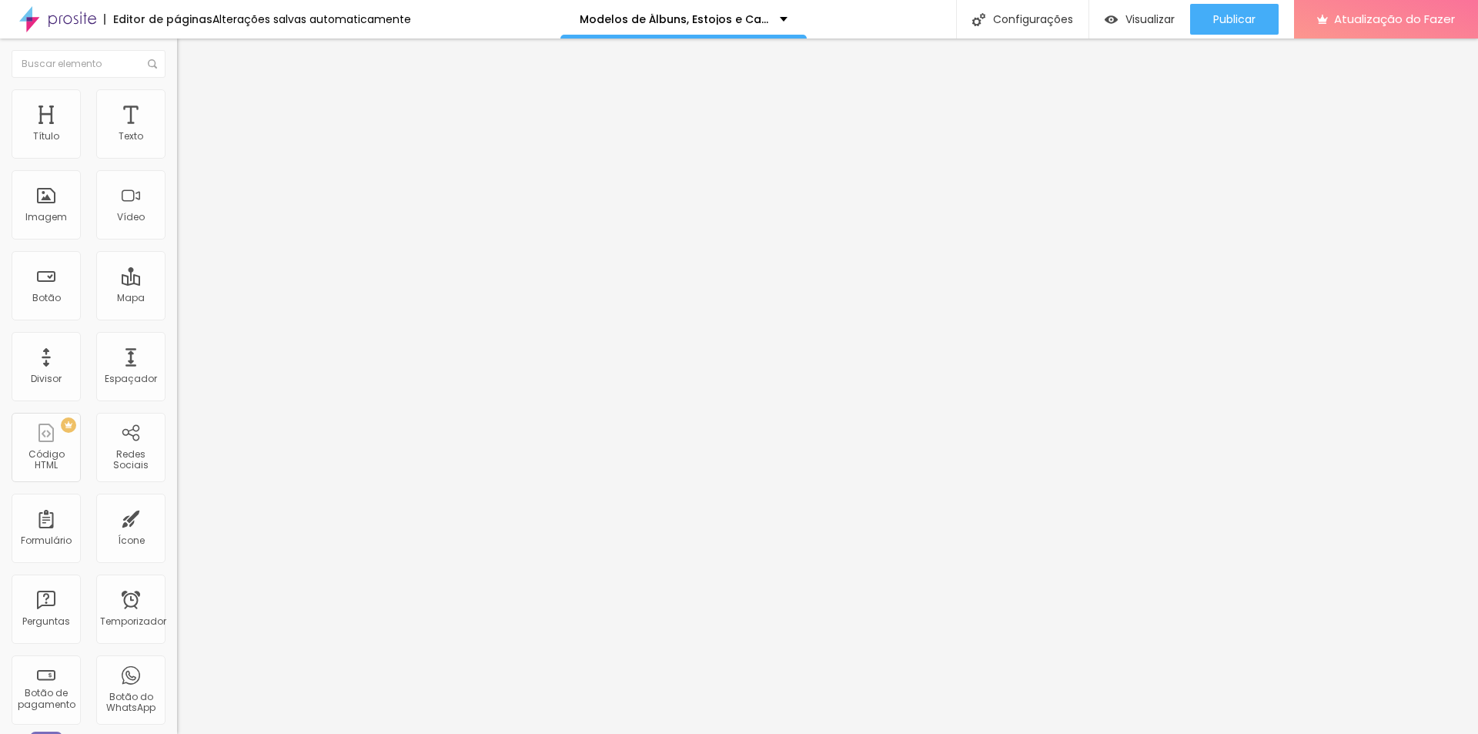
type input "34"
type input "35"
type input "36"
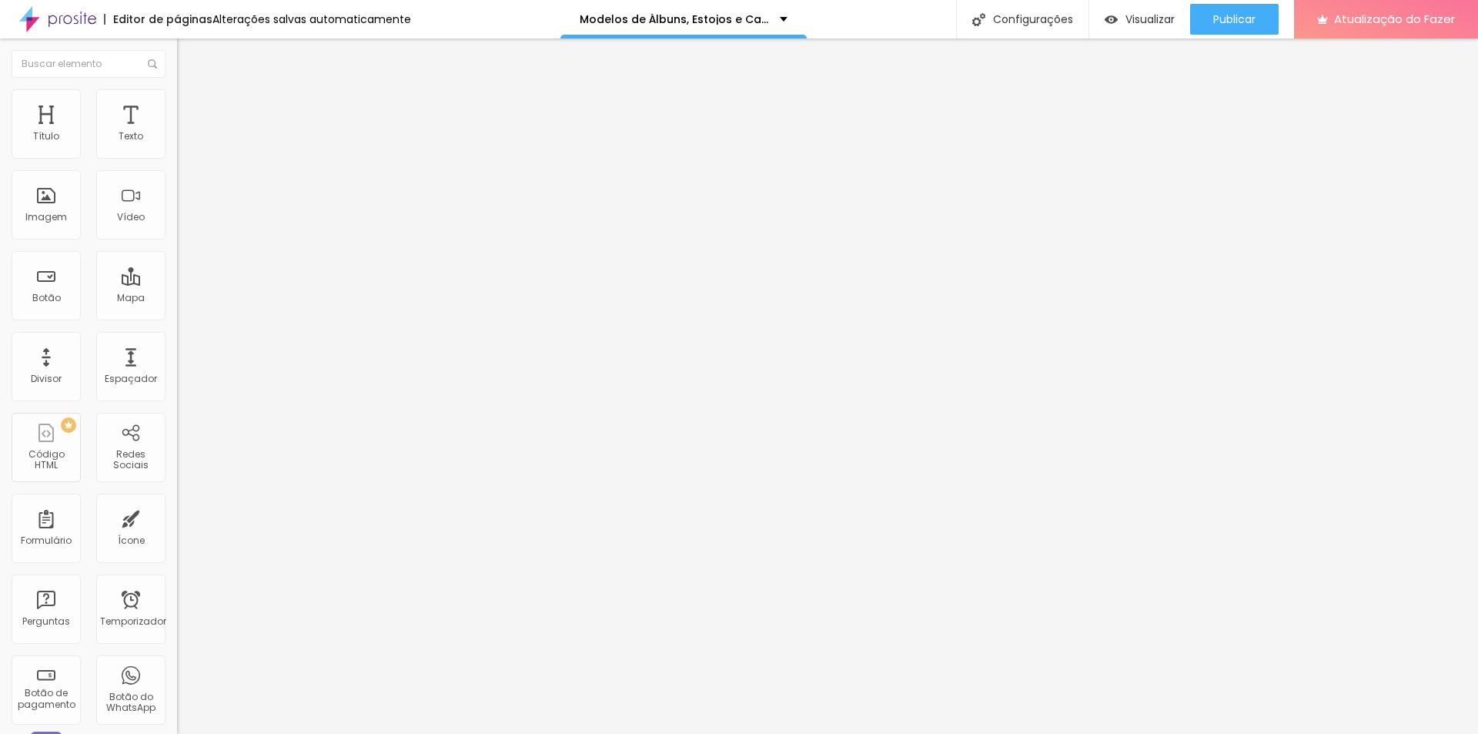
type input "36"
click at [177, 363] on input "range" at bounding box center [226, 369] width 99 height 12
click at [177, 105] on li "Avançado" at bounding box center [265, 112] width 177 height 15
type input "0"
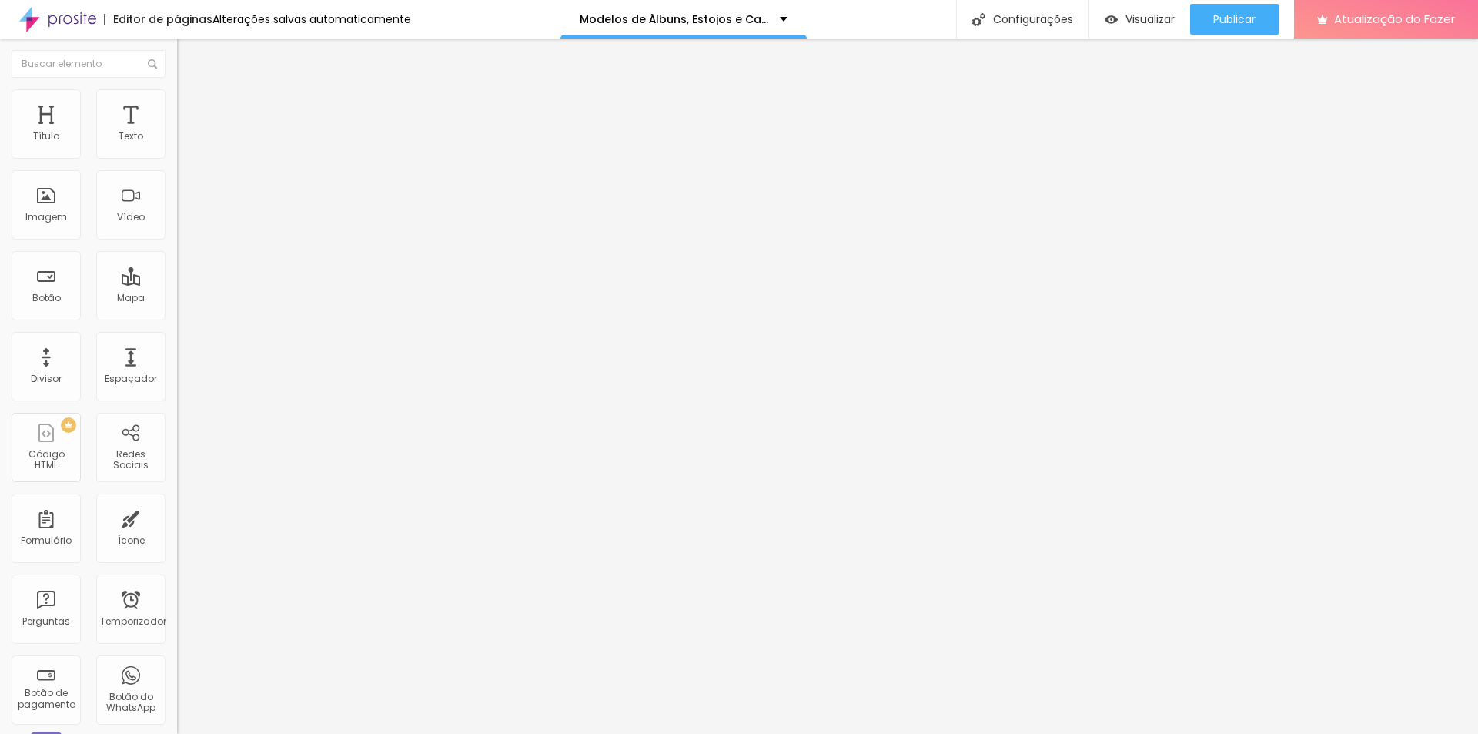
type input "2"
type input "34"
type input "44"
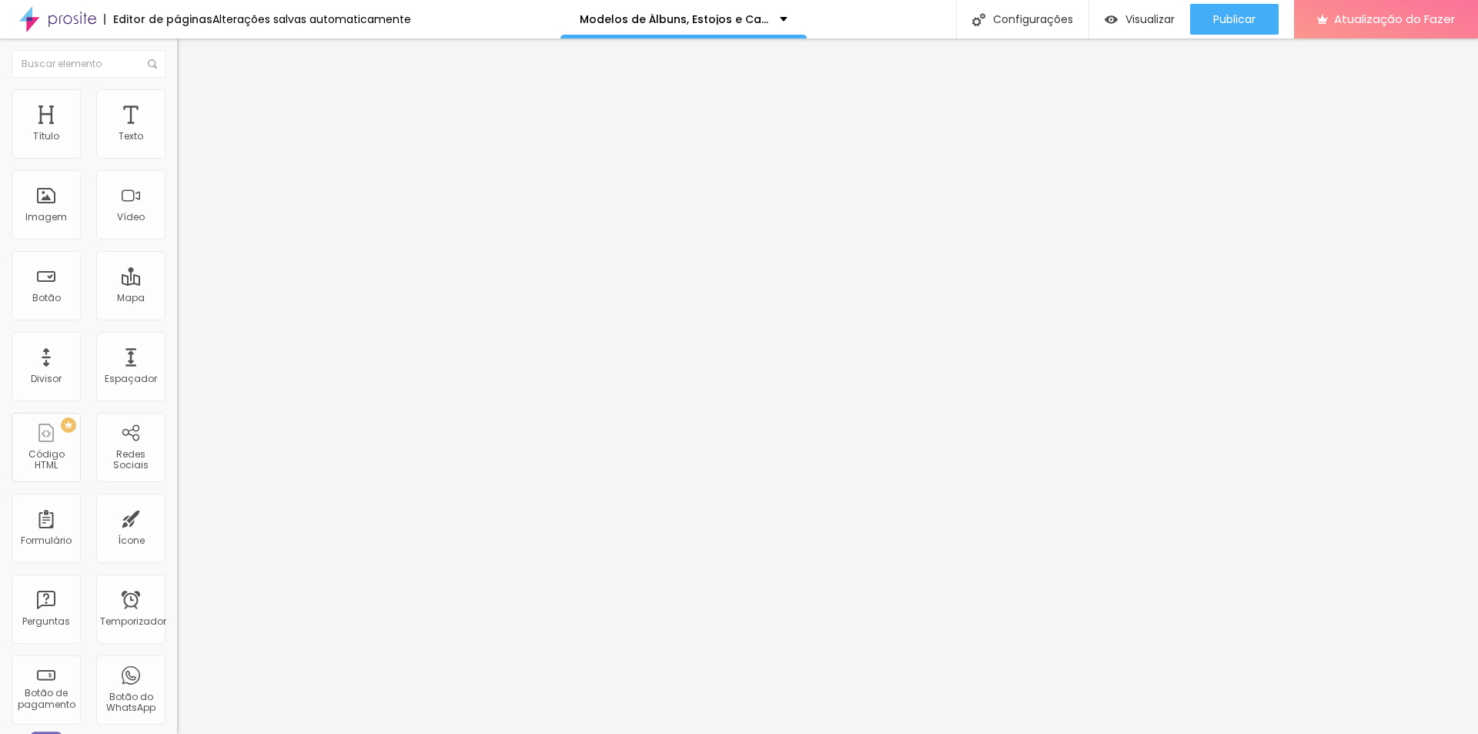
type input "44"
type input "50"
type input "44"
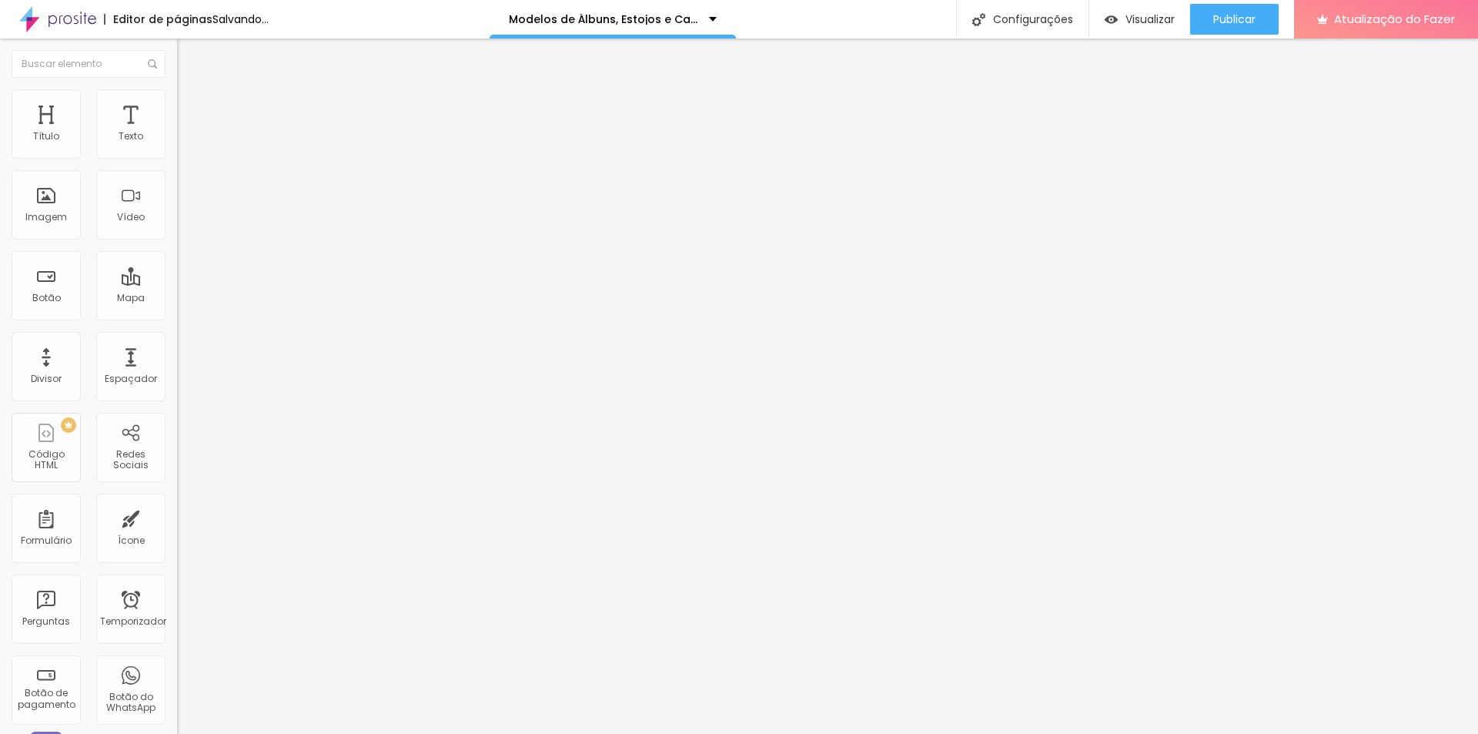
type input "0"
drag, startPoint x: 30, startPoint y: 182, endPoint x: -14, endPoint y: 182, distance: 43.9
type input "0"
click at [177, 517] on input "range" at bounding box center [226, 523] width 99 height 12
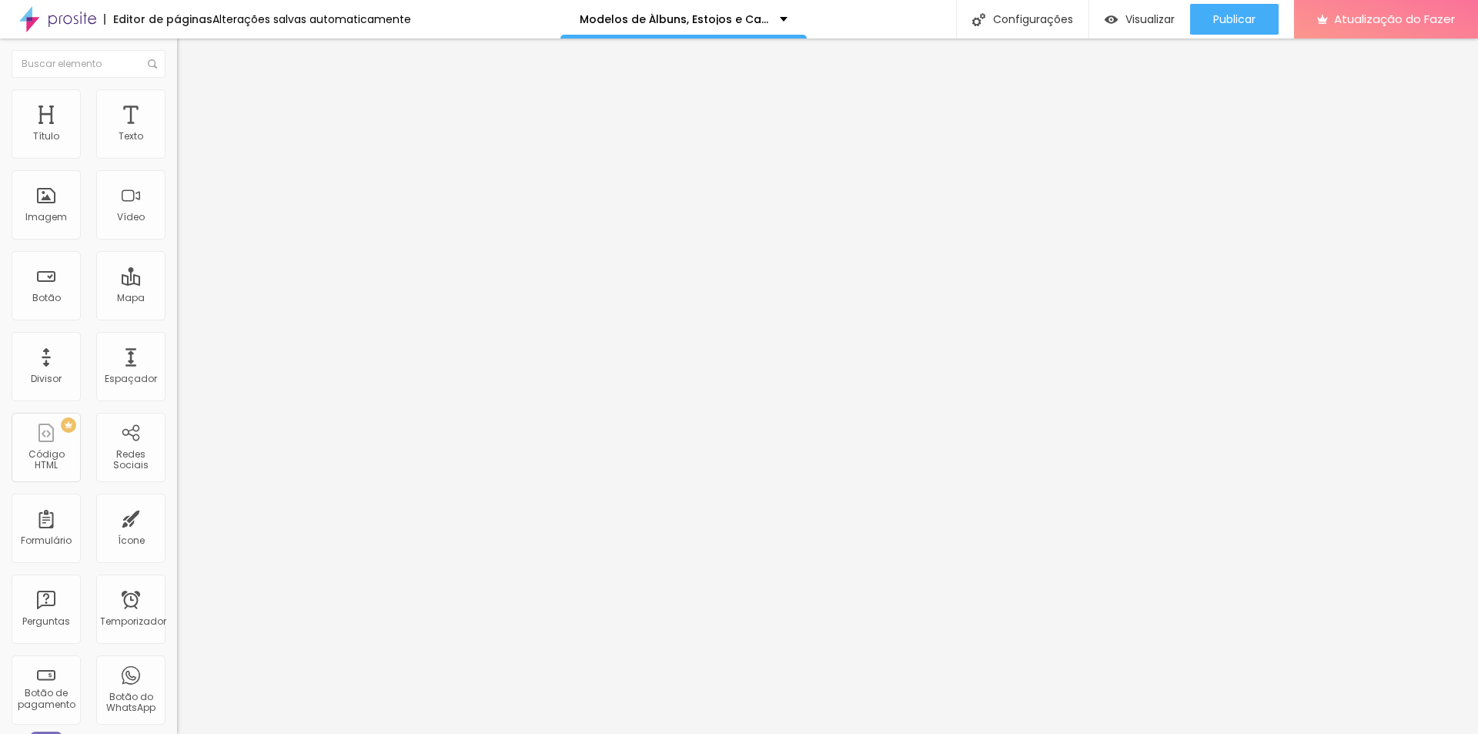
click at [191, 104] on font "Avançado" at bounding box center [216, 99] width 51 height 13
type input "8"
type input "0"
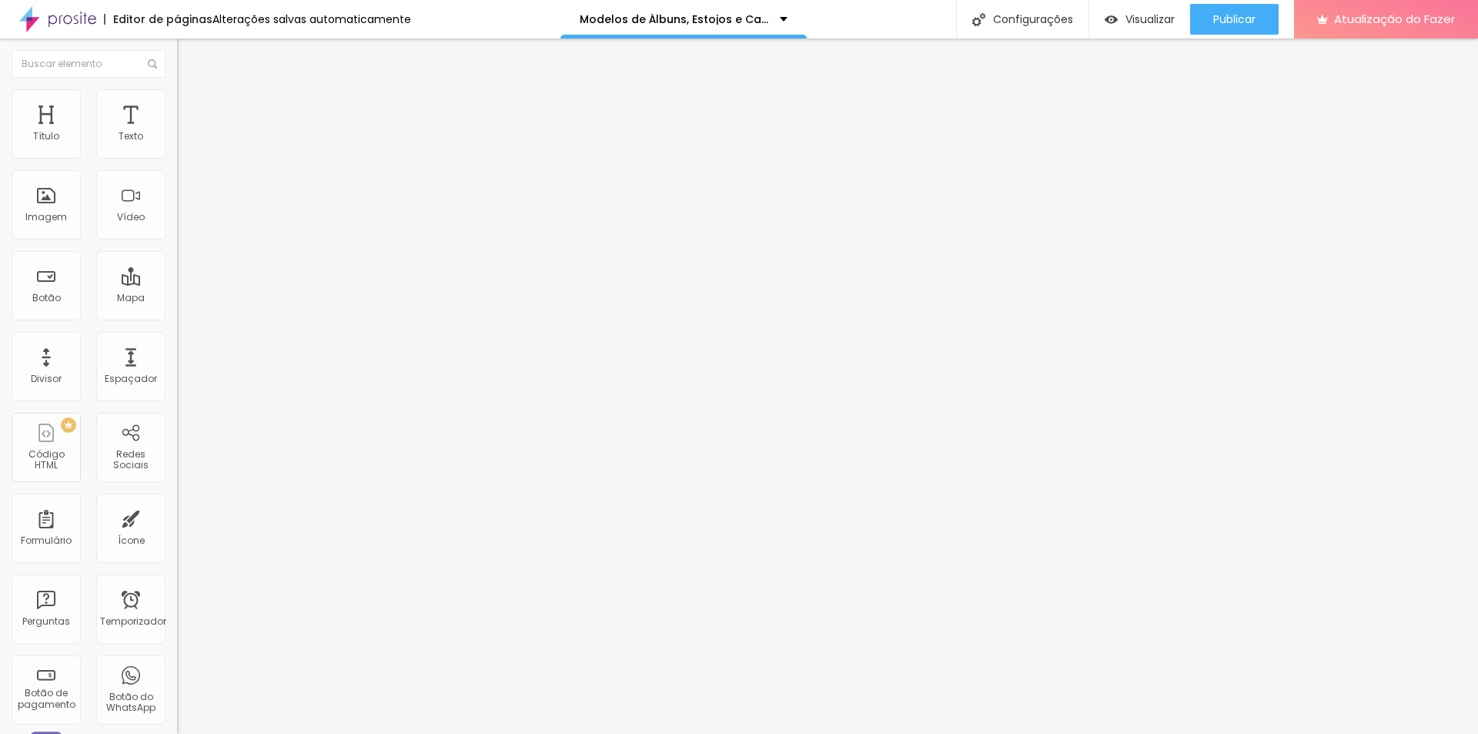
drag, startPoint x: 35, startPoint y: 181, endPoint x: 8, endPoint y: 178, distance: 27.1
type input "0"
click at [177, 501] on input "range" at bounding box center [226, 507] width 99 height 12
type input "12"
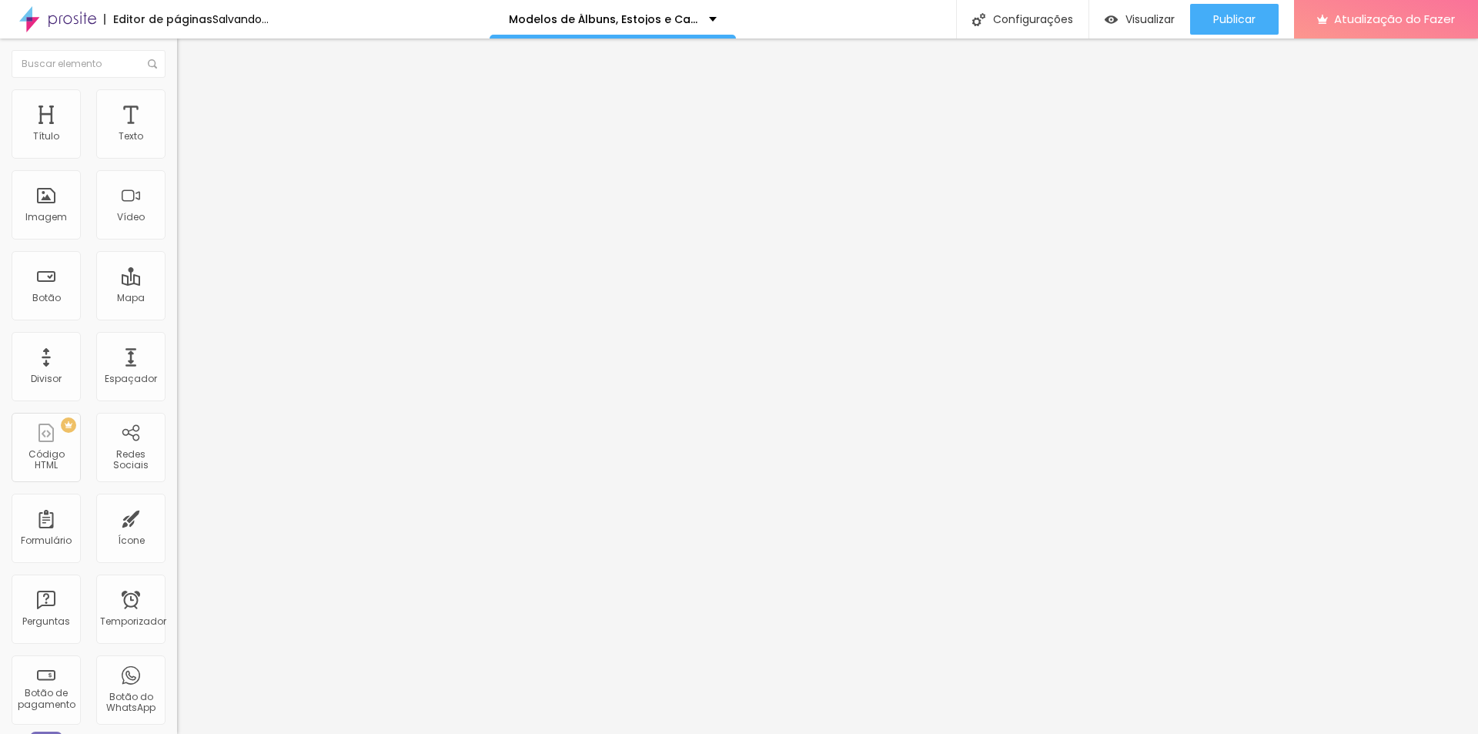
type input "18"
type input "23"
type input "24"
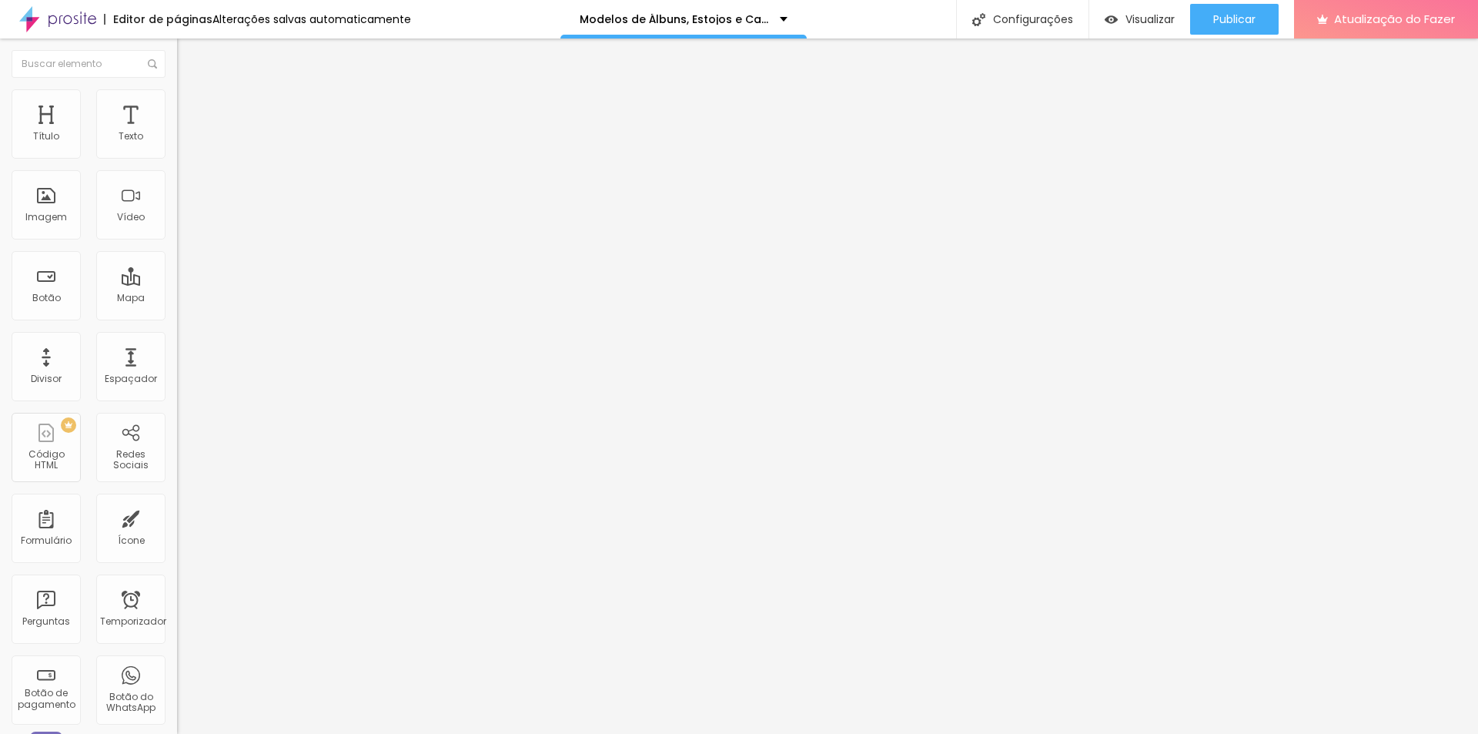
type input "24"
type input "25"
drag, startPoint x: 58, startPoint y: 151, endPoint x: 145, endPoint y: 162, distance: 87.7
type input "25"
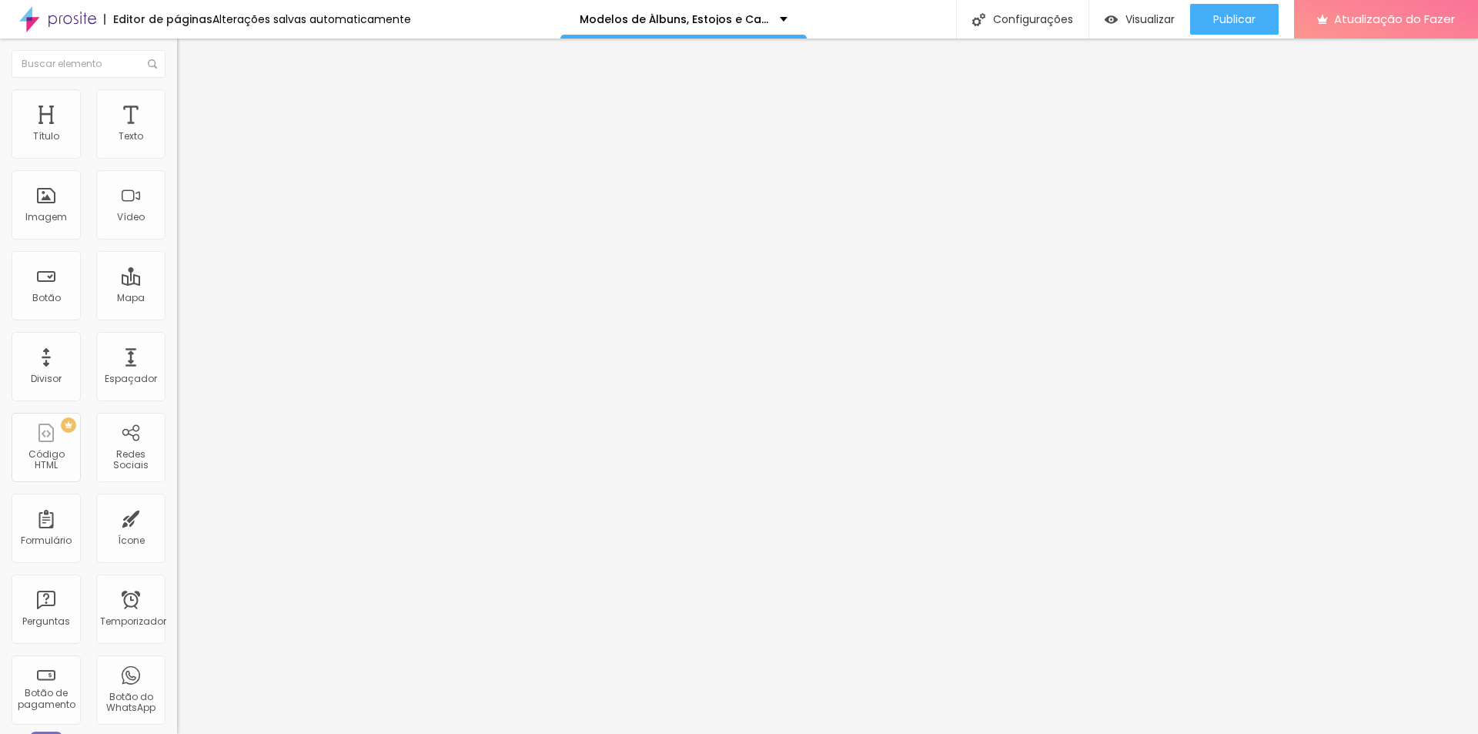
click at [177, 283] on input "range" at bounding box center [226, 289] width 99 height 12
click at [177, 88] on img at bounding box center [184, 81] width 14 height 14
type input "32"
type input "35"
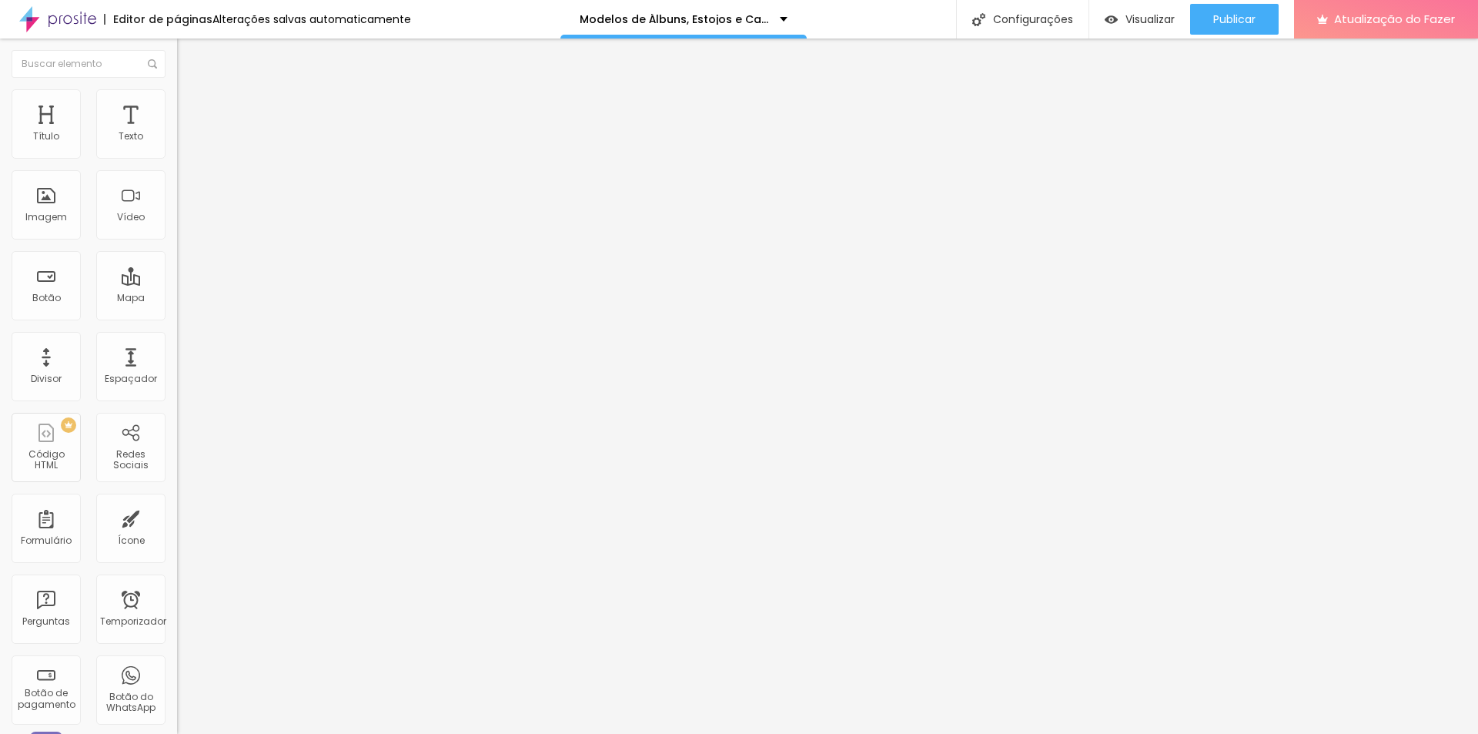
type input "35"
type input "36"
type input "37"
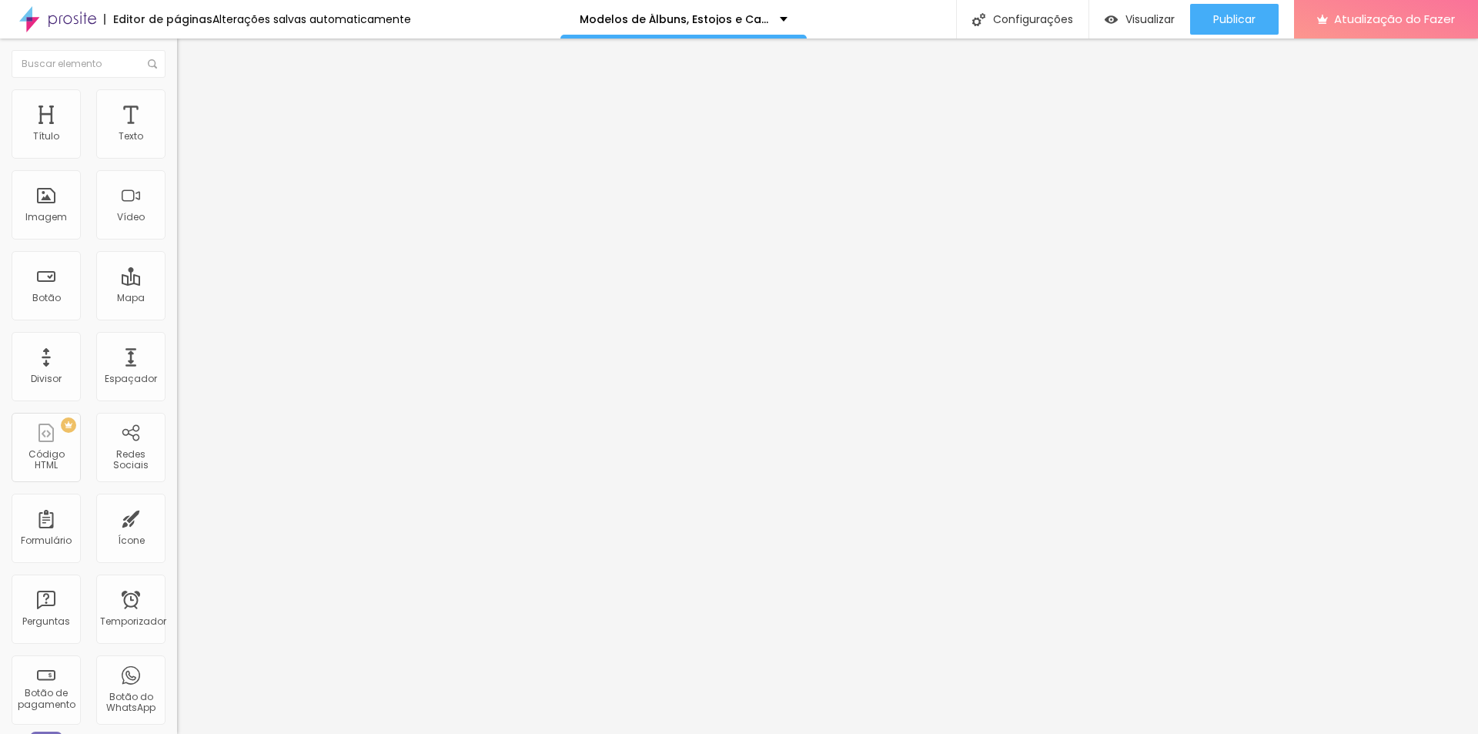
type input "38"
type input "39"
type input "40"
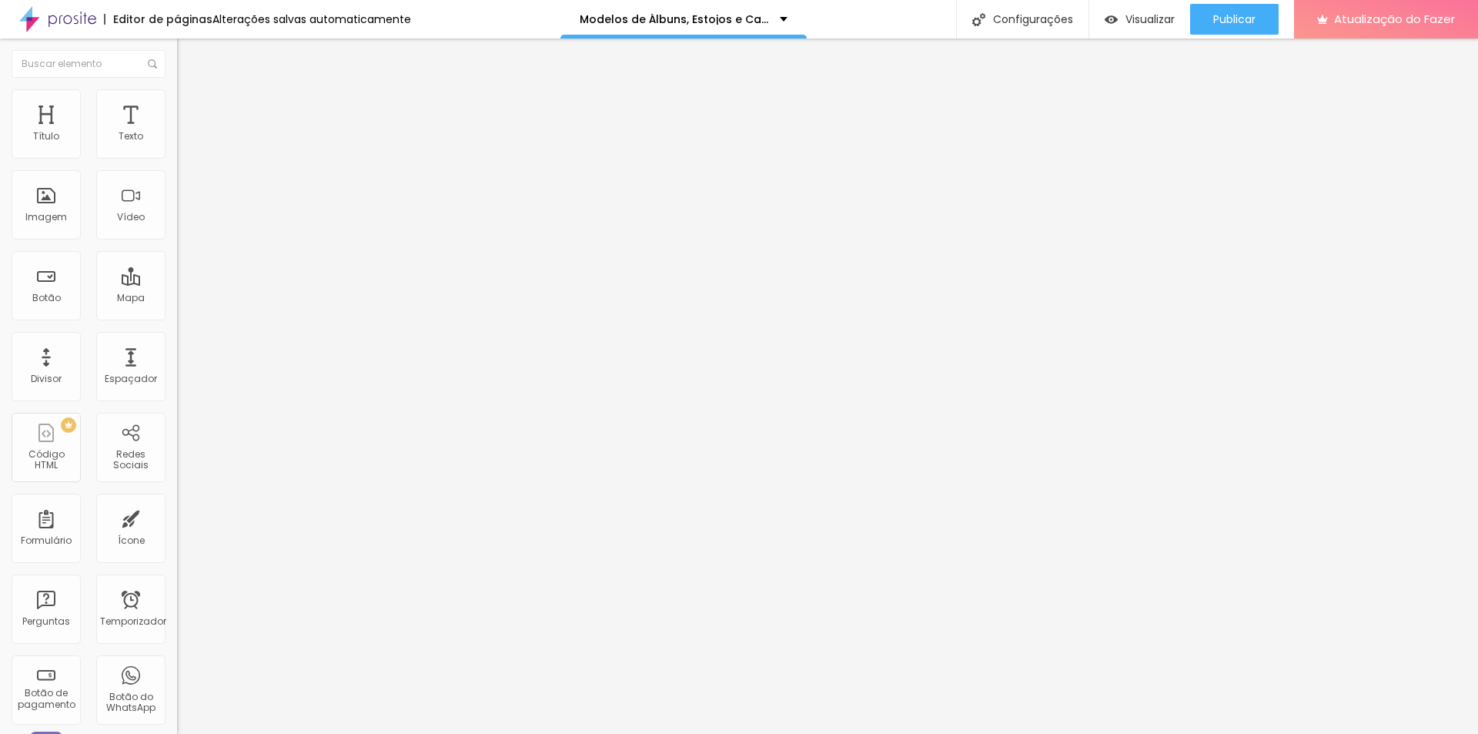
type input "40"
type input "43"
type input "44"
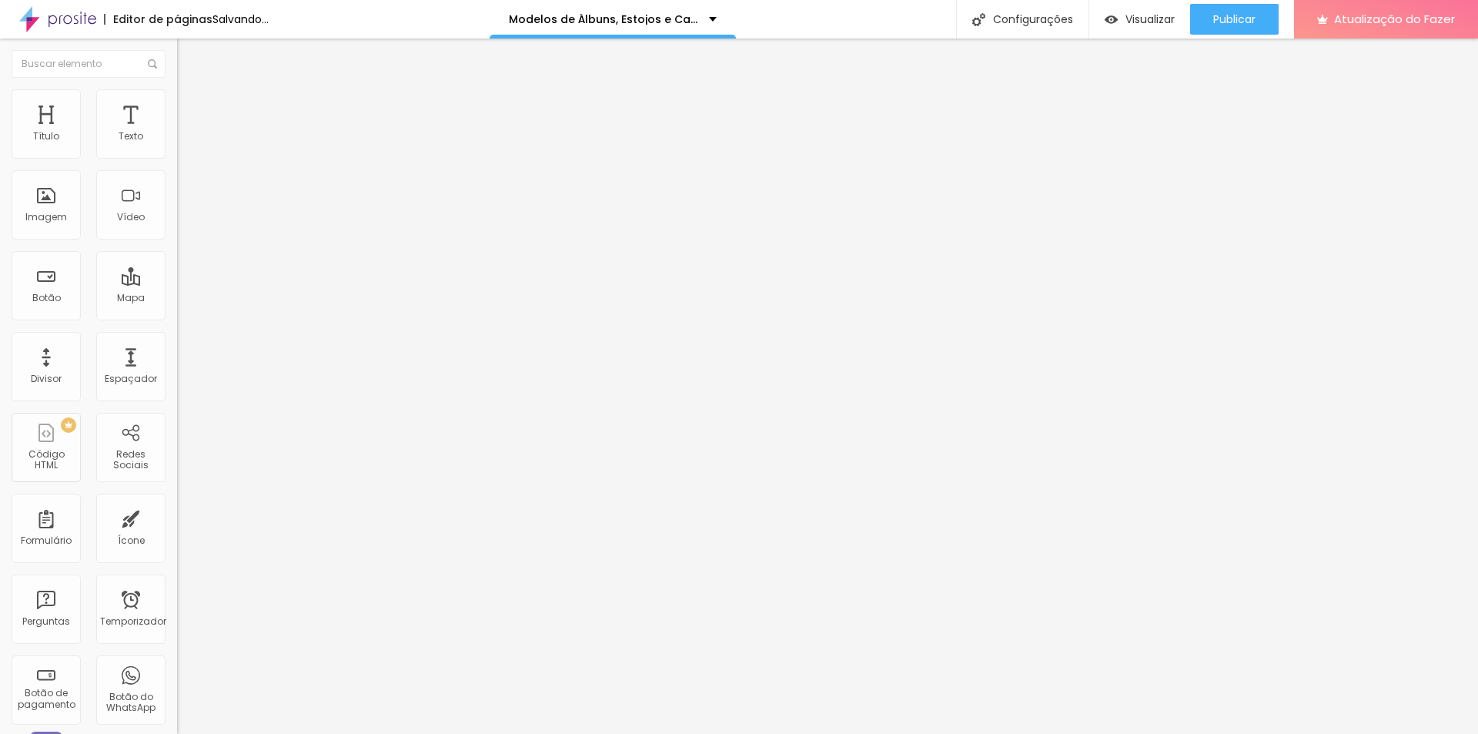
type input "45"
type input "47"
drag, startPoint x: 54, startPoint y: 324, endPoint x: 72, endPoint y: 323, distance: 18.5
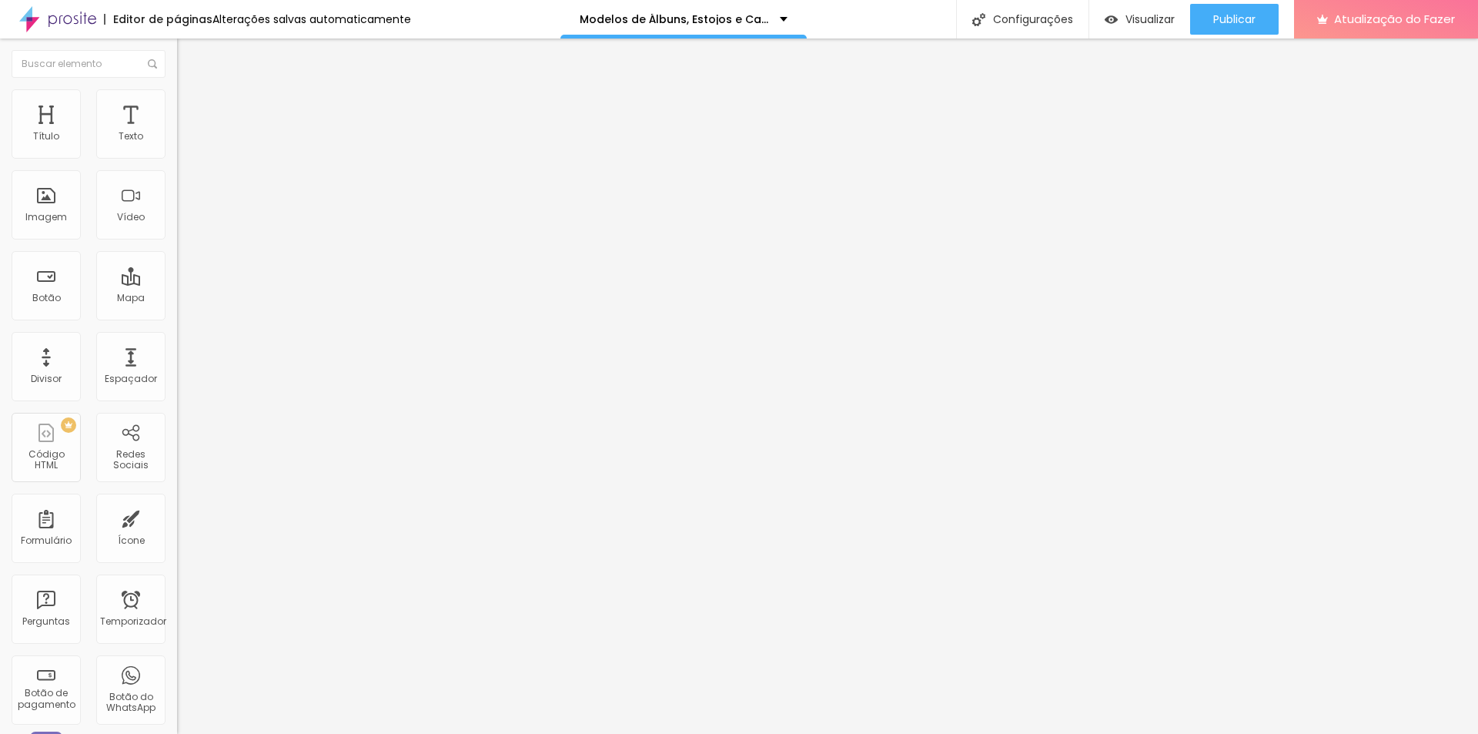
type input "47"
click at [177, 363] on input "range" at bounding box center [226, 369] width 99 height 12
click at [177, 132] on span "Trocar imagem" at bounding box center [219, 125] width 84 height 13
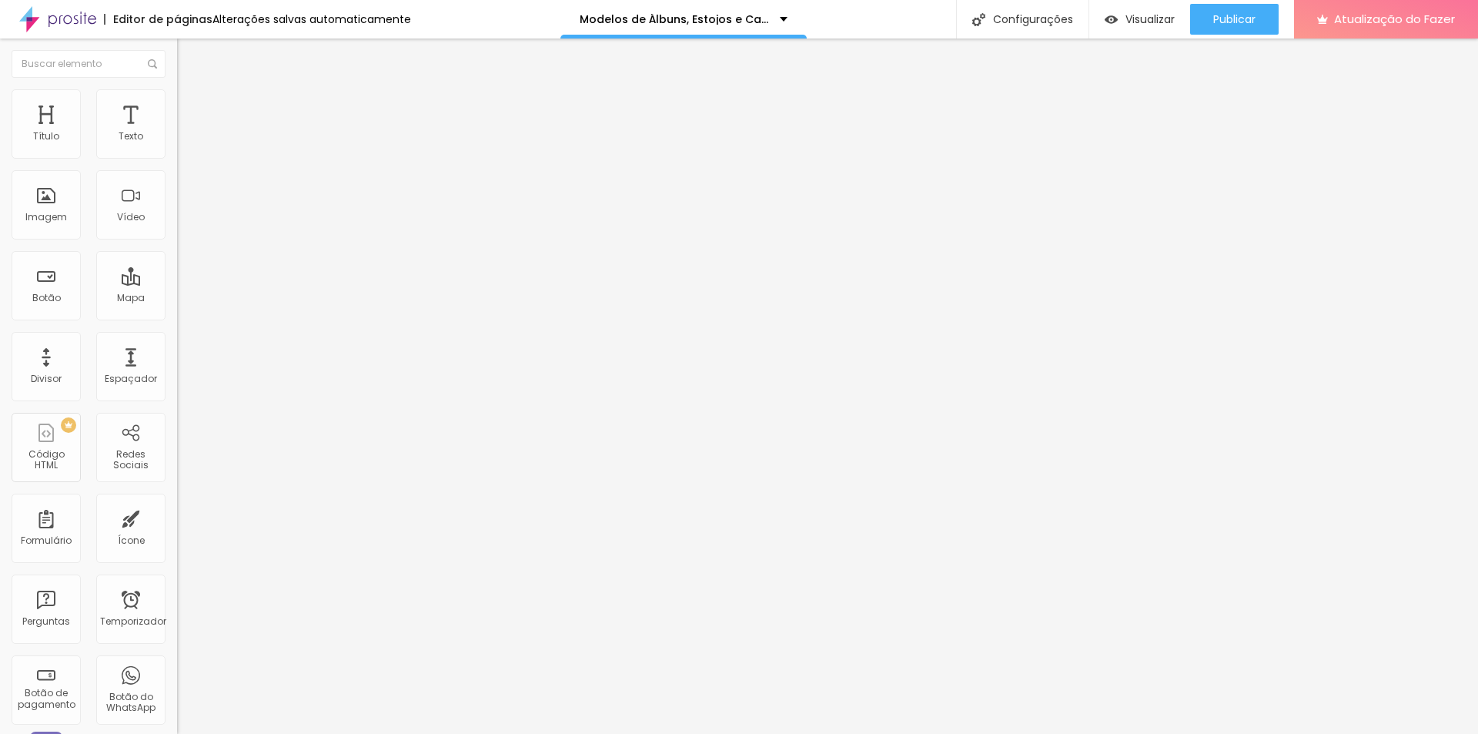
click at [1248, 8] on div "Publicar" at bounding box center [1234, 19] width 42 height 31
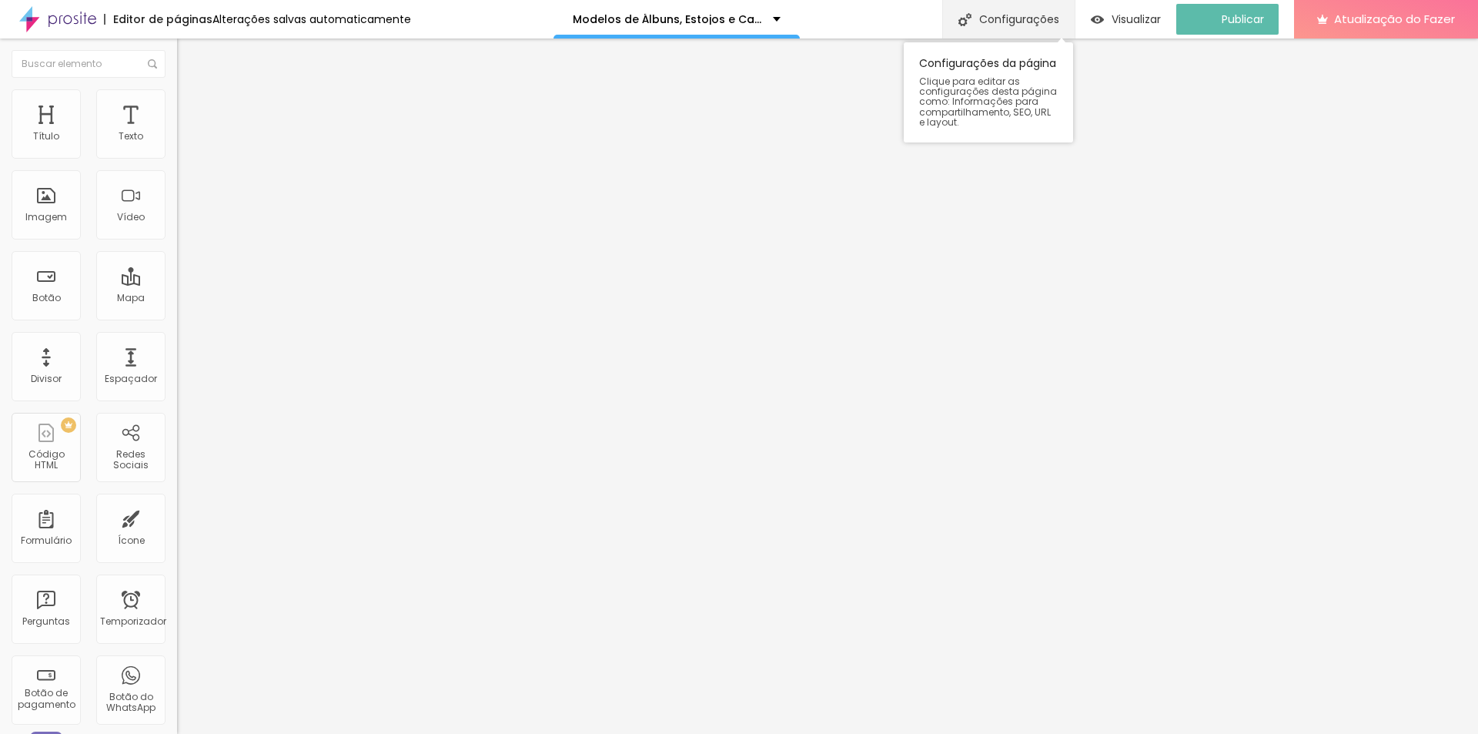
click at [1016, 19] on font "Configurações" at bounding box center [1019, 19] width 80 height 15
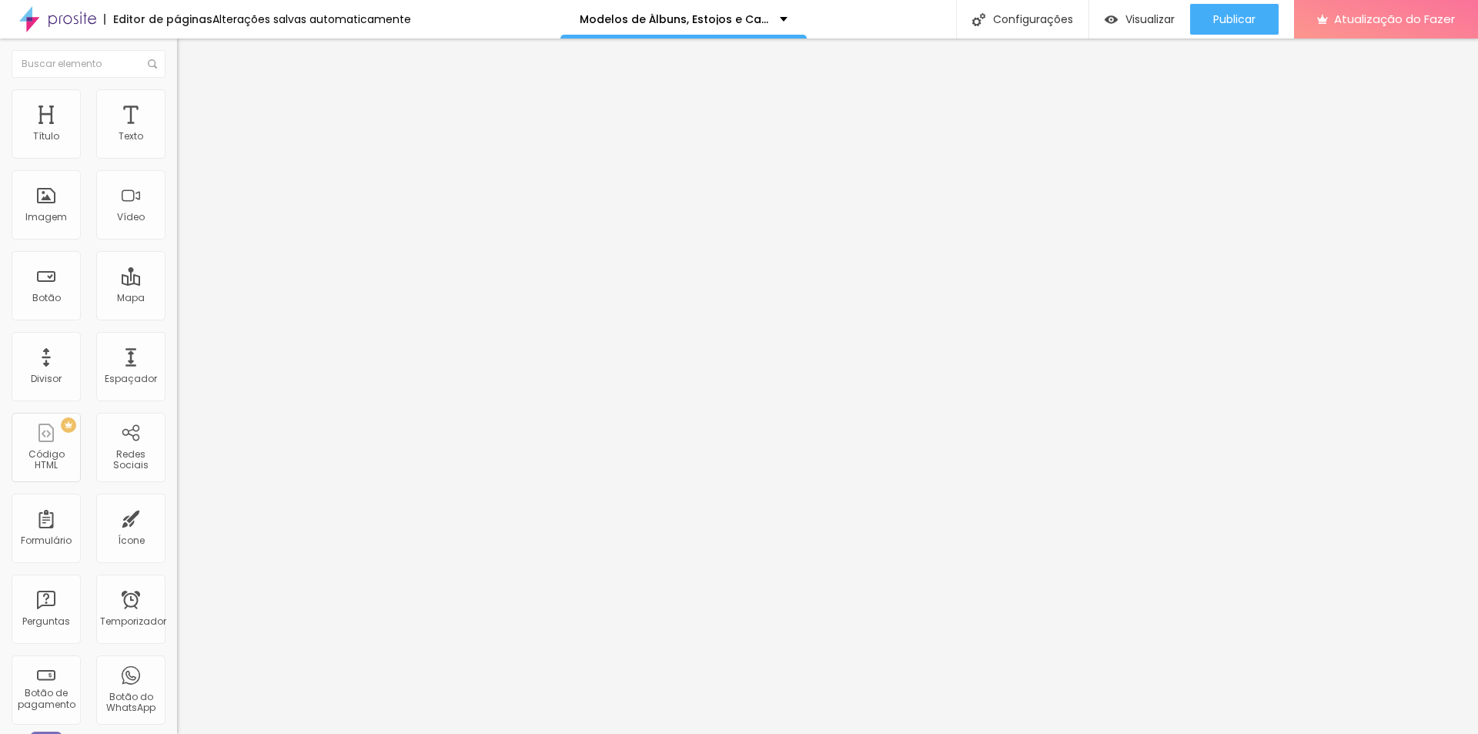
drag, startPoint x: 731, startPoint y: 483, endPoint x: 567, endPoint y: 476, distance: 164.9
type input "m"
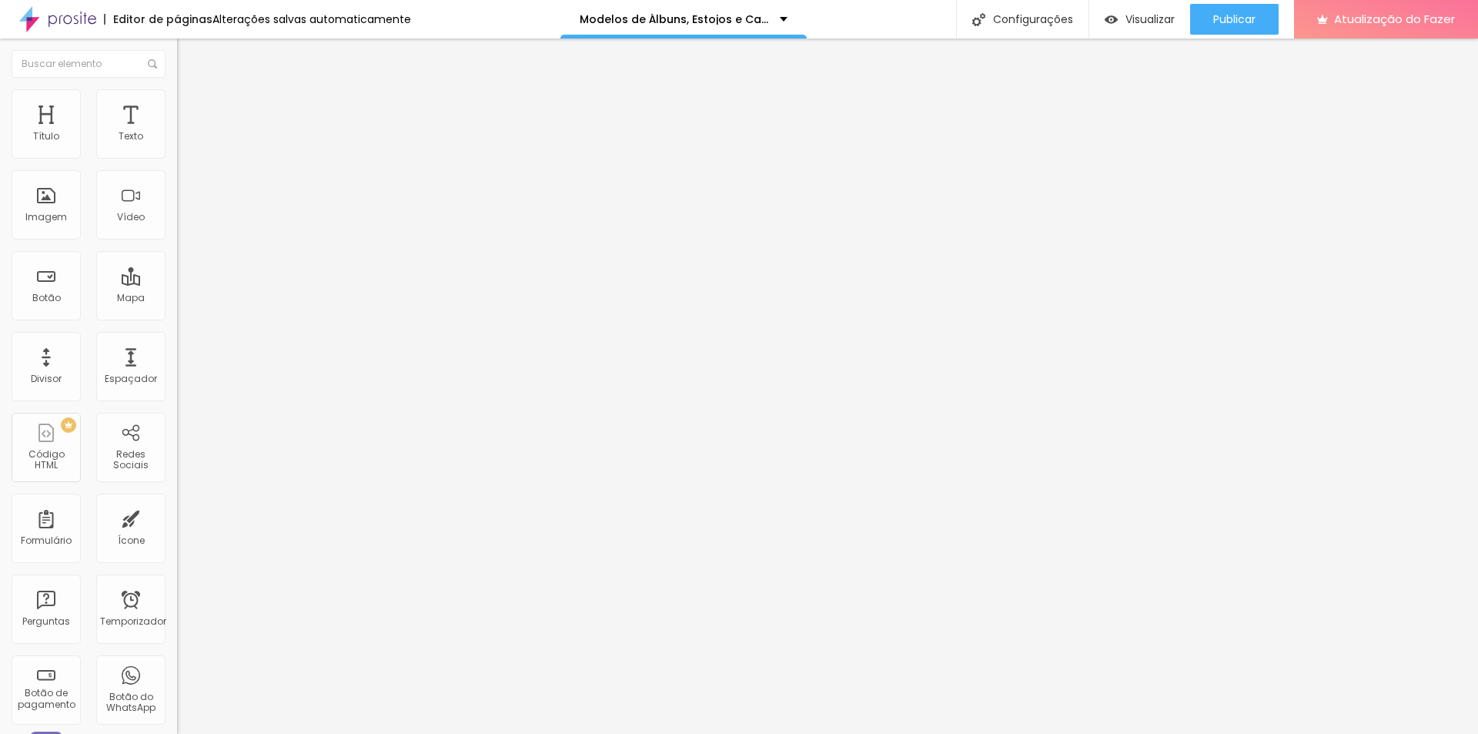
type input "m"
type input "MODELOS DE ÁLBUNS E ESOJOS"
drag, startPoint x: 834, startPoint y: 585, endPoint x: 863, endPoint y: 560, distance: 38.2
type textarea "Lucas Parra| Fotógrafo, especializado em retrato e eventos em geral."
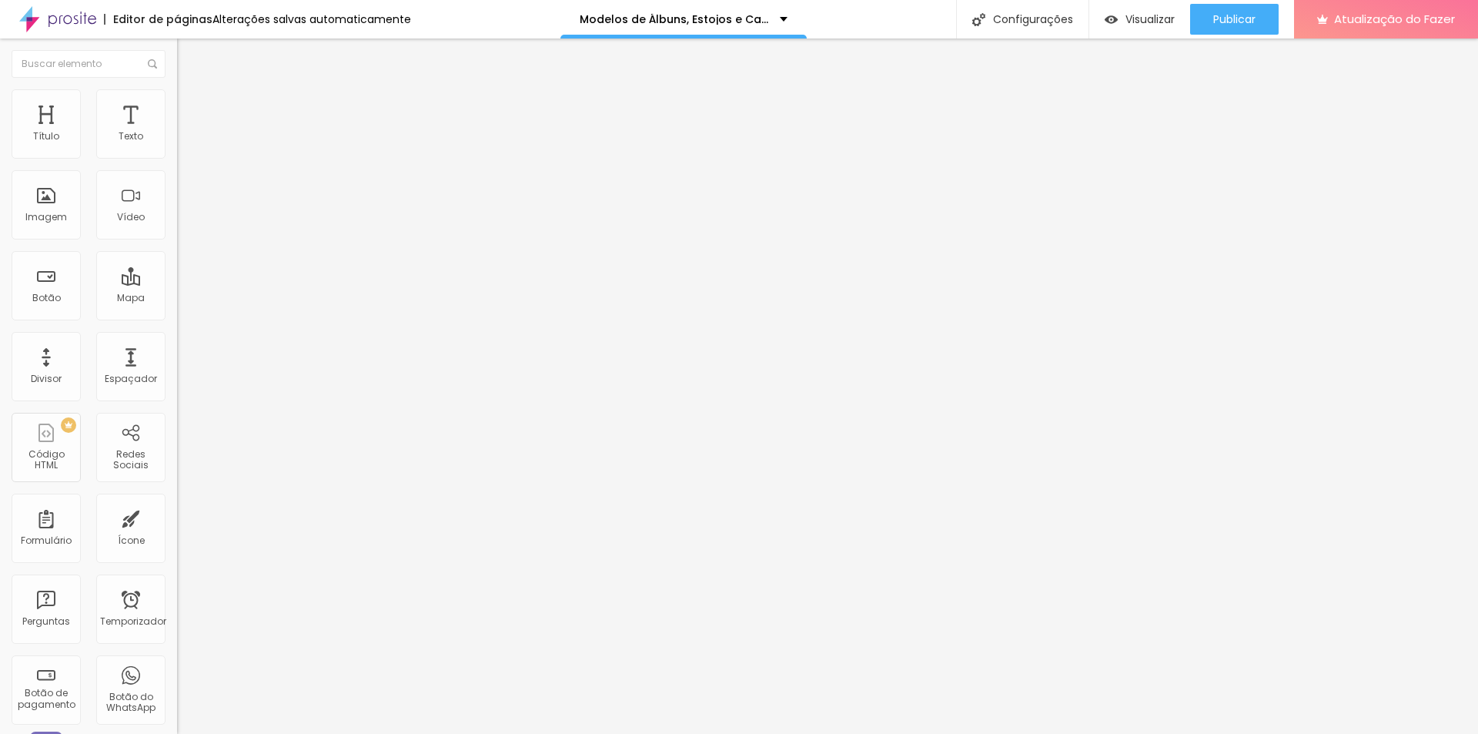
drag, startPoint x: 525, startPoint y: 377, endPoint x: 349, endPoint y: 375, distance: 175.5
type input "MODELOS DE ÁLBUNS E ESTOJOS"
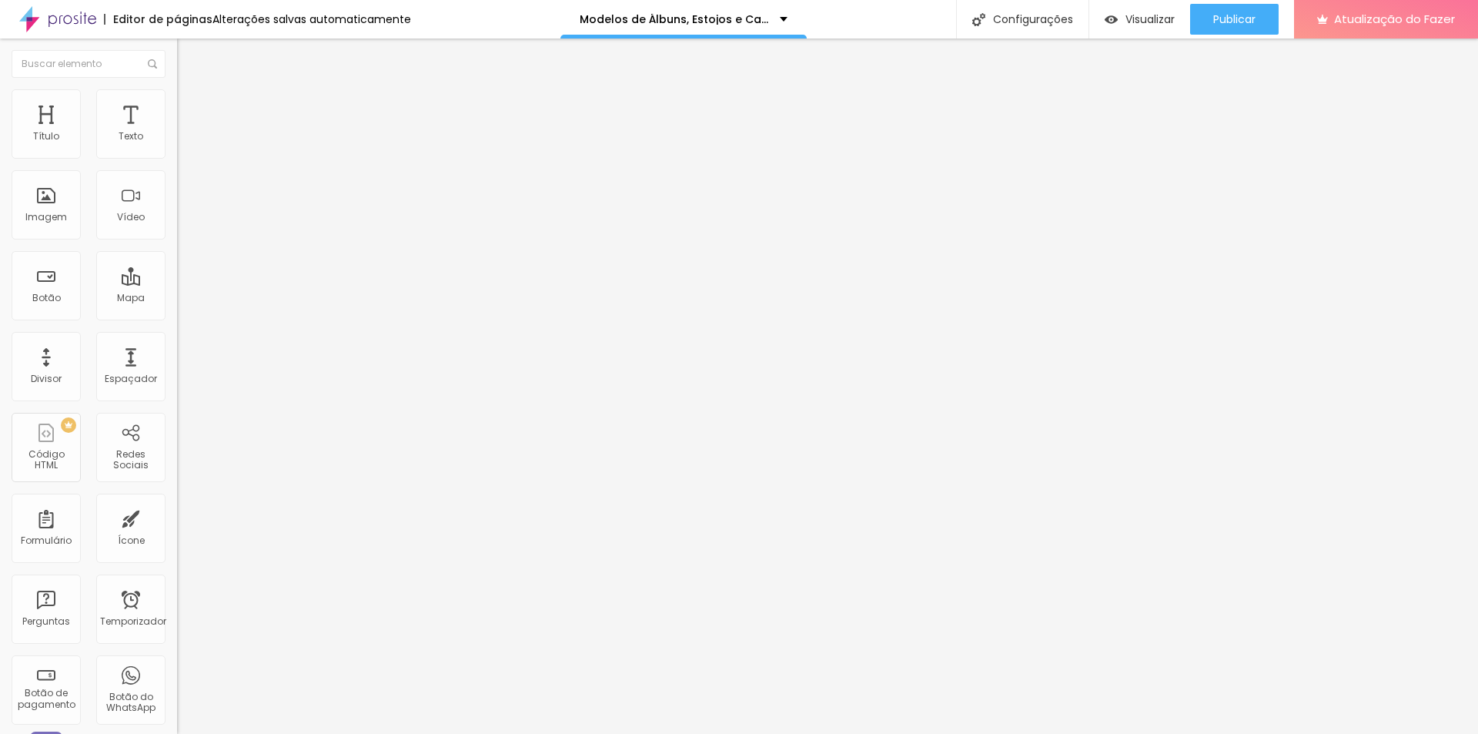
drag, startPoint x: 908, startPoint y: 553, endPoint x: 557, endPoint y: 552, distance: 351.8
drag, startPoint x: 825, startPoint y: 473, endPoint x: 422, endPoint y: 393, distance: 411.1
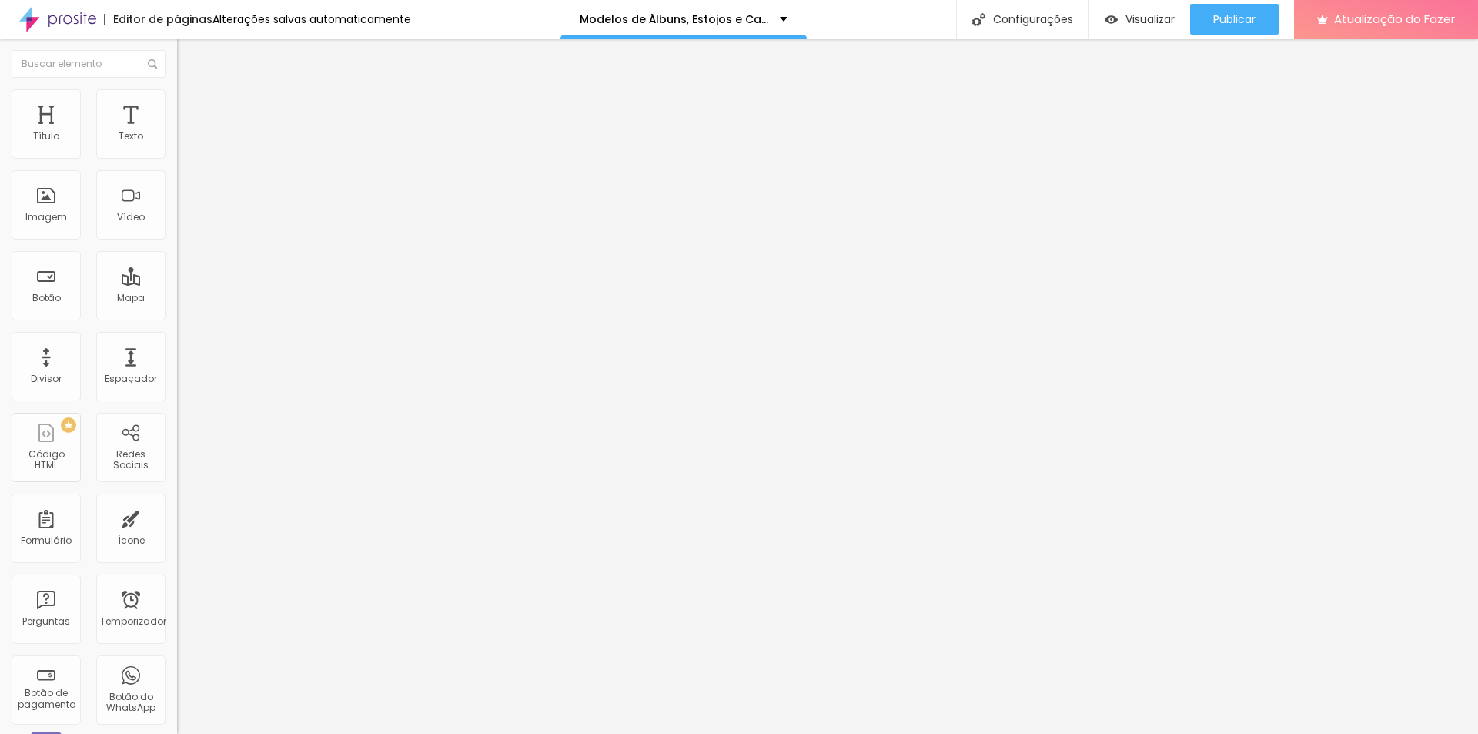
drag, startPoint x: 824, startPoint y: 470, endPoint x: 864, endPoint y: 454, distance: 42.9
paste textarea "Lucas Parra| Fotógrafo, especializado em retrato e eventos em geral"
drag, startPoint x: 871, startPoint y: 463, endPoint x: 403, endPoint y: 392, distance: 473.5
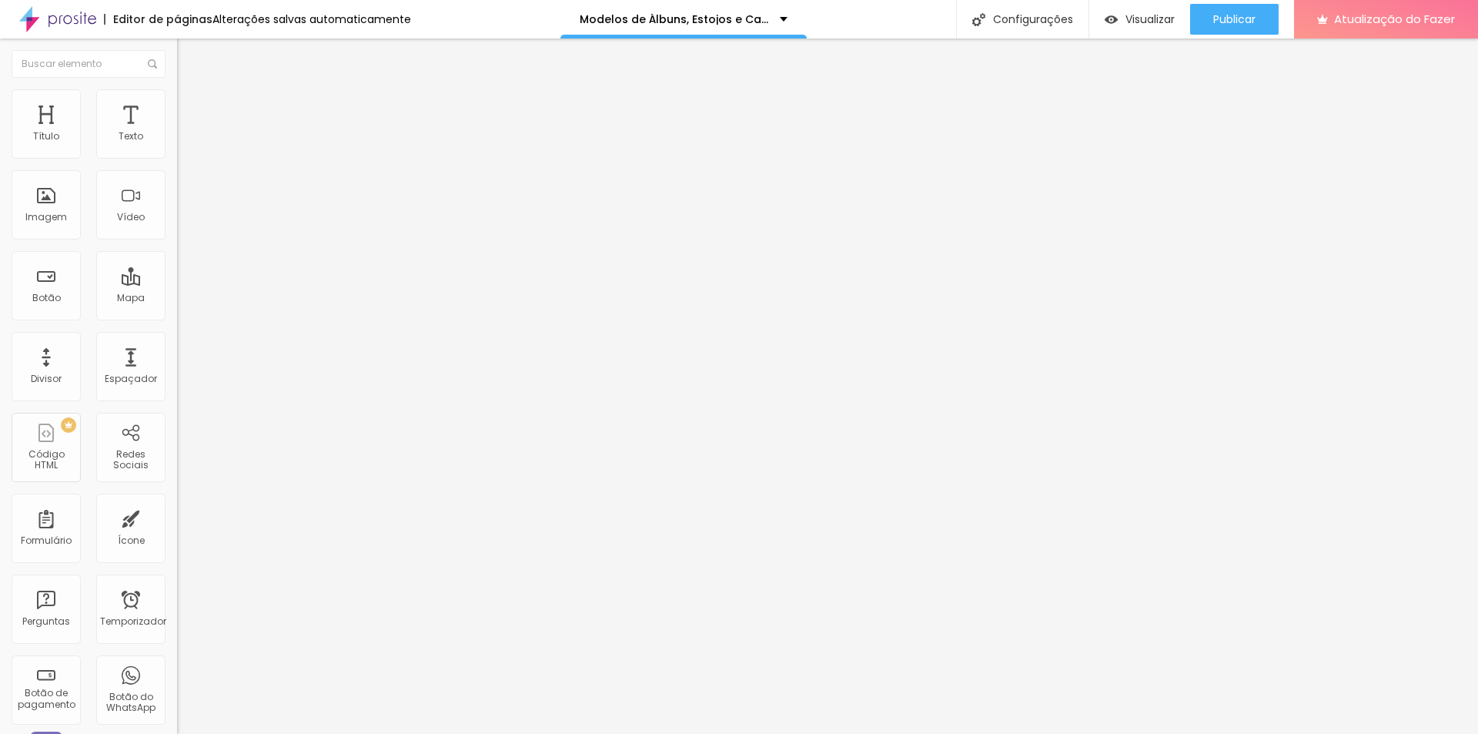
paste textarea
type textarea "Lucas Parra| Fotógrafo, especializado em retrato e eventos em geral."
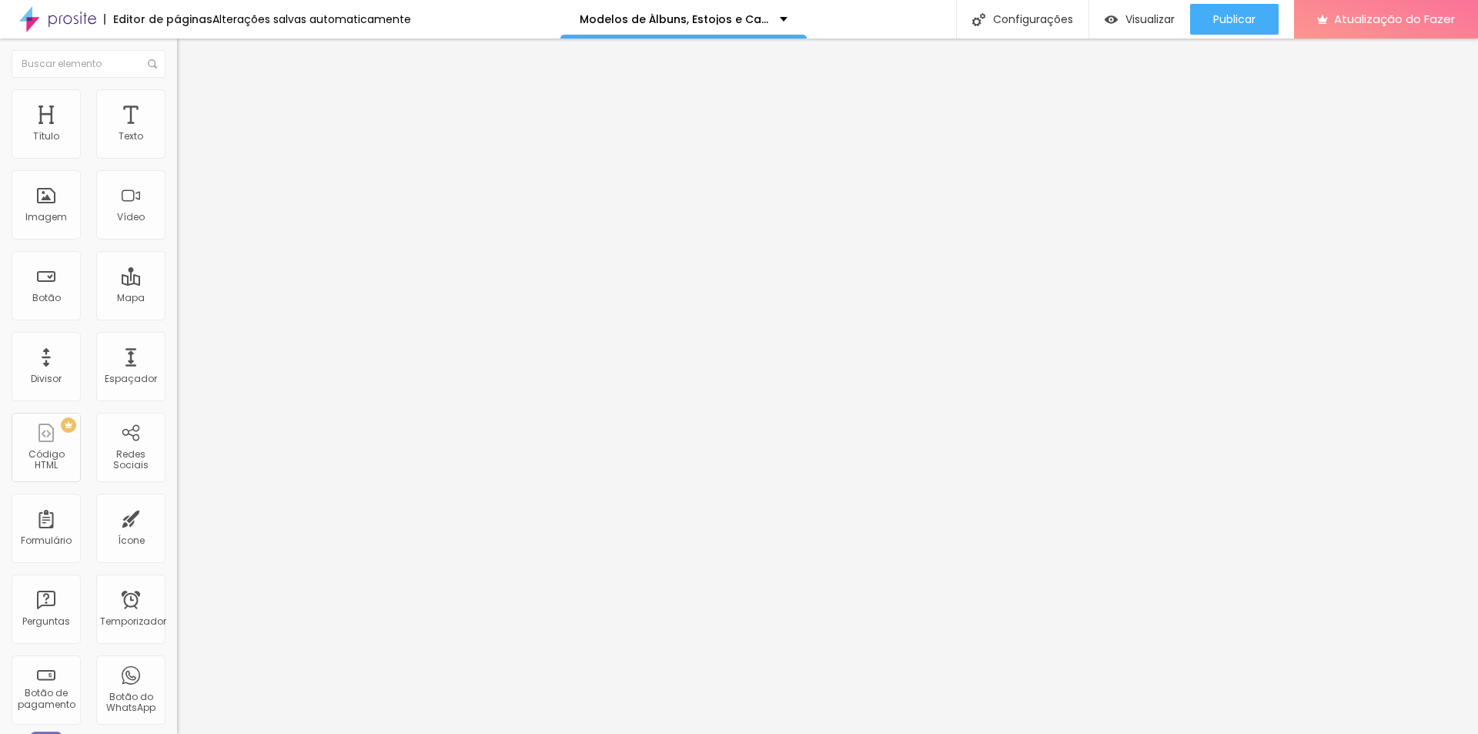
click at [1125, 15] on font "Visualizar" at bounding box center [1149, 19] width 49 height 15
type input "45"
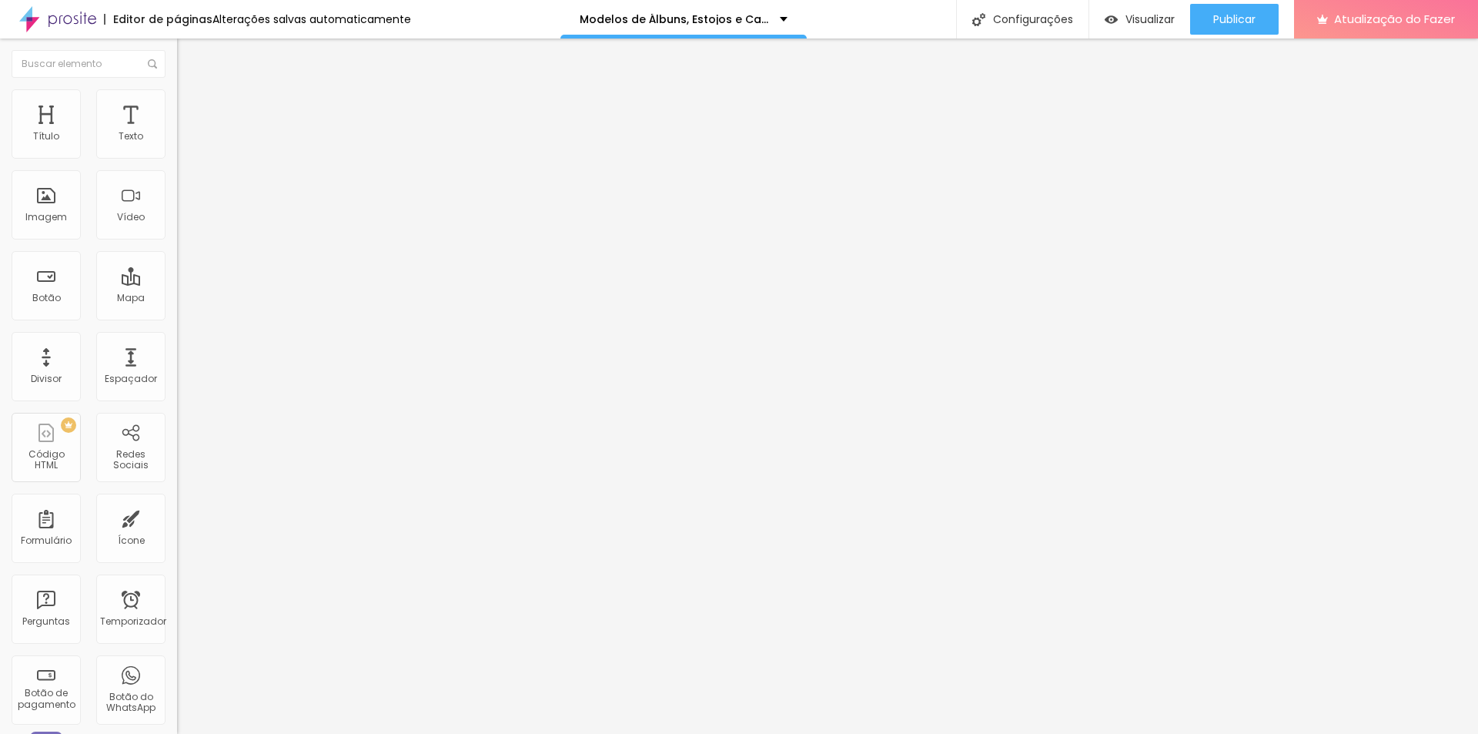
type input "45"
type input "39"
type input "37"
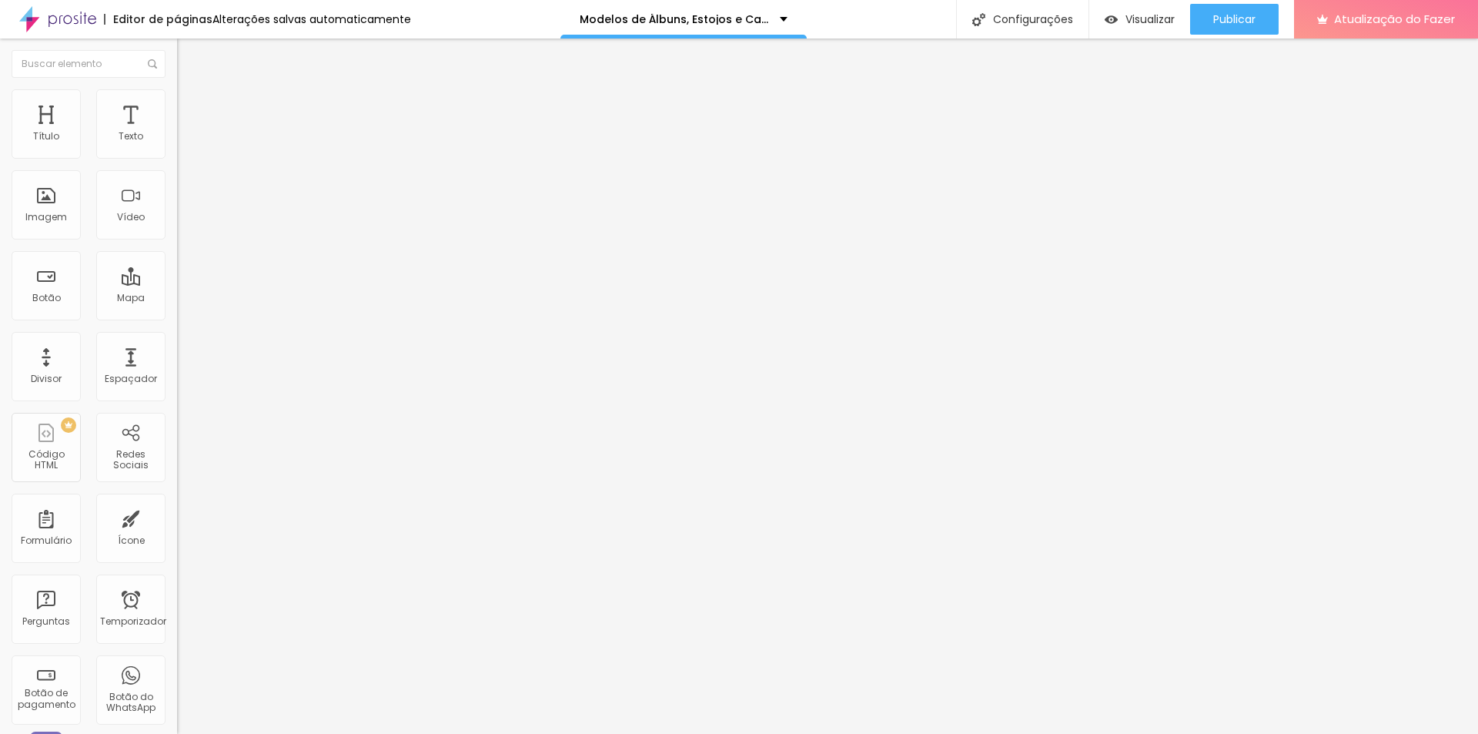
type input "36"
type input "35"
type input "34"
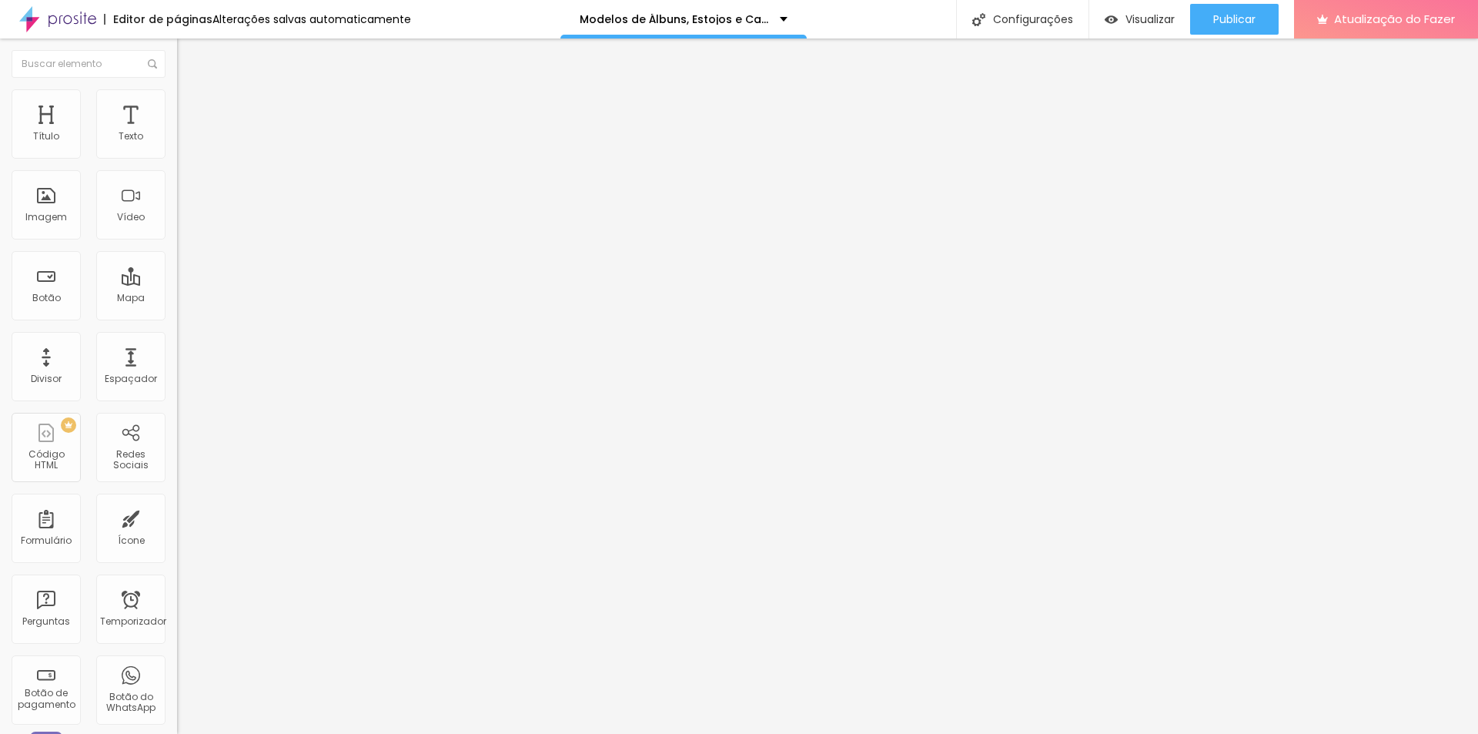
type input "34"
type input "30"
type input "27"
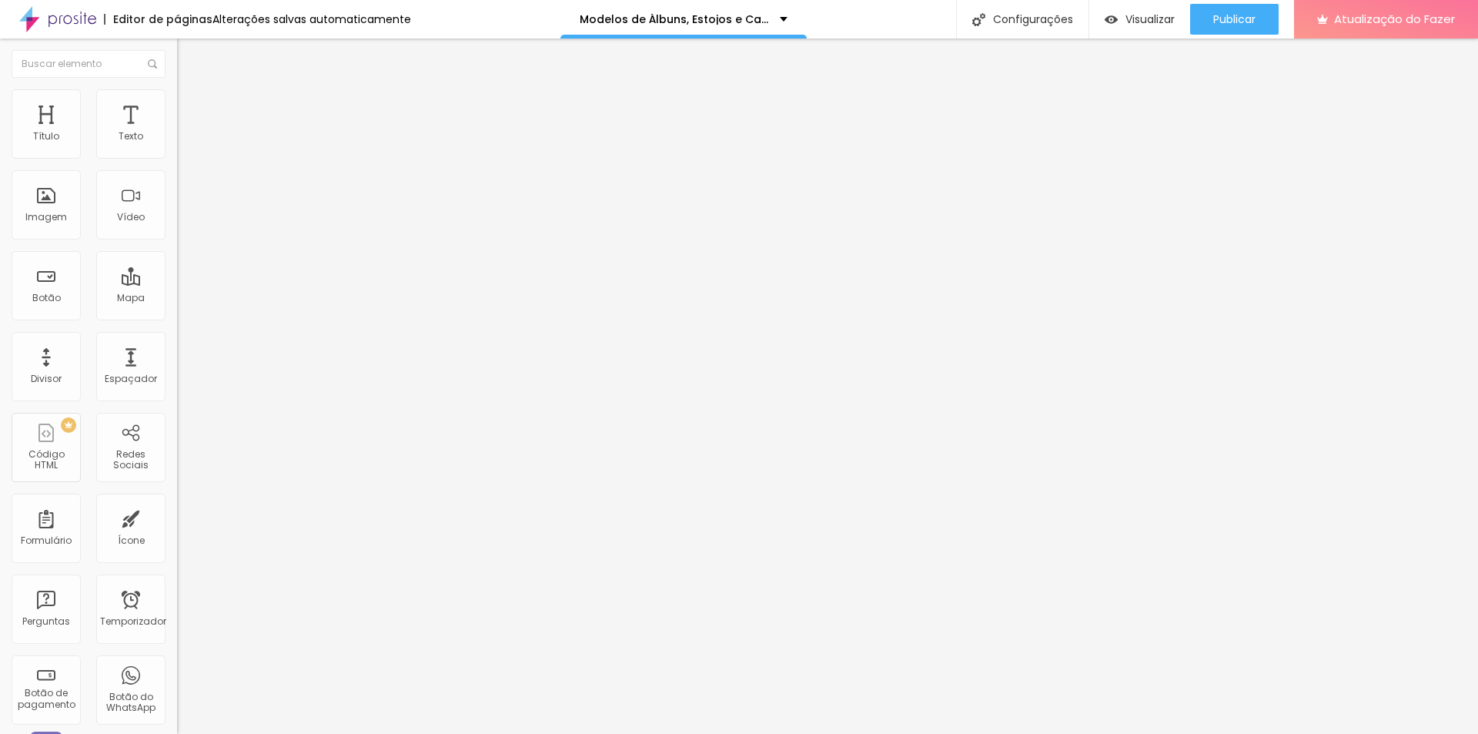
type input "26"
type input "25"
type input "24"
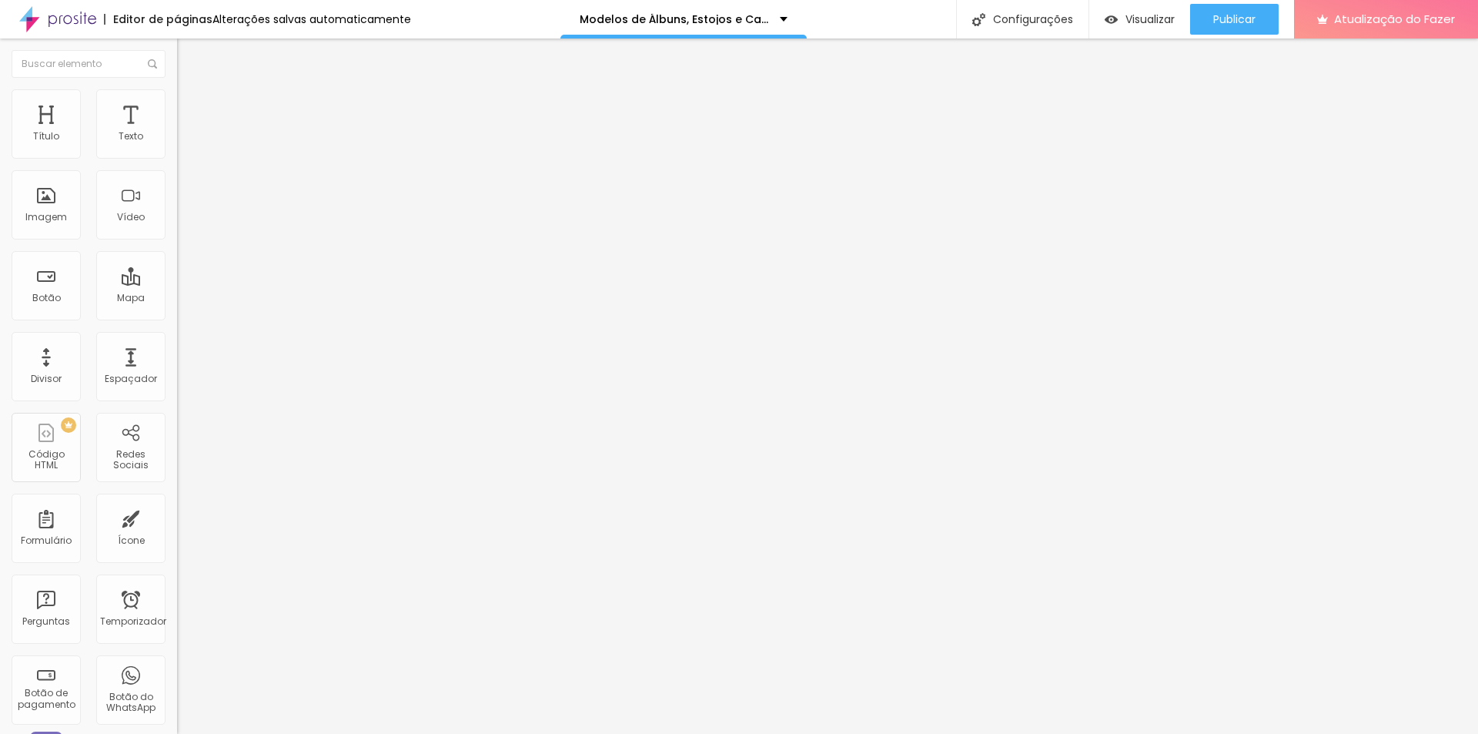
type input "24"
type input "23"
type input "22"
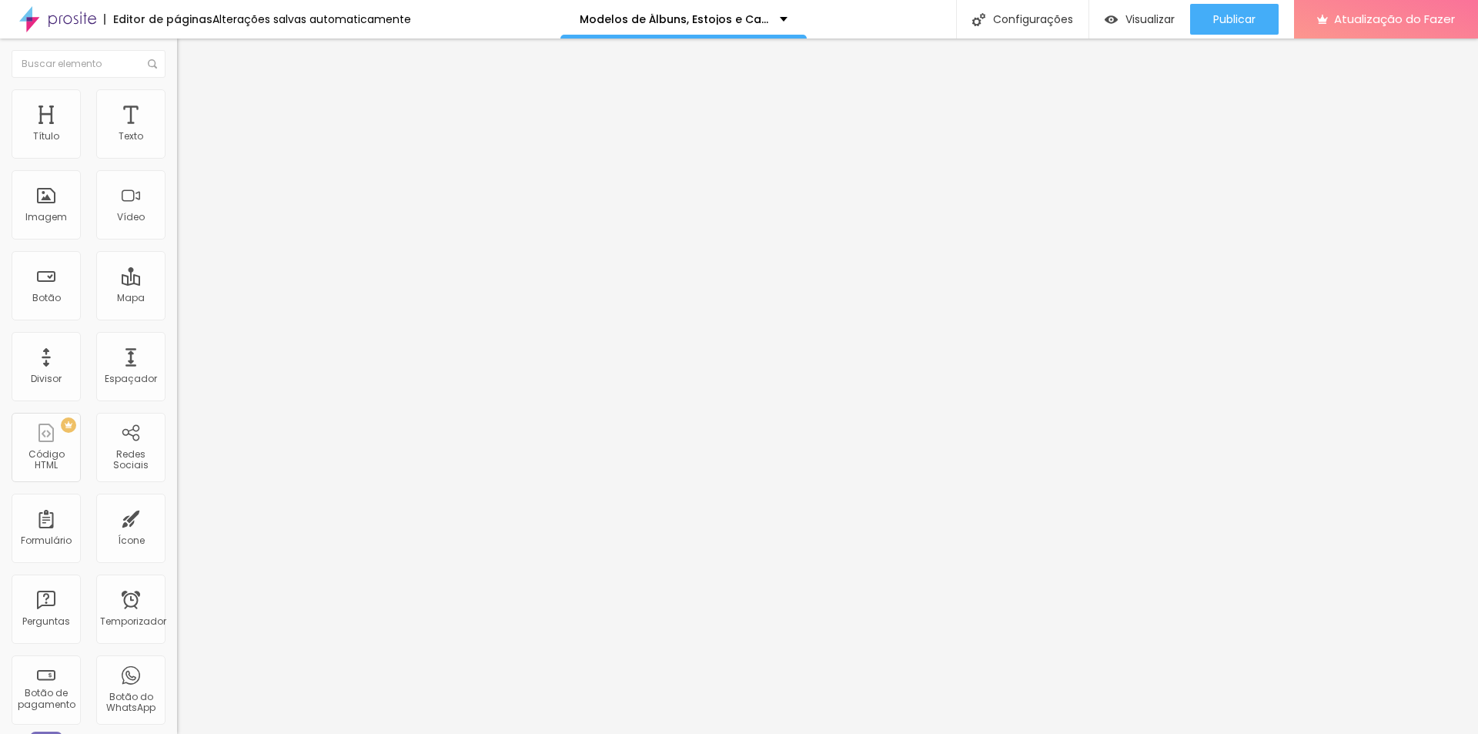
type input "21"
type input "20"
drag, startPoint x: 62, startPoint y: 326, endPoint x: 42, endPoint y: 328, distance: 19.4
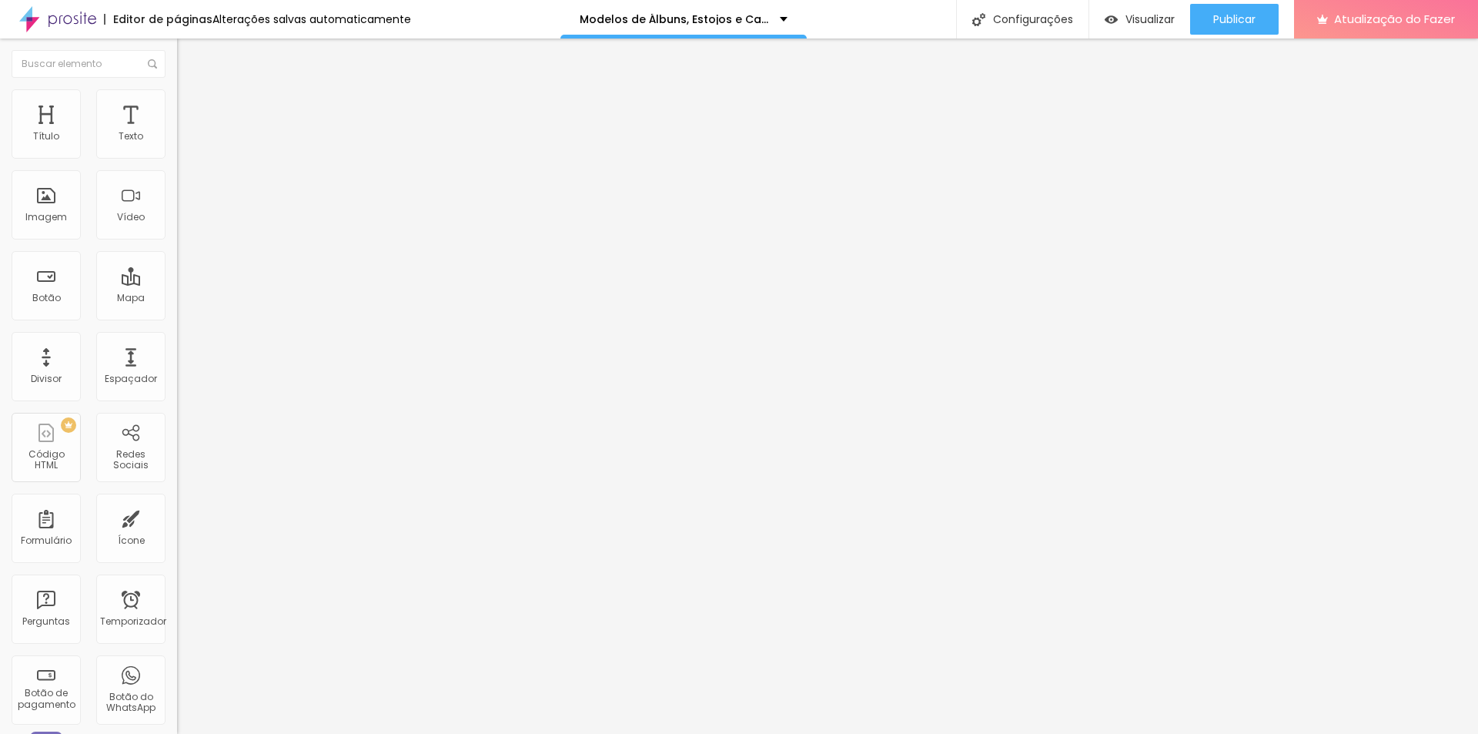
type input "20"
click at [177, 363] on input "range" at bounding box center [226, 369] width 99 height 12
type input "1.2"
type input "1.1"
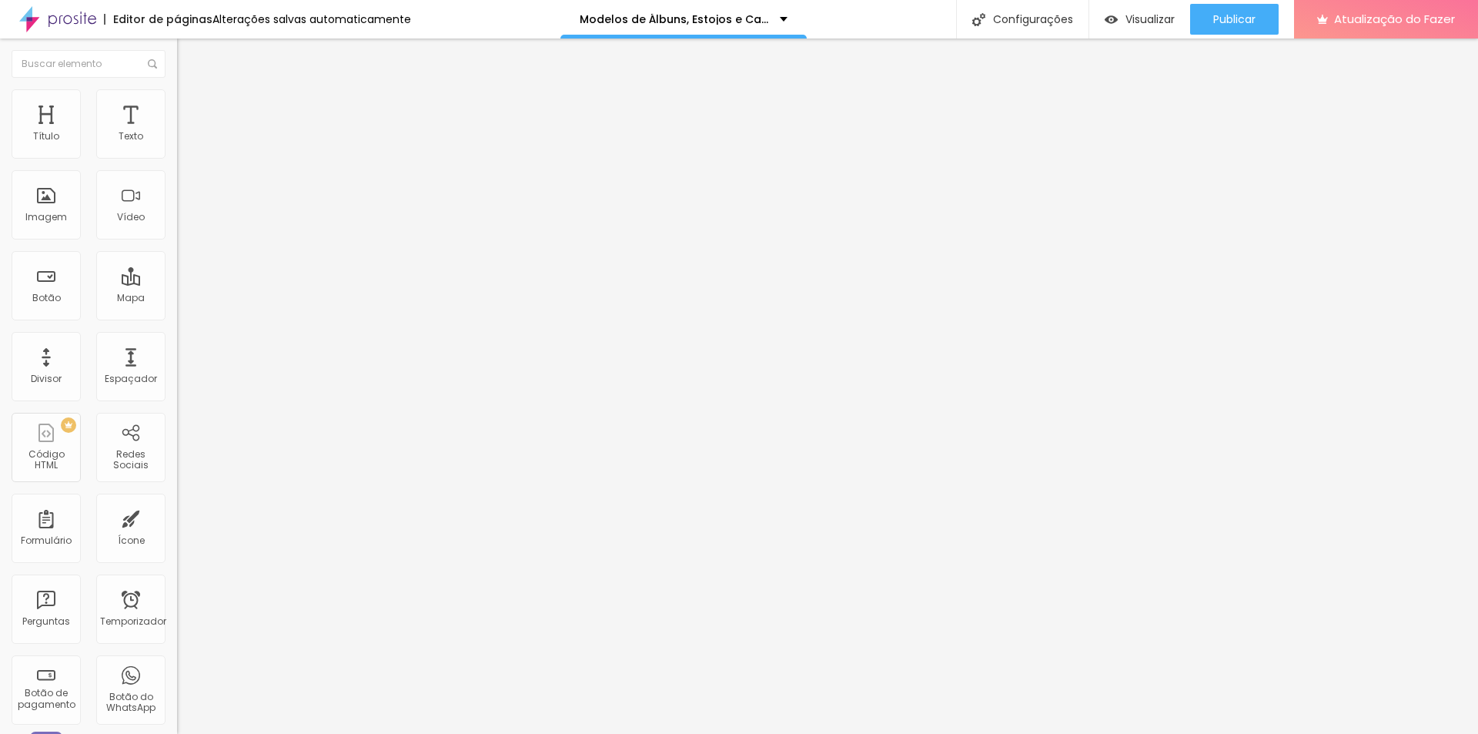
type input "1.1"
type input "1"
type input "0.9"
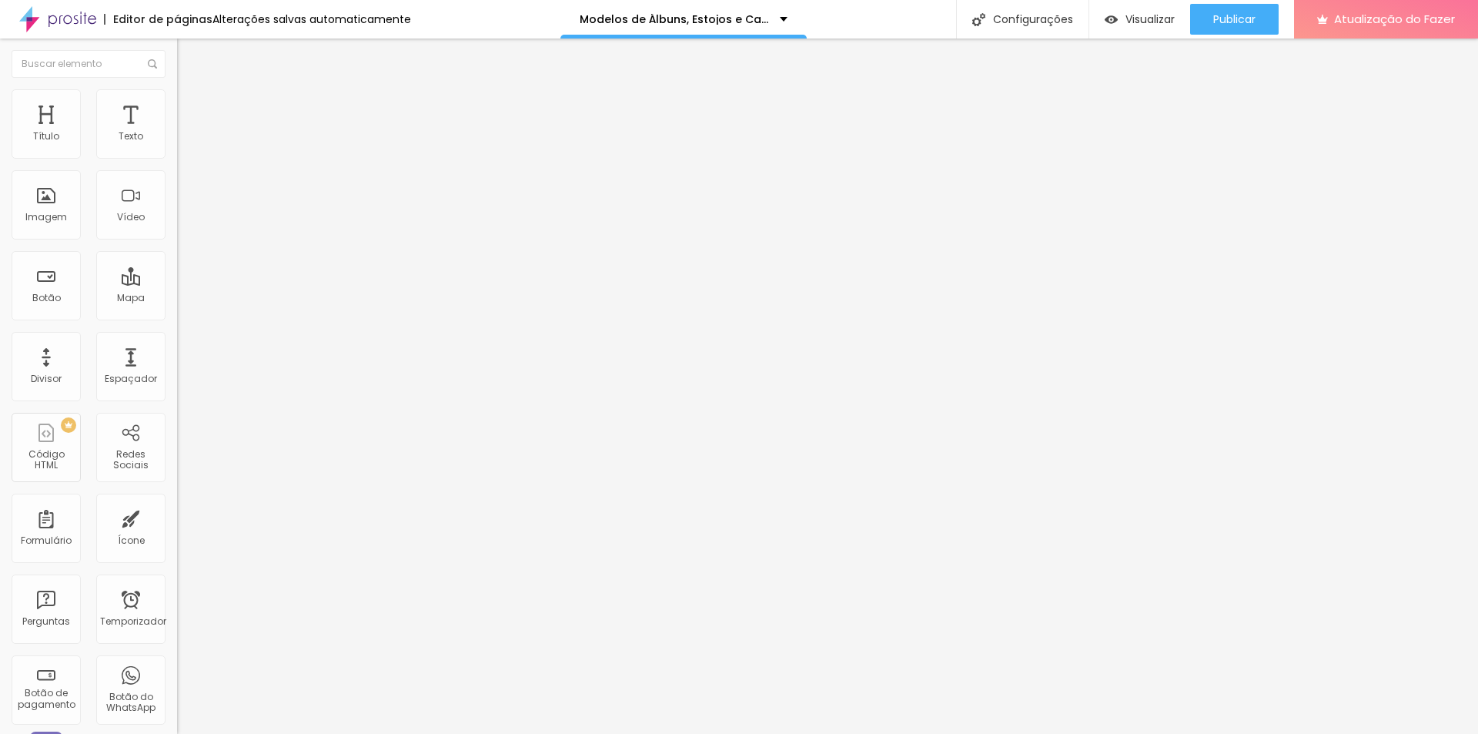
type input "0.8"
type input "0.7"
type input "0.6"
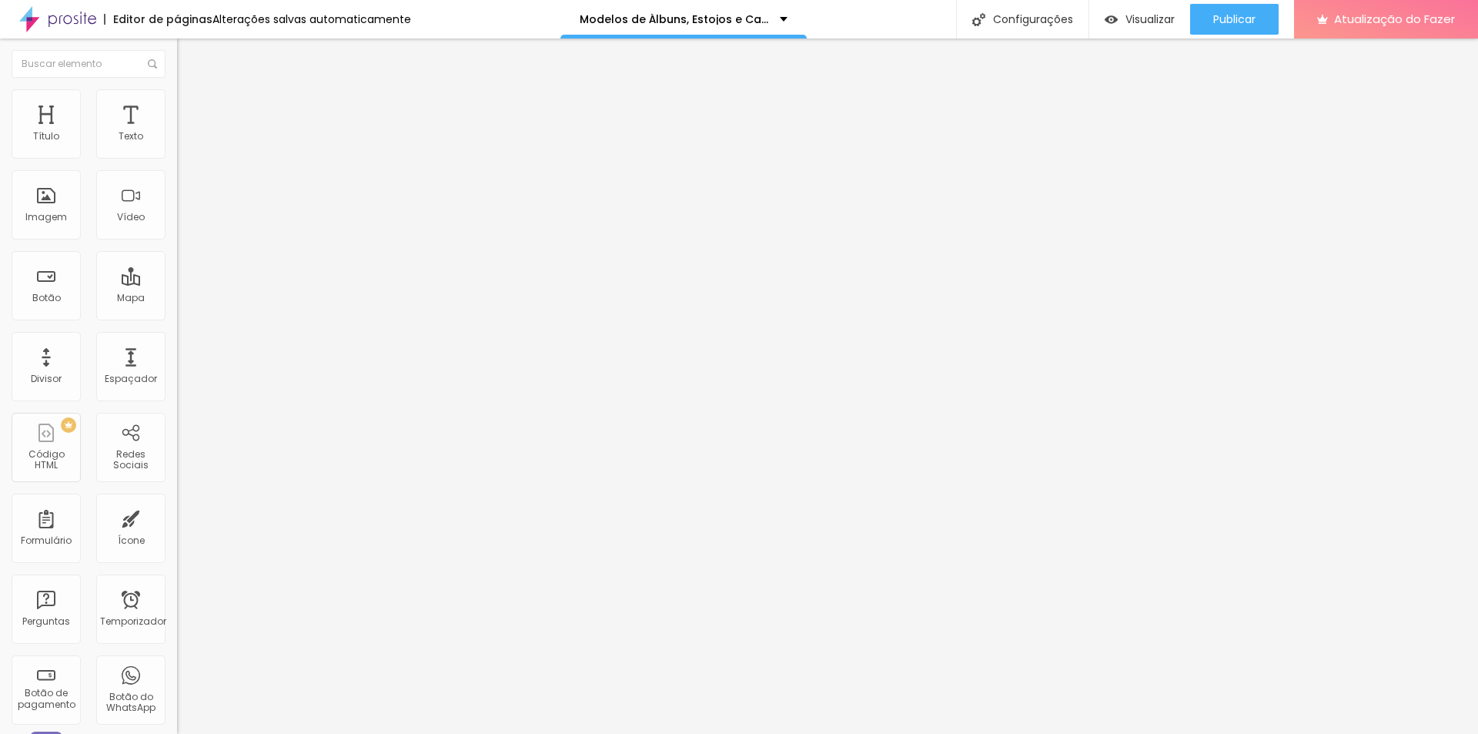
type input "0.6"
type input "0.5"
drag, startPoint x: 77, startPoint y: 383, endPoint x: 19, endPoint y: 381, distance: 57.8
type input "0.5"
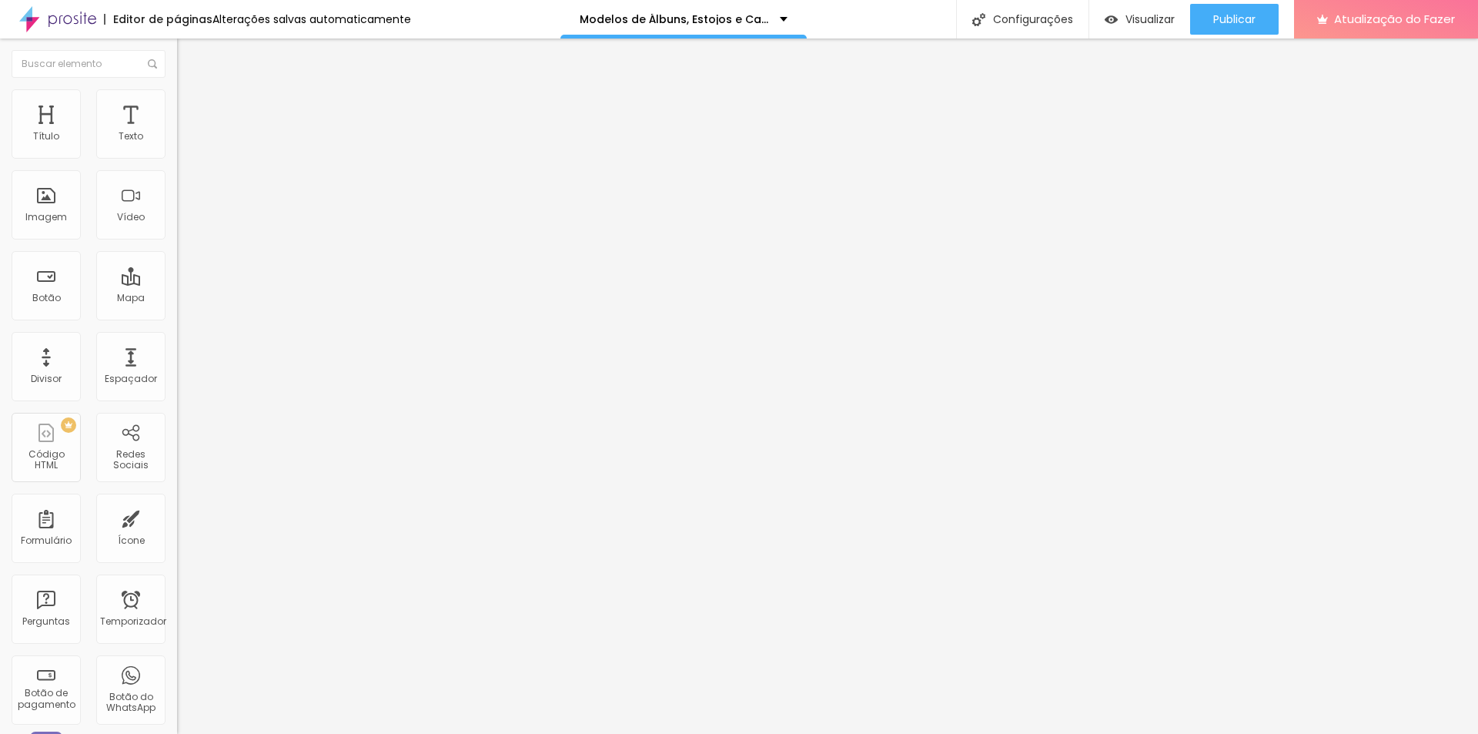
click at [177, 94] on img at bounding box center [184, 96] width 14 height 14
type input "7"
type input "3"
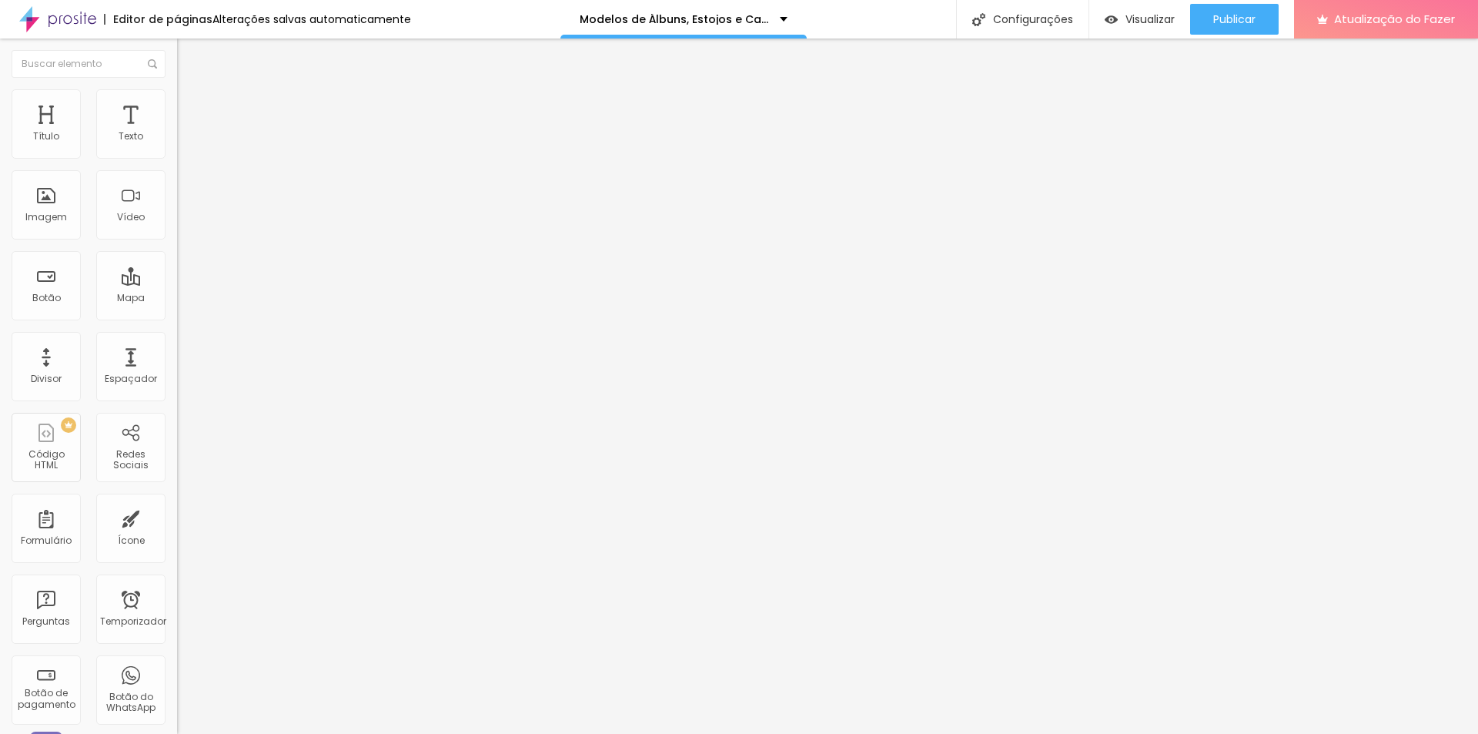
type input "3"
type input "0"
drag, startPoint x: 44, startPoint y: 182, endPoint x: 6, endPoint y: 185, distance: 37.8
type input "0"
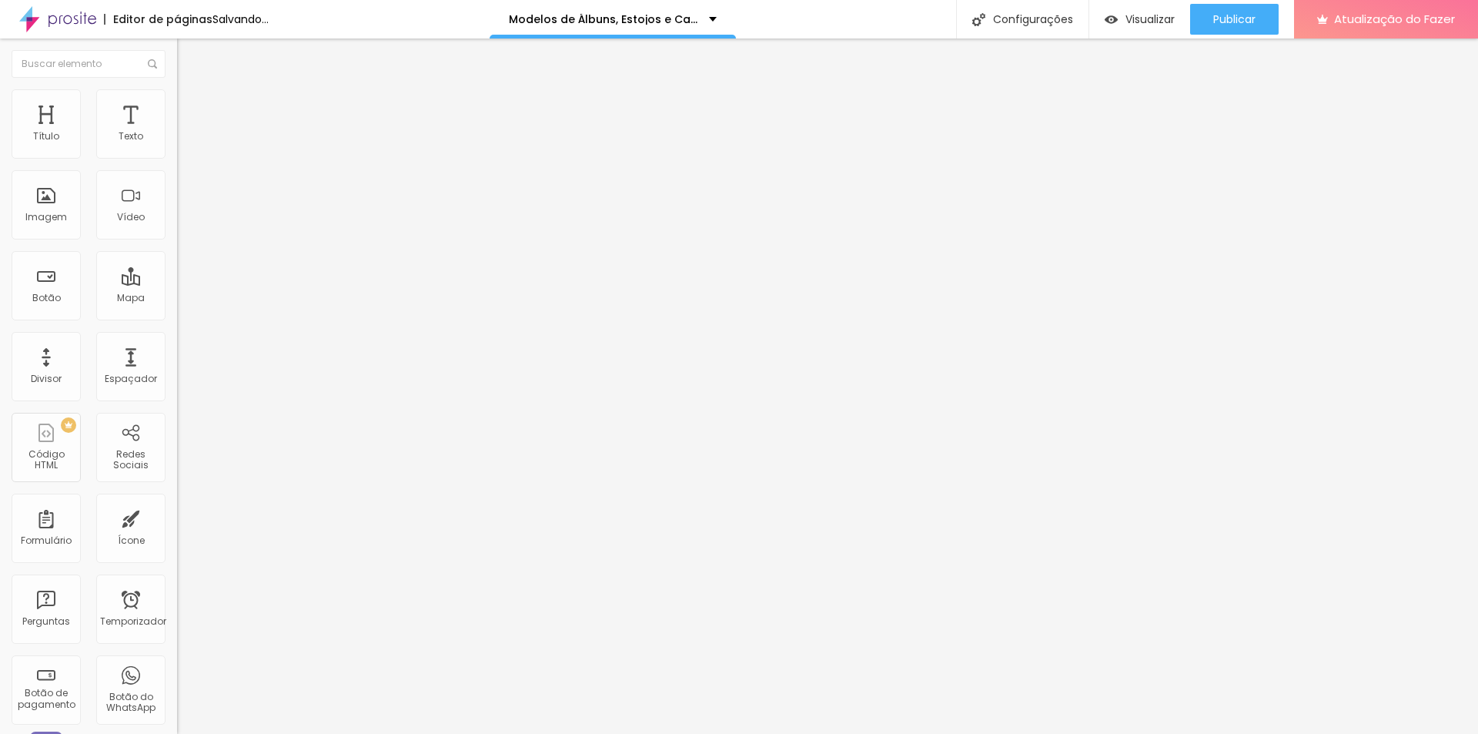
click at [177, 501] on input "range" at bounding box center [226, 507] width 99 height 12
click at [177, 89] on img at bounding box center [184, 96] width 14 height 14
type input "7"
type input "2"
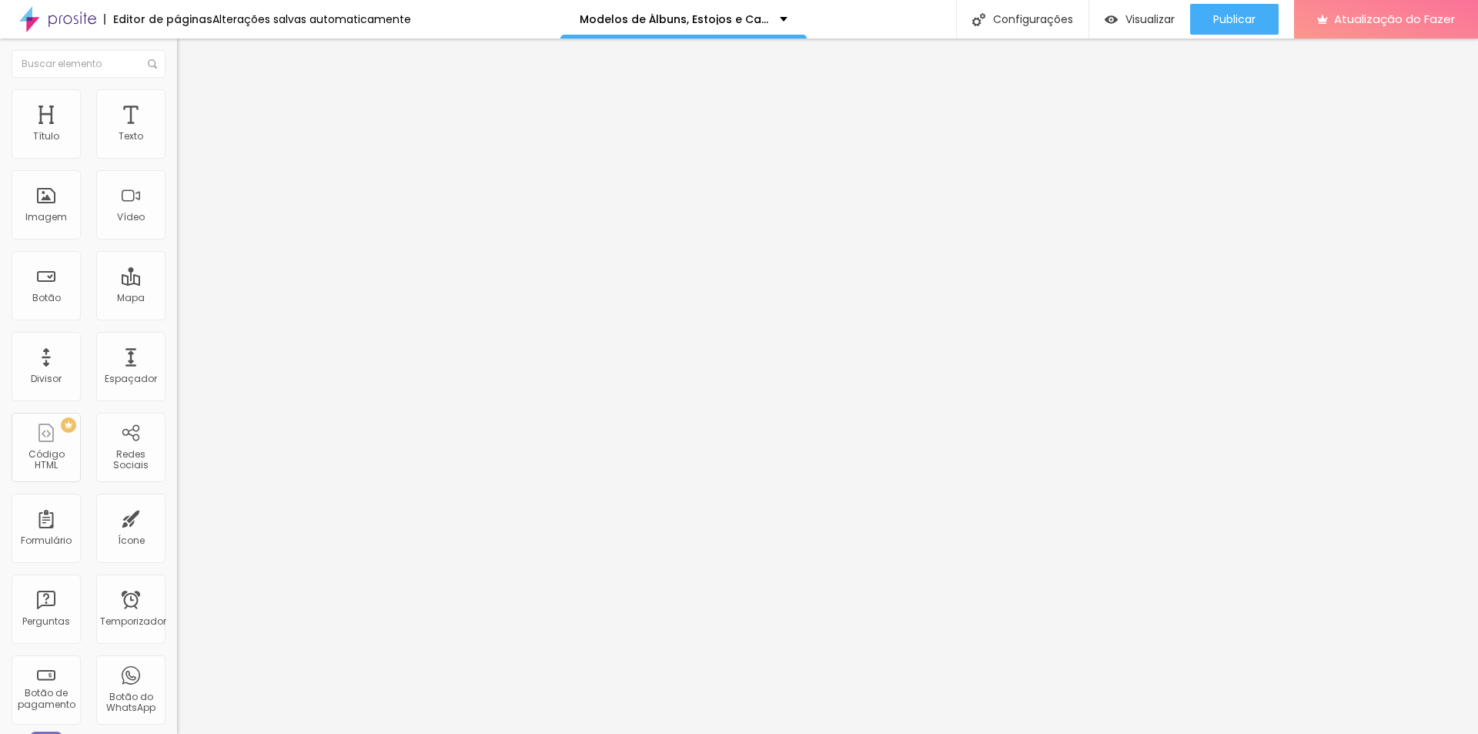
type input "2"
type input "0"
drag, startPoint x: 38, startPoint y: 152, endPoint x: 24, endPoint y: 152, distance: 13.9
type input "0"
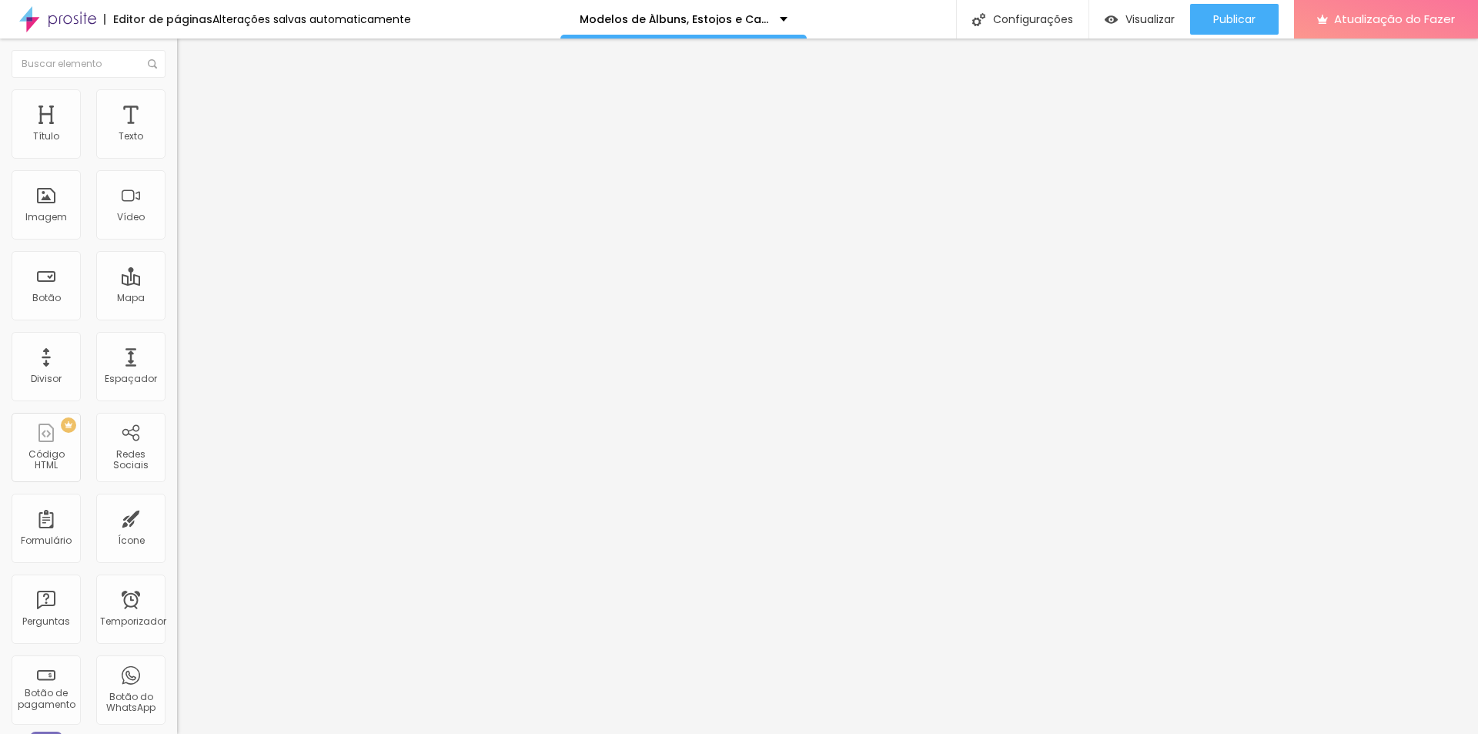
click at [177, 283] on input "range" at bounding box center [226, 289] width 99 height 12
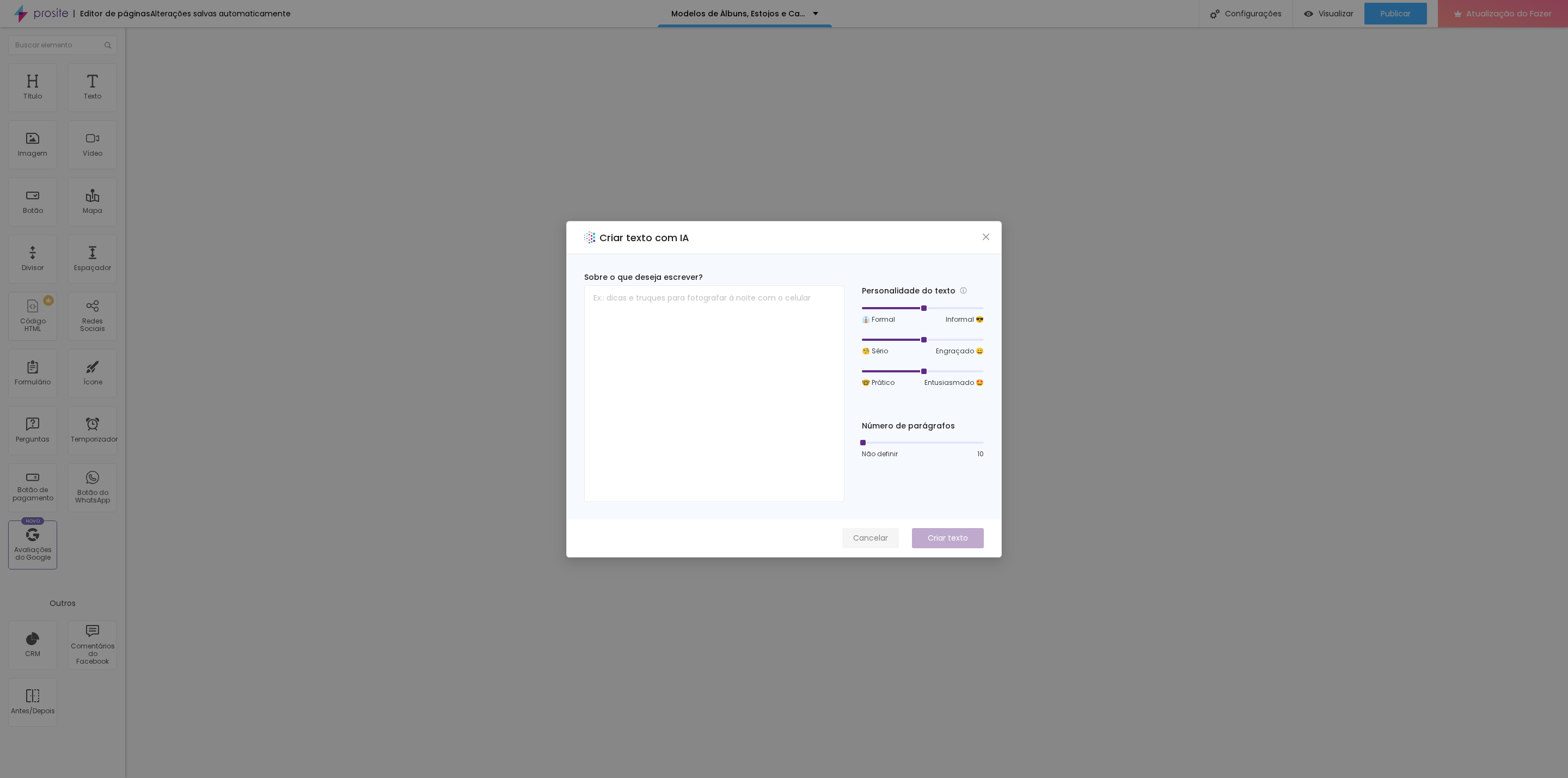
click at [864, 518] on font "Cancelar" at bounding box center [870, 538] width 35 height 11
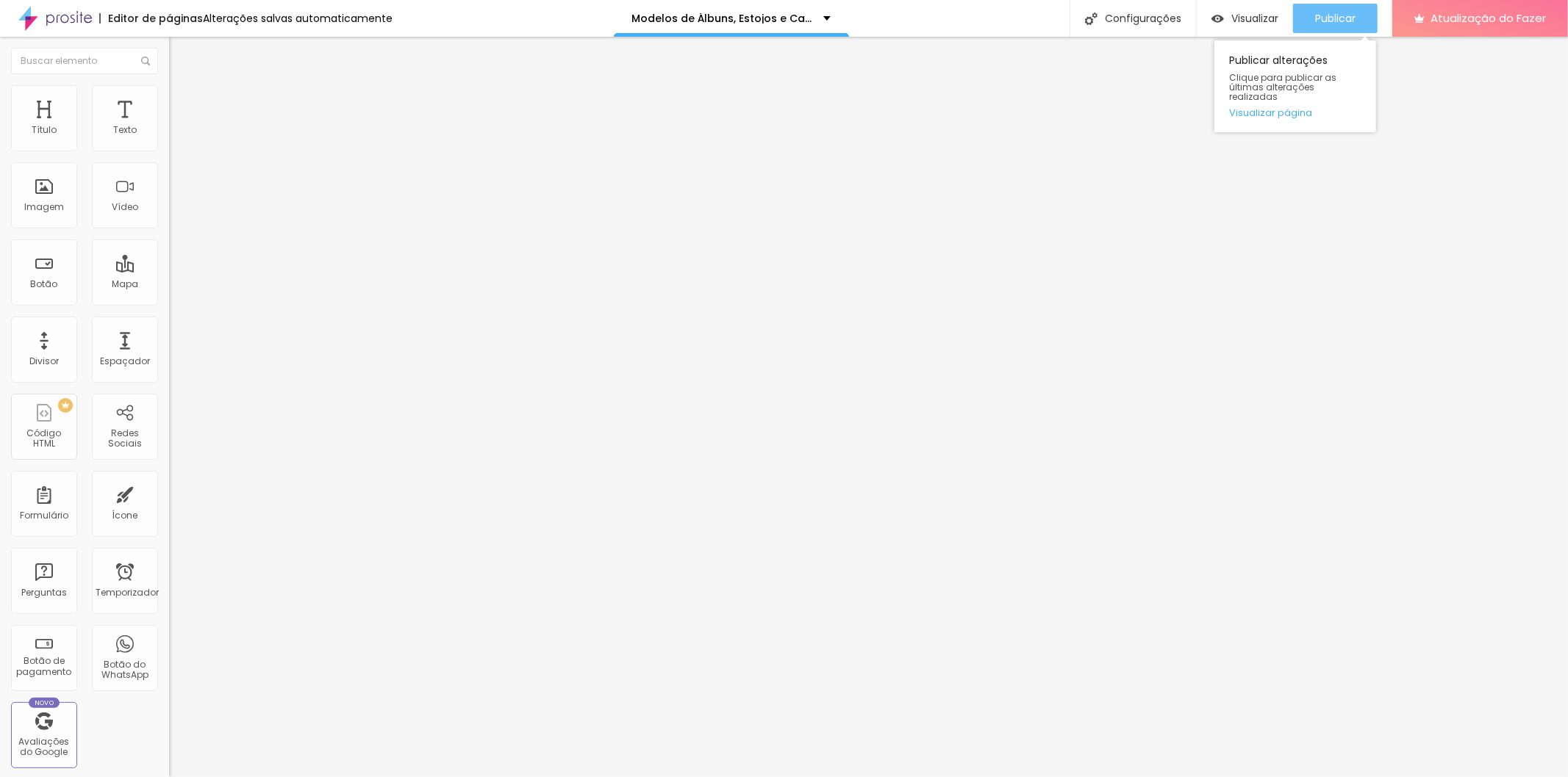
click at [1348, 5] on div "Publicar" at bounding box center [1335, 18] width 40 height 30
